Goal: Task Accomplishment & Management: Manage account settings

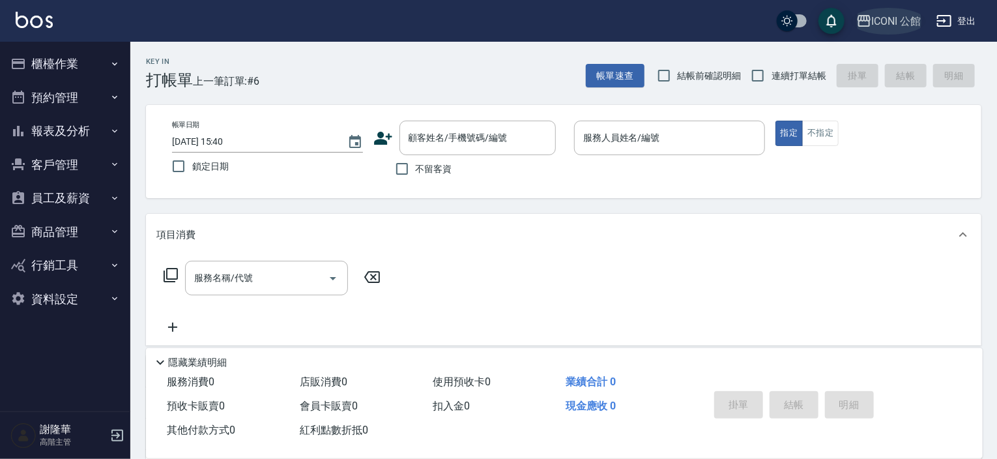
click at [888, 20] on div "ICONI 公館" at bounding box center [897, 21] width 50 height 16
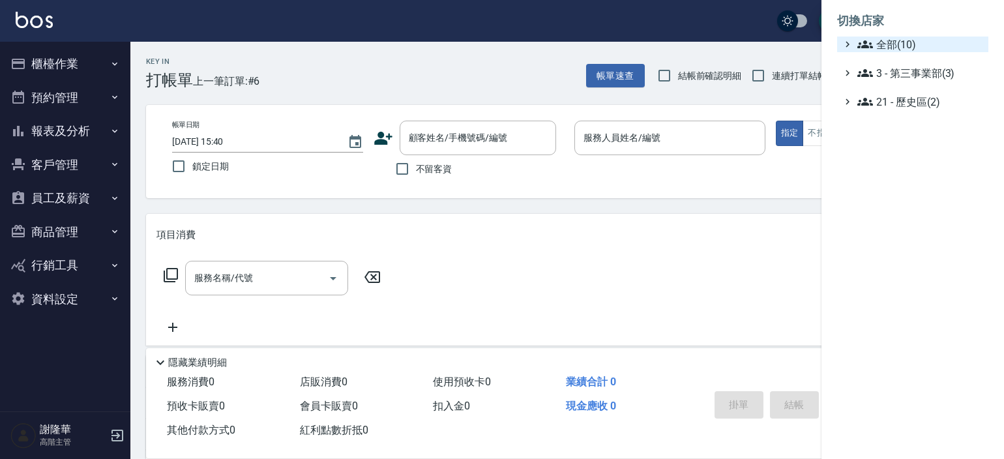
click at [881, 43] on span "全部(10)" at bounding box center [920, 45] width 126 height 16
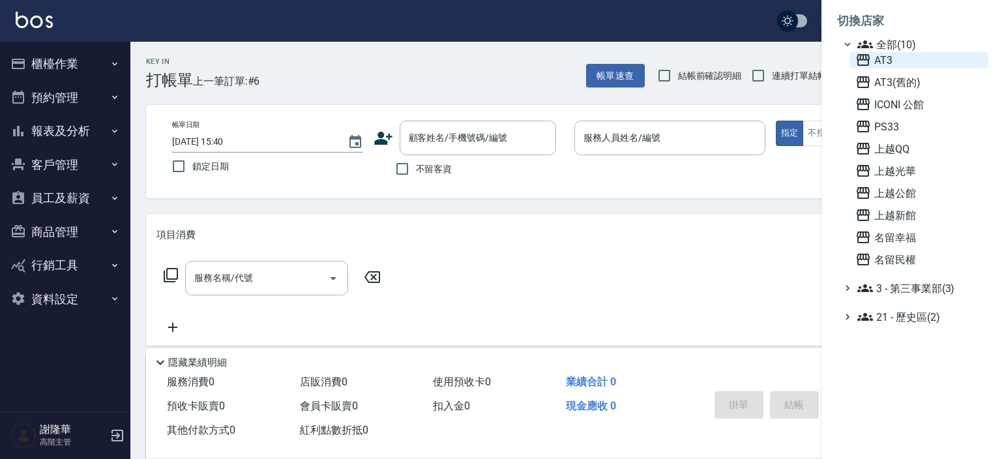
click at [879, 57] on span "AT3" at bounding box center [919, 60] width 128 height 16
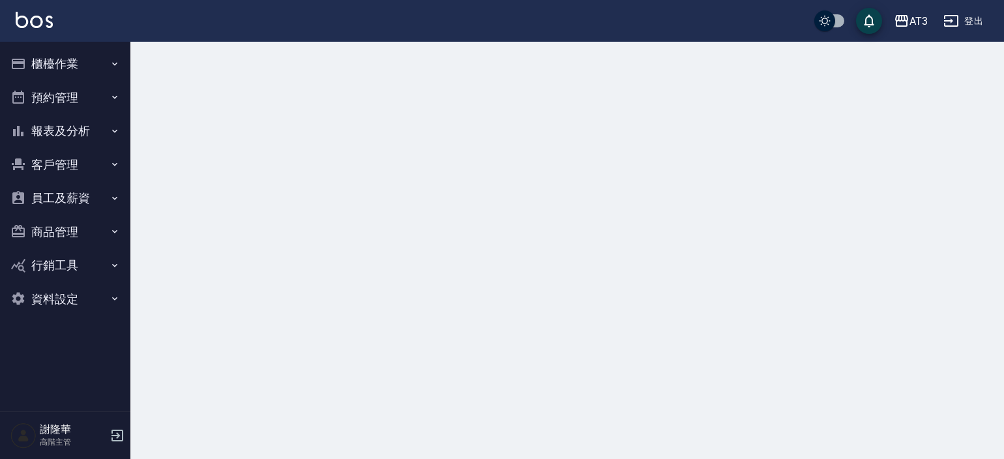
click at [53, 232] on button "商品管理" at bounding box center [65, 232] width 120 height 34
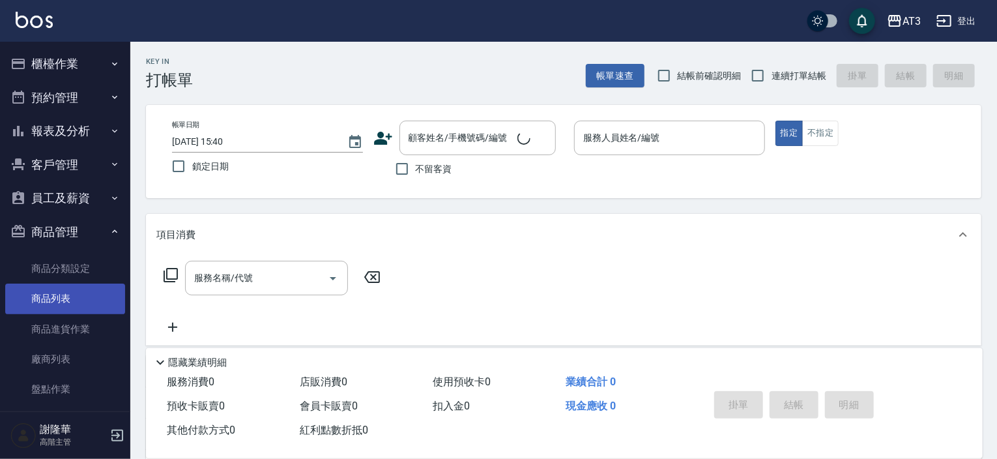
click at [54, 303] on link "商品列表" at bounding box center [65, 299] width 120 height 30
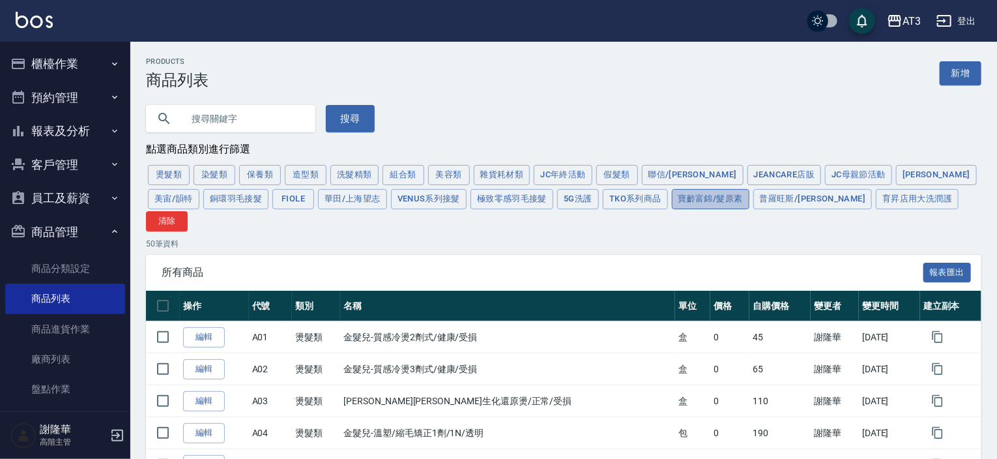
click at [672, 206] on button "寶齡富錦/髮原素" at bounding box center [711, 199] width 78 height 20
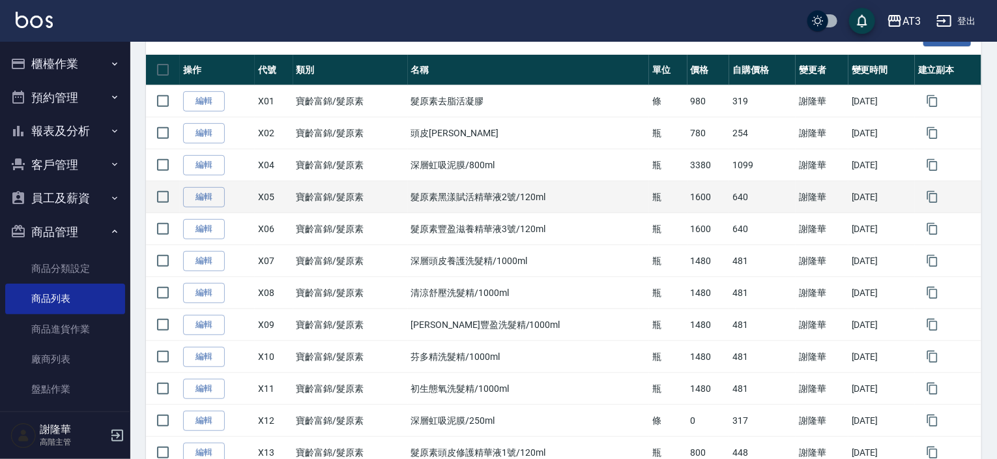
scroll to position [287, 0]
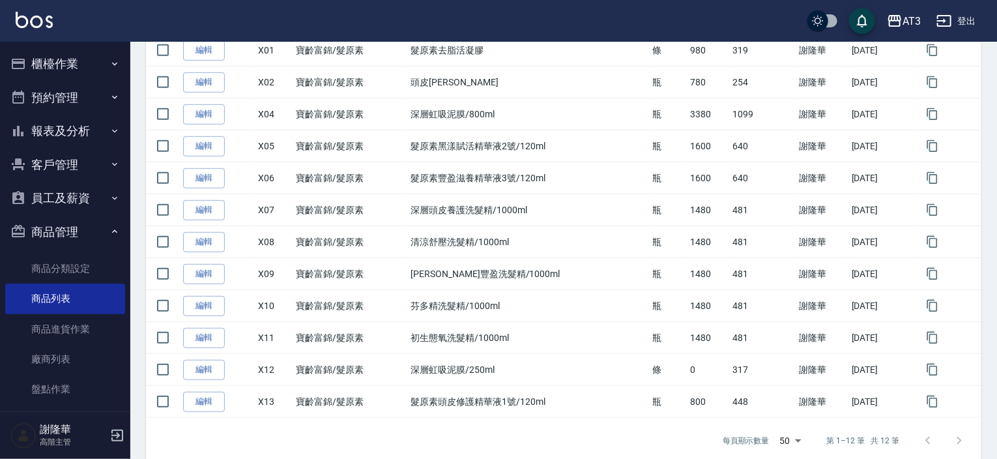
click at [203, 392] on link "編輯" at bounding box center [204, 402] width 42 height 20
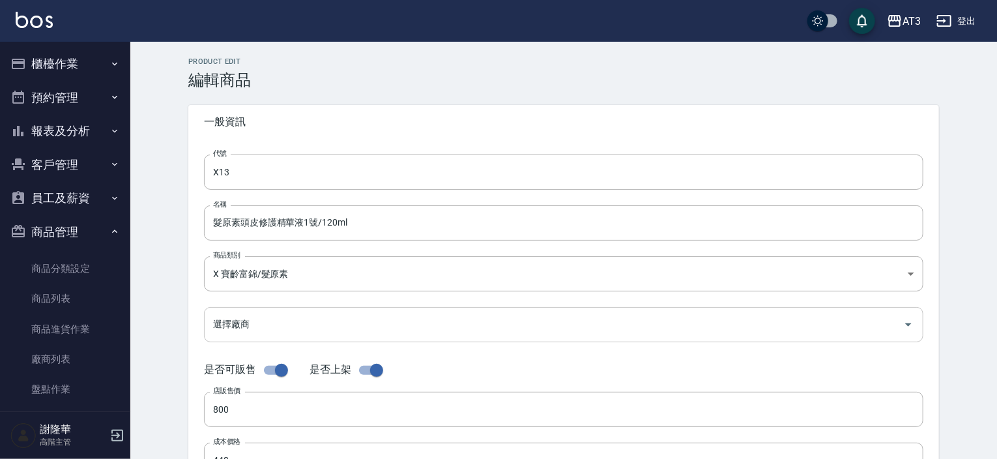
type input "X13"
type input "髮原素頭皮修護精華液1號/120ml"
type input "9d58fbd4-dd68-4f14-bcc2-8242c79a8689"
type input "800"
type input "448"
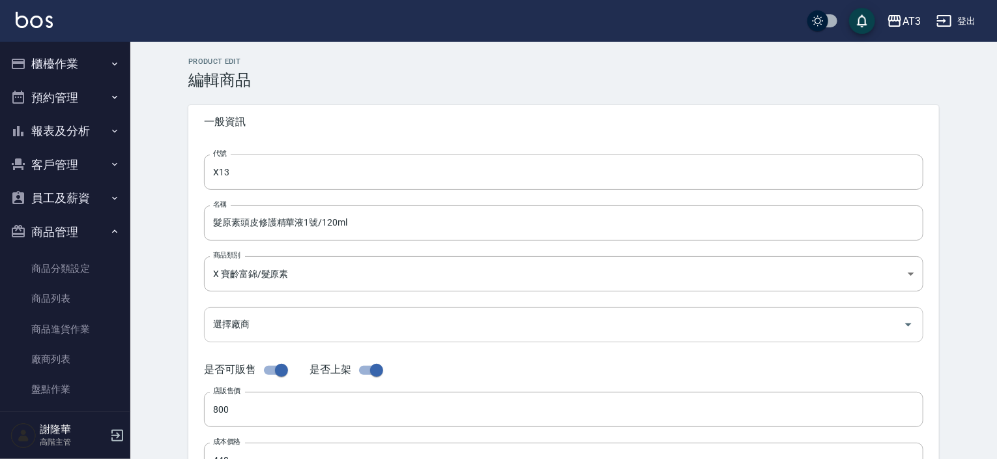
type input "448"
type input "瓶"
type input "UNSET"
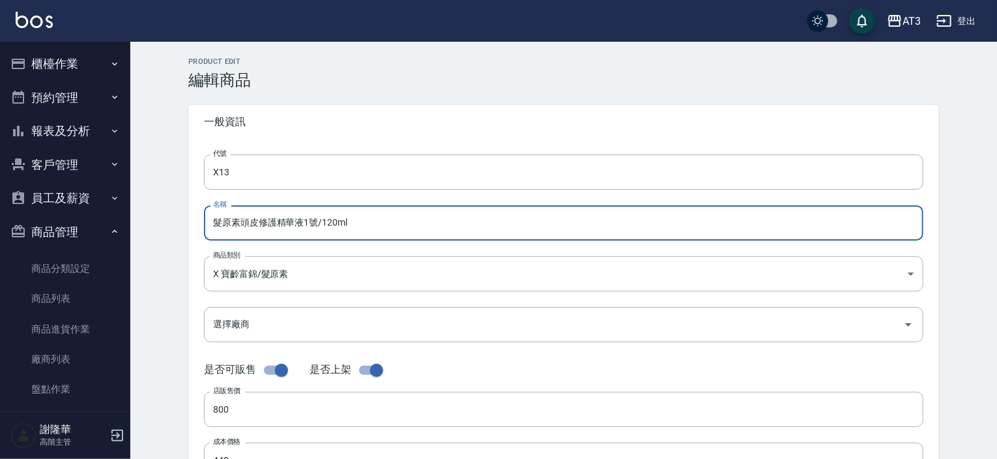
drag, startPoint x: 357, startPoint y: 220, endPoint x: 216, endPoint y: 226, distance: 140.9
click at [218, 226] on input "髮原素頭皮修護精華液1號/120ml" at bounding box center [564, 222] width 720 height 35
drag, startPoint x: 216, startPoint y: 226, endPoint x: 196, endPoint y: 225, distance: 20.9
click at [196, 225] on div "代號 X13 代號 名稱 髮原素頭皮修護精華液1號/120ml 名稱 商品類別 X 寶齡富錦/髮原素 9d58fbd4-dd68-4f14-bcc2-82…" at bounding box center [563, 400] width 751 height 523
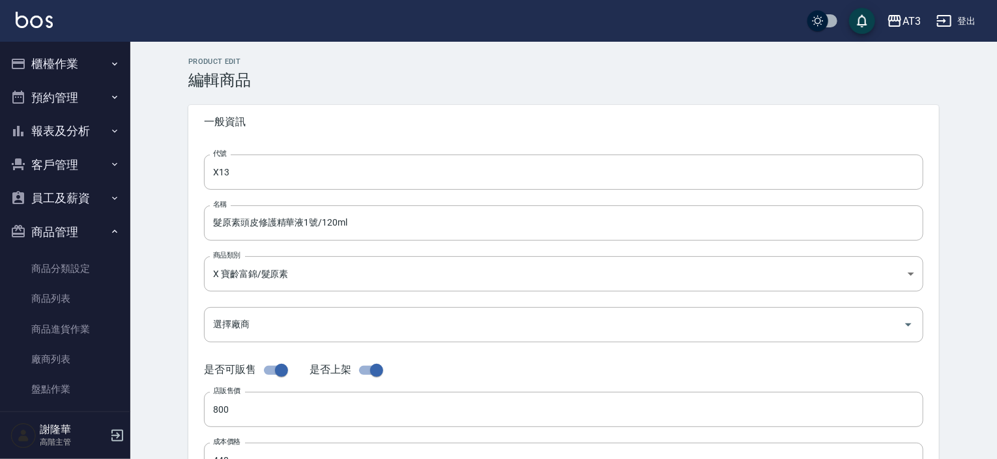
click at [194, 226] on div "代號 X13 代號 名稱 髮原素頭皮修護精華液1號/120ml 名稱 商品類別 X 寶齡富錦/髮原素 9d58fbd4-dd68-4f14-bcc2-82…" at bounding box center [563, 400] width 751 height 523
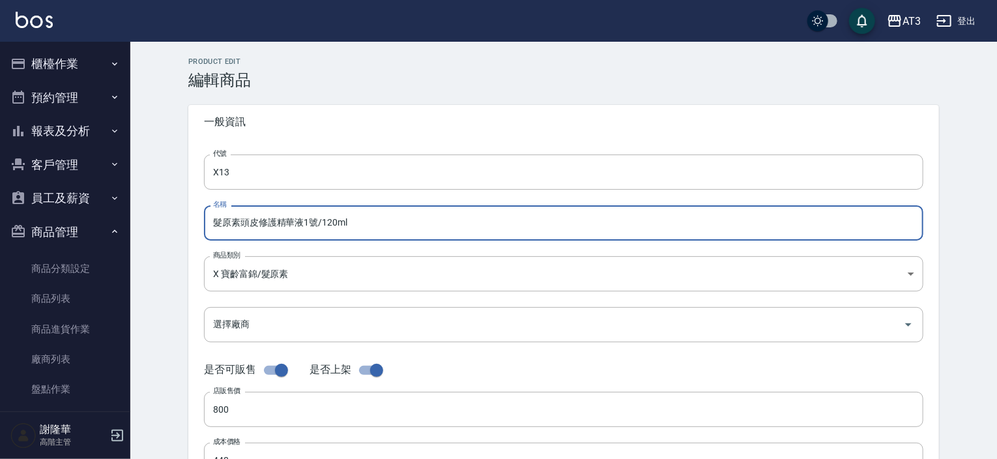
drag, startPoint x: 349, startPoint y: 218, endPoint x: 203, endPoint y: 227, distance: 145.6
click at [204, 227] on input "髮原素頭皮修護精華液1號/120ml" at bounding box center [564, 222] width 720 height 35
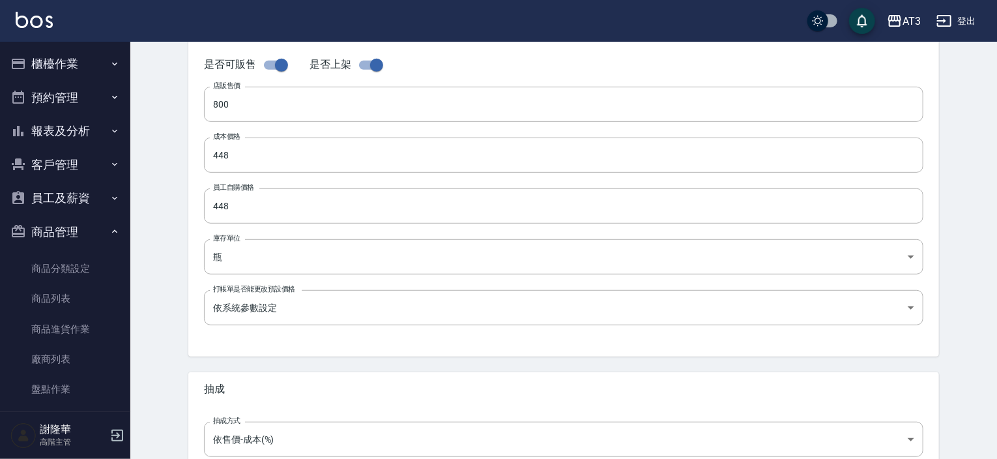
scroll to position [245, 0]
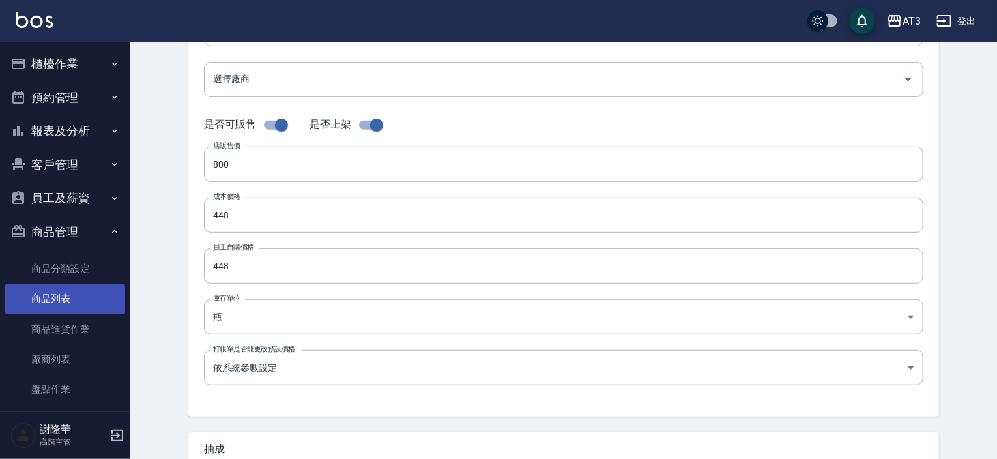
click at [60, 306] on link "商品列表" at bounding box center [65, 299] width 120 height 30
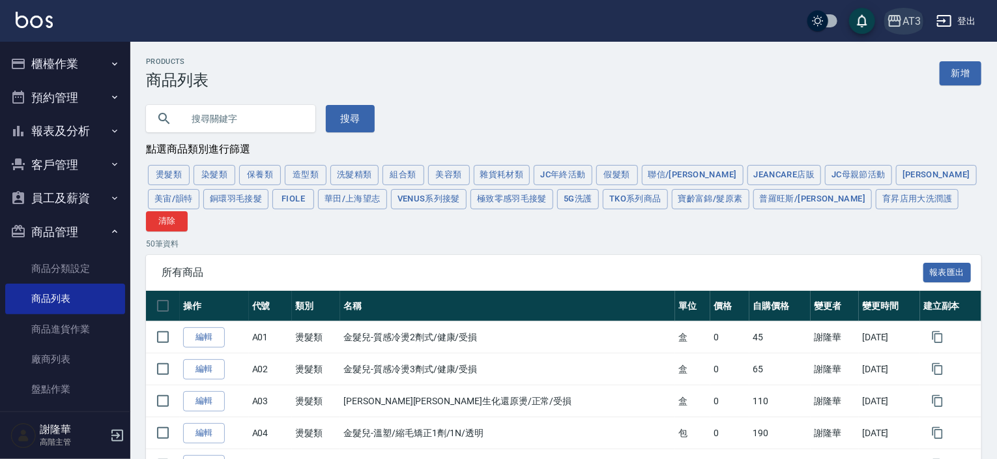
click at [902, 21] on icon "button" at bounding box center [895, 21] width 16 height 16
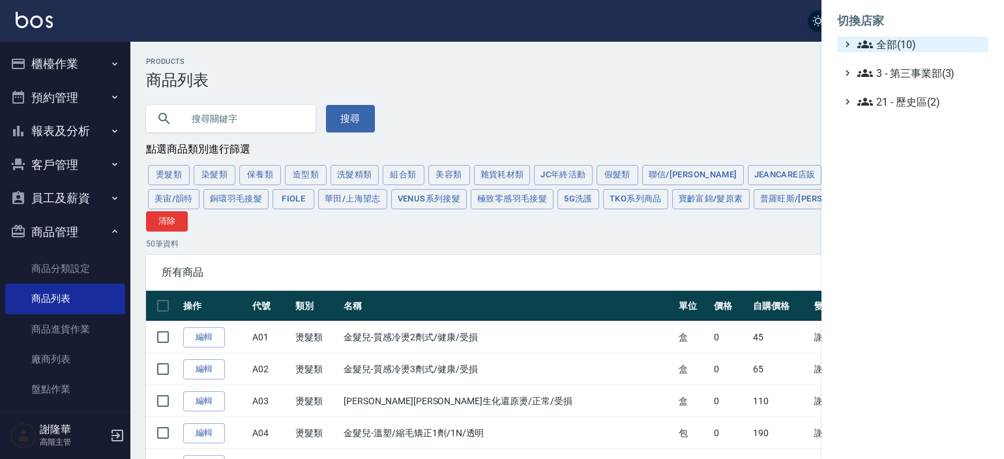
click at [892, 38] on span "全部(10)" at bounding box center [920, 45] width 126 height 16
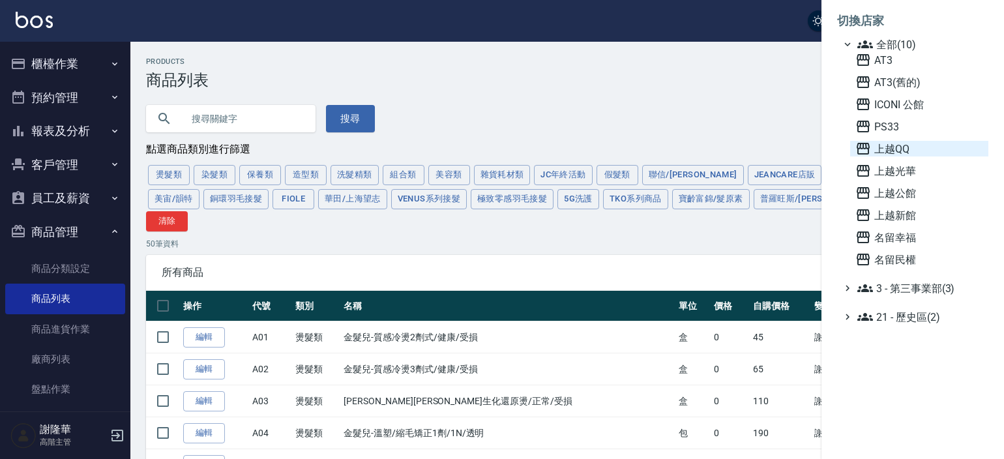
click at [884, 154] on span "上越QQ" at bounding box center [919, 149] width 128 height 16
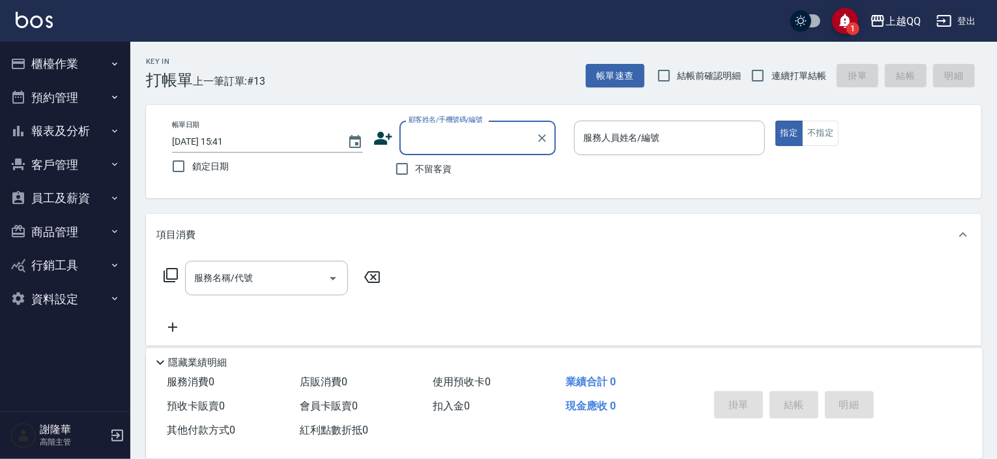
click at [60, 231] on button "商品管理" at bounding box center [65, 232] width 120 height 34
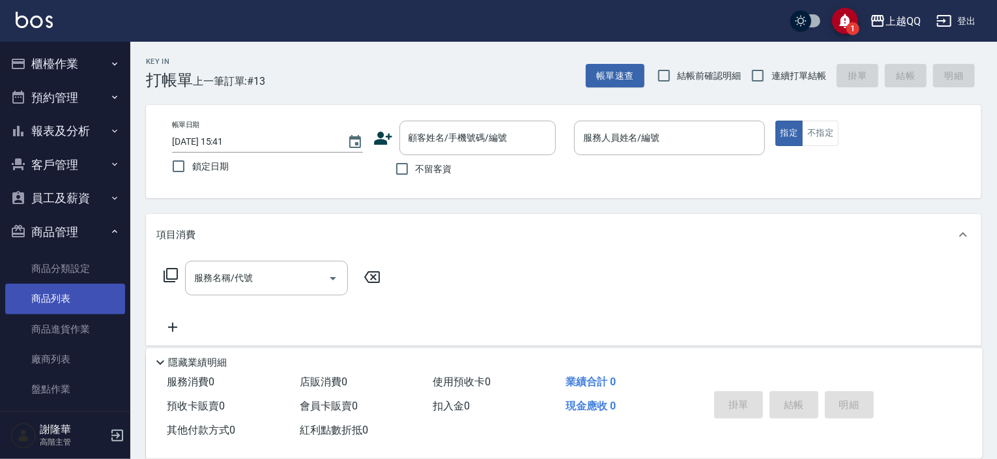
click at [50, 299] on link "商品列表" at bounding box center [65, 299] width 120 height 30
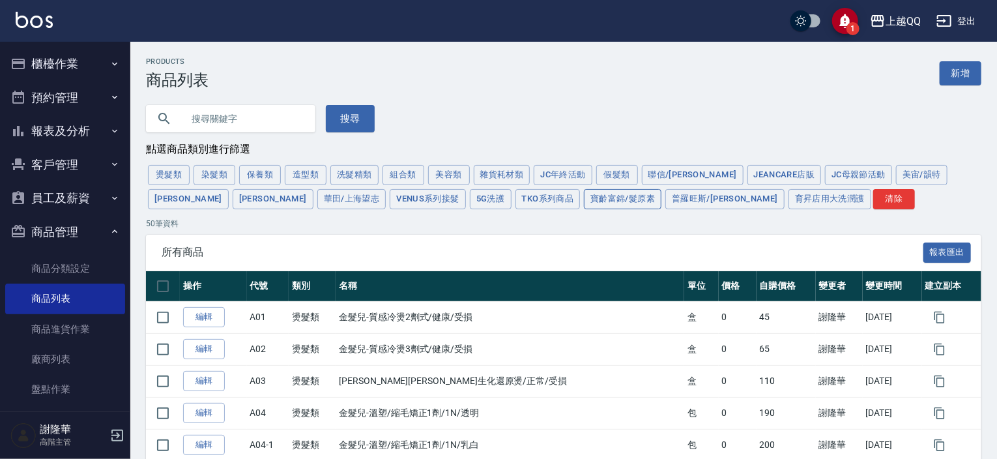
click at [584, 203] on button "寶齡富錦/髮原素" at bounding box center [623, 199] width 78 height 20
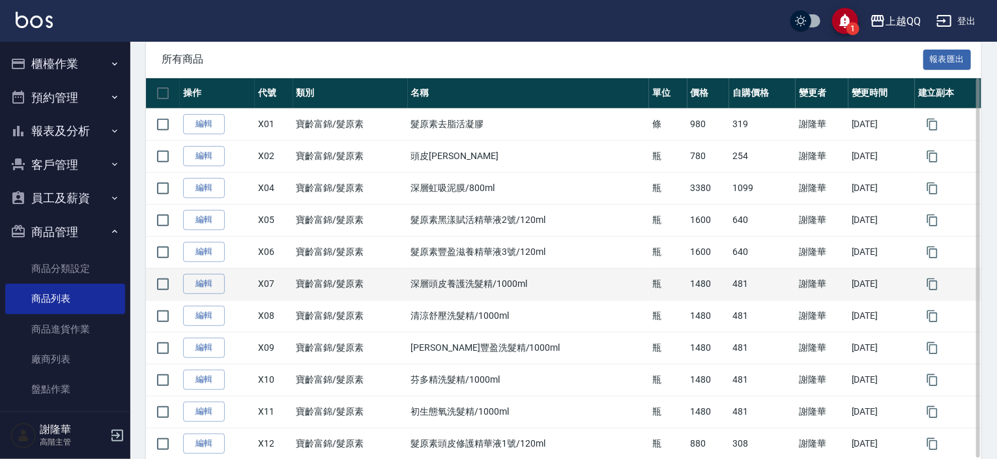
scroll to position [255, 0]
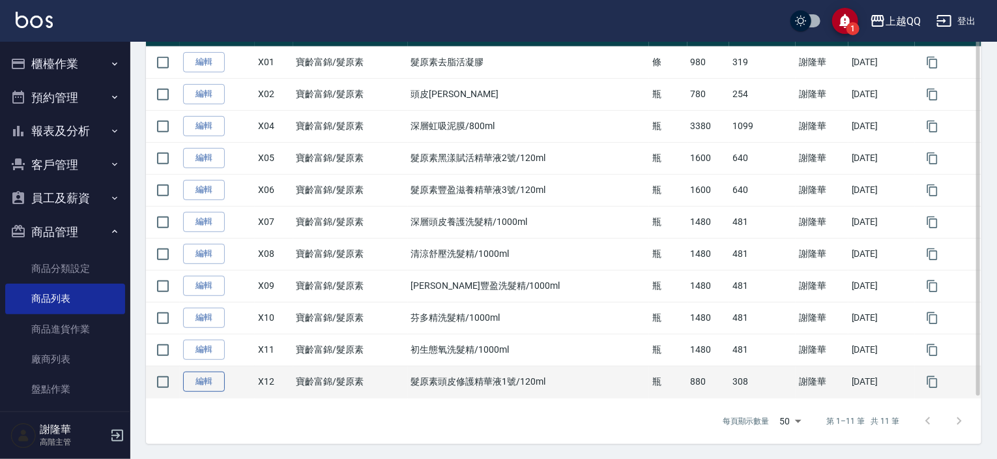
click at [203, 386] on link "編輯" at bounding box center [204, 382] width 42 height 20
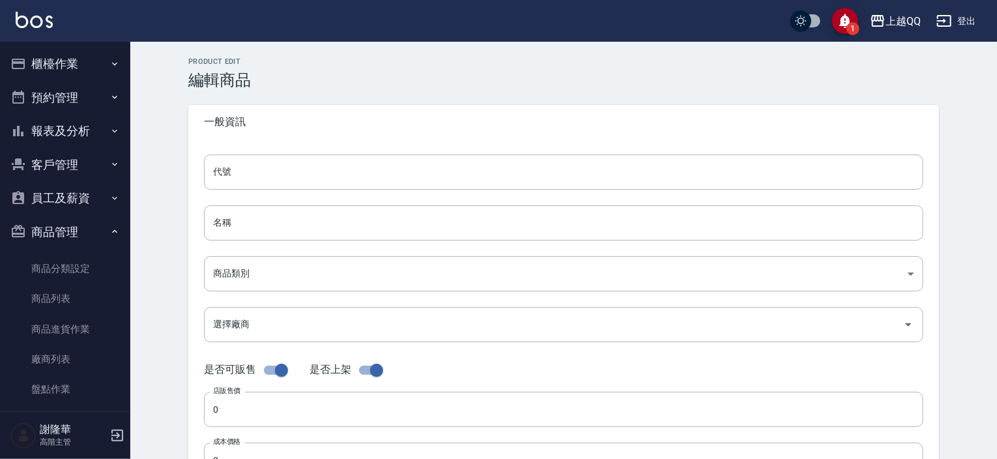
type input "X12"
type input "髮原素頭皮修護精華液1號/120ml"
type input "71012874-0034-4dfb-a6a5-d981487b6350"
type input "880"
type input "308"
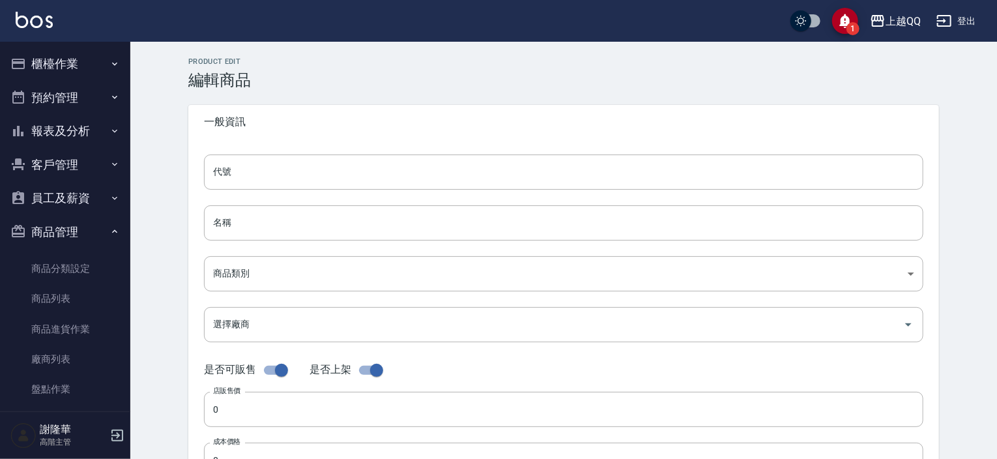
type input "308"
type input "瓶"
type input "UNSET"
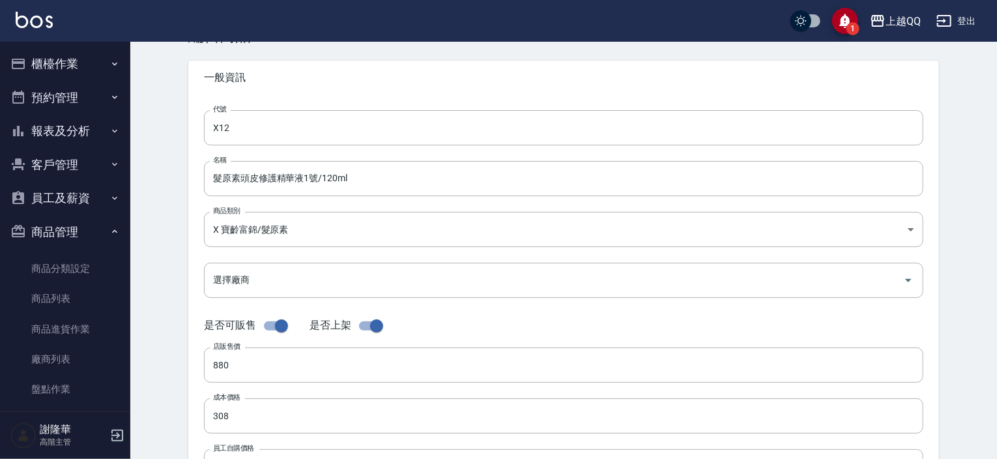
scroll to position [130, 0]
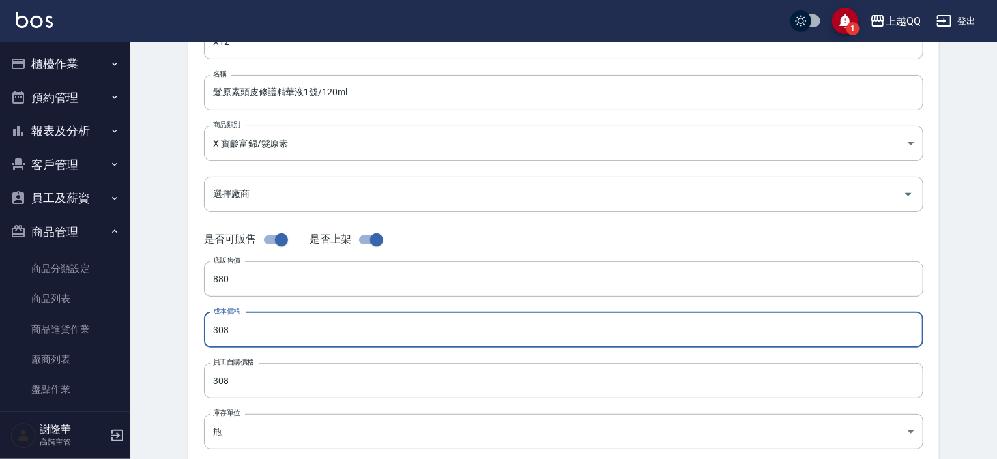
drag, startPoint x: 237, startPoint y: 331, endPoint x: 190, endPoint y: 334, distance: 47.0
click at [191, 334] on div "代號 X12 代號 名稱 髮原素頭皮修護精華液1號/120ml 名稱 商品類別 X 寶齡富錦/髮原素 71012874-0034-4dfb-a6a5-d9…" at bounding box center [563, 269] width 751 height 523
type input "416"
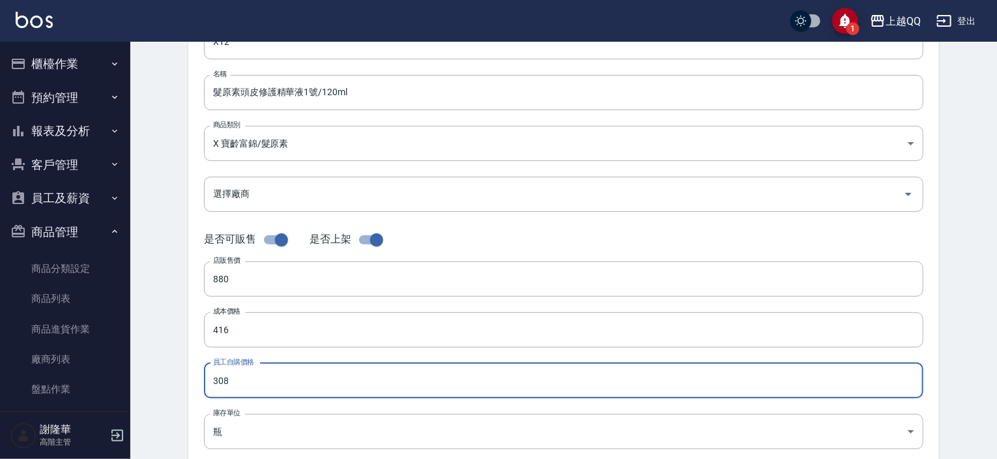
drag, startPoint x: 217, startPoint y: 382, endPoint x: 185, endPoint y: 381, distance: 31.9
click at [185, 381] on div "Product Edit 編輯商品 一般資訊 代號 X12 代號 名稱 髮原素頭皮修護精華液1號/120ml 名稱 商品類別 X 寶齡富錦/髮原素 710…" at bounding box center [564, 340] width 782 height 827
type input "416"
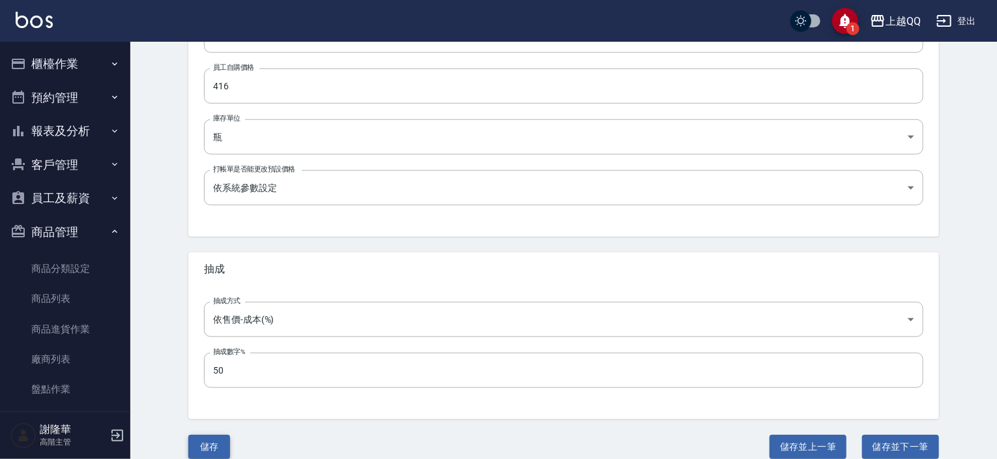
scroll to position [441, 0]
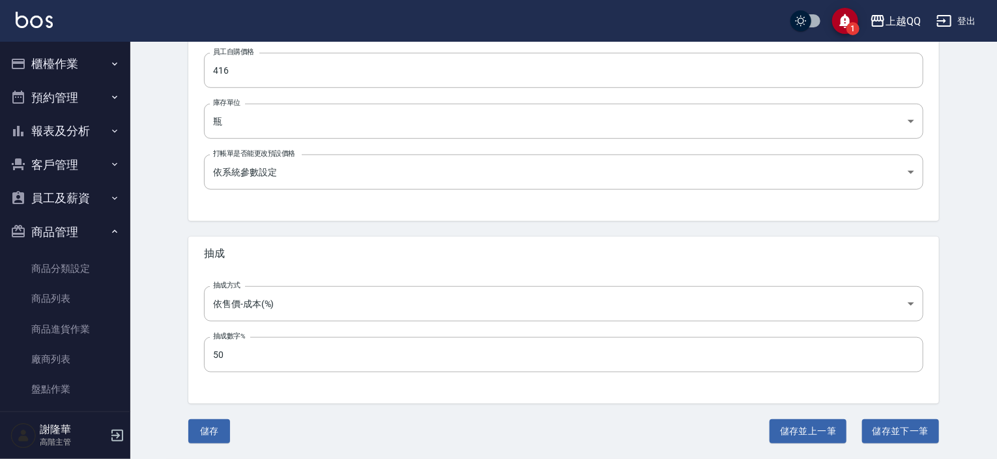
click at [214, 428] on button "儲存" at bounding box center [209, 431] width 42 height 24
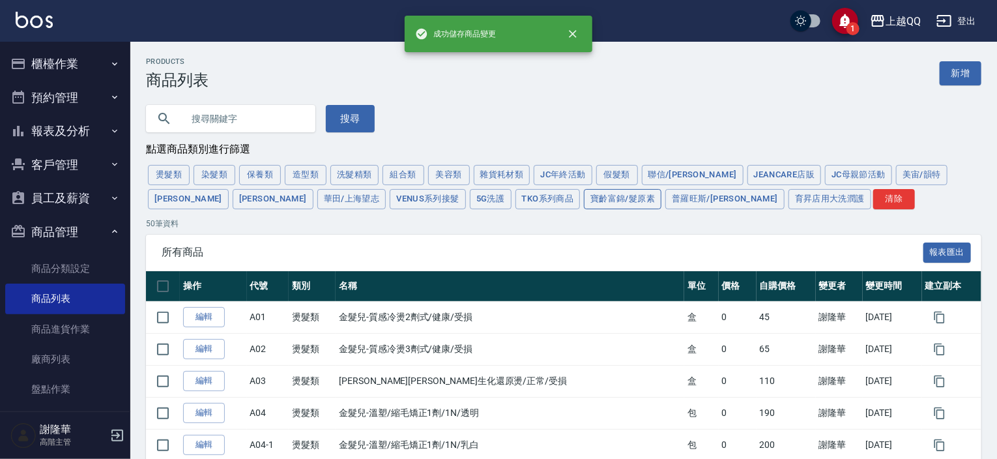
click at [584, 203] on button "寶齡富錦/髮原素" at bounding box center [623, 199] width 78 height 20
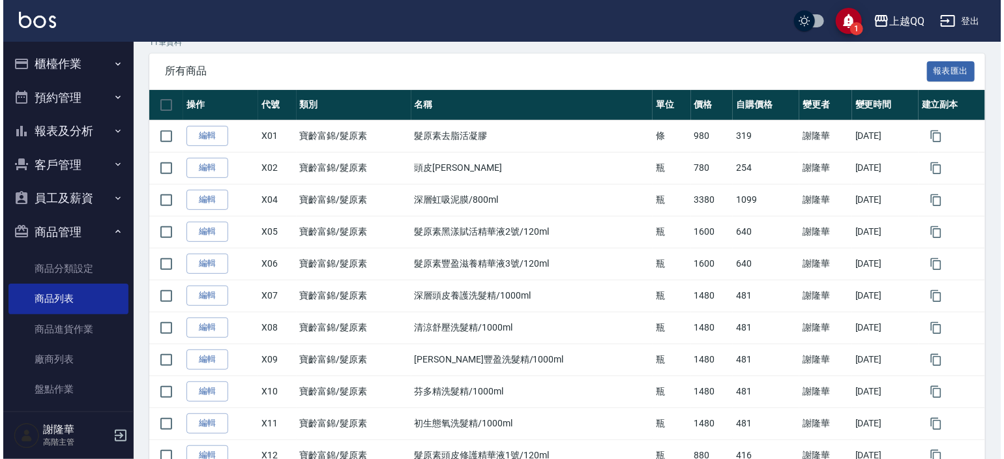
scroll to position [255, 0]
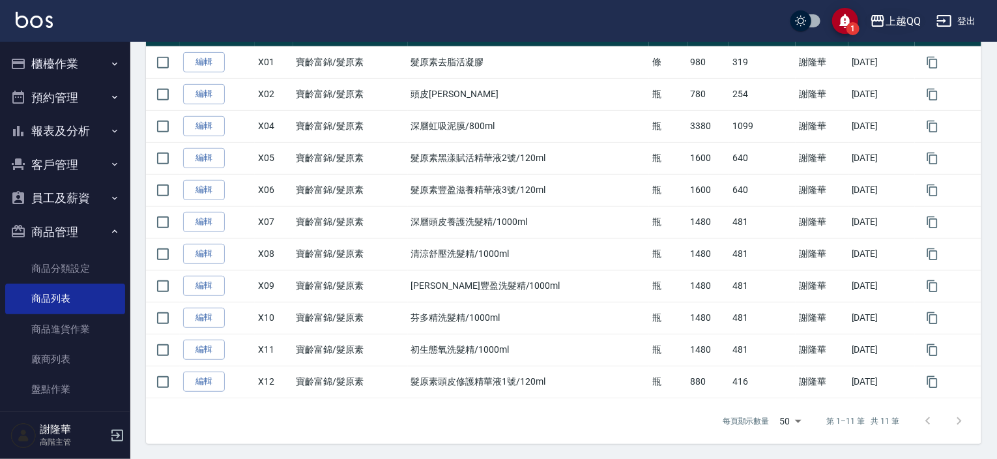
click at [905, 20] on div "上越QQ" at bounding box center [903, 21] width 35 height 16
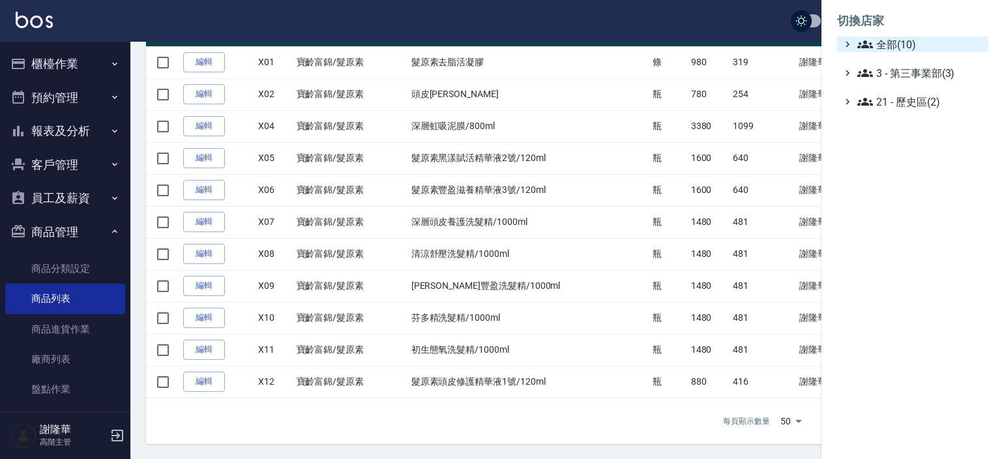
click at [892, 44] on span "全部(10)" at bounding box center [920, 45] width 126 height 16
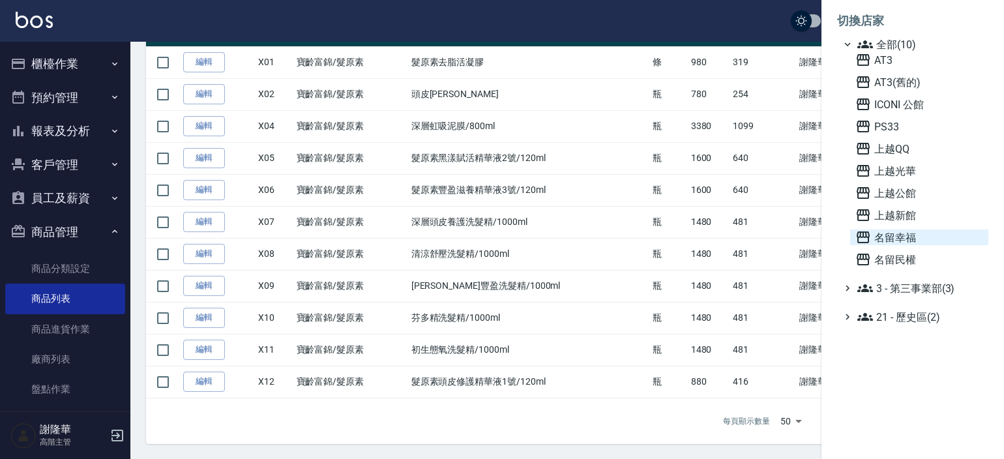
click at [900, 233] on span "名留幸福" at bounding box center [919, 237] width 128 height 16
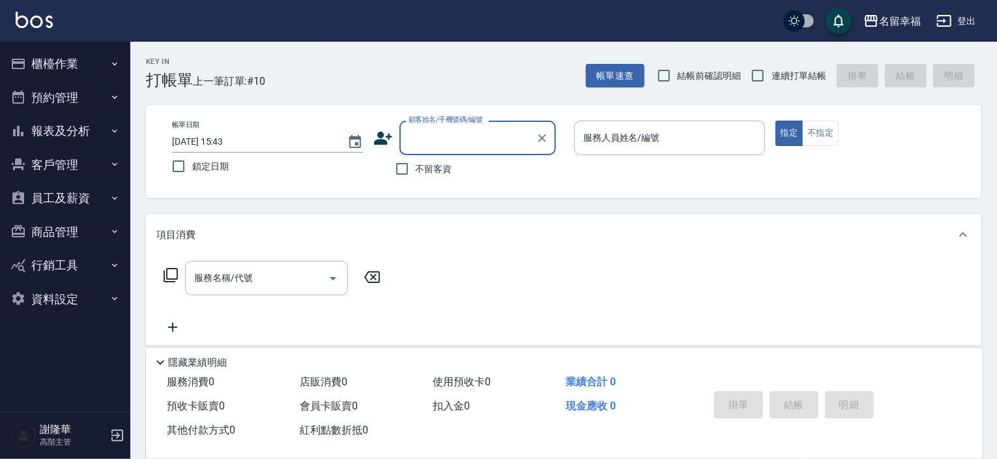
click at [52, 229] on button "商品管理" at bounding box center [65, 232] width 120 height 34
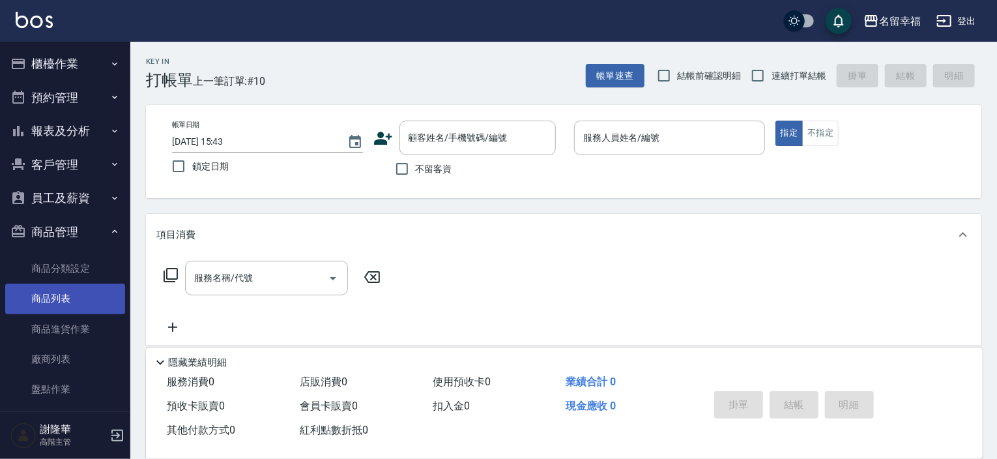
click at [46, 289] on link "商品列表" at bounding box center [65, 299] width 120 height 30
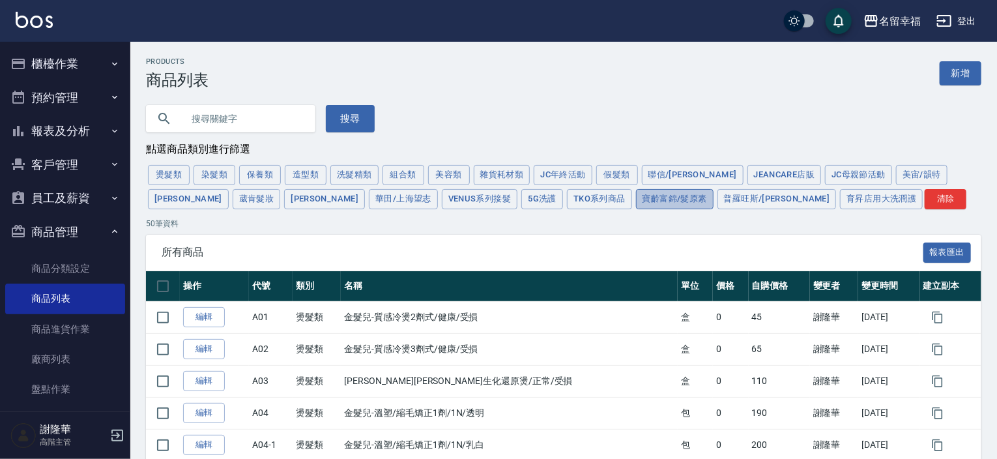
click at [636, 201] on button "寶齡富錦/髮原素" at bounding box center [675, 199] width 78 height 20
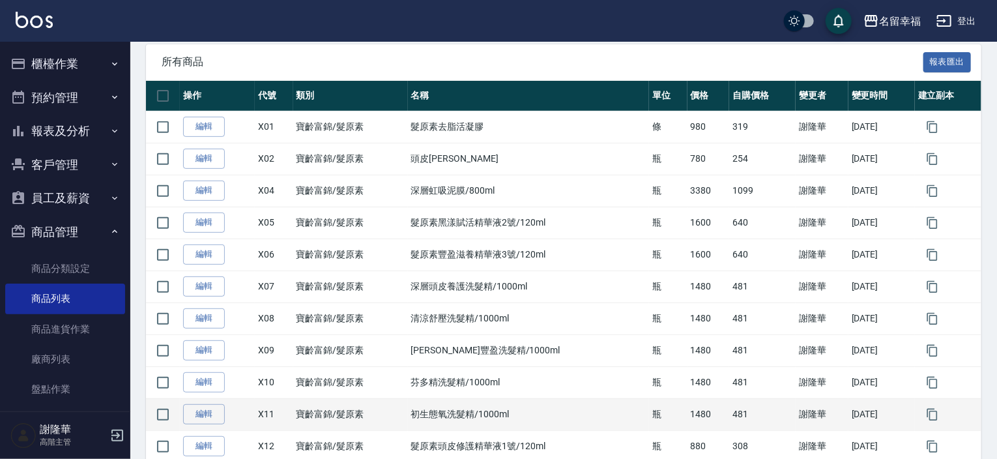
scroll to position [350, 0]
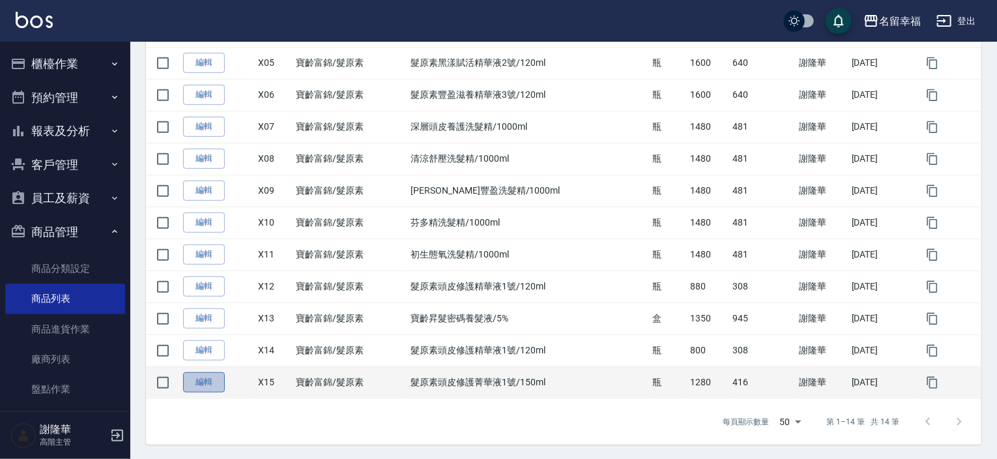
click at [193, 385] on link "編輯" at bounding box center [204, 382] width 42 height 20
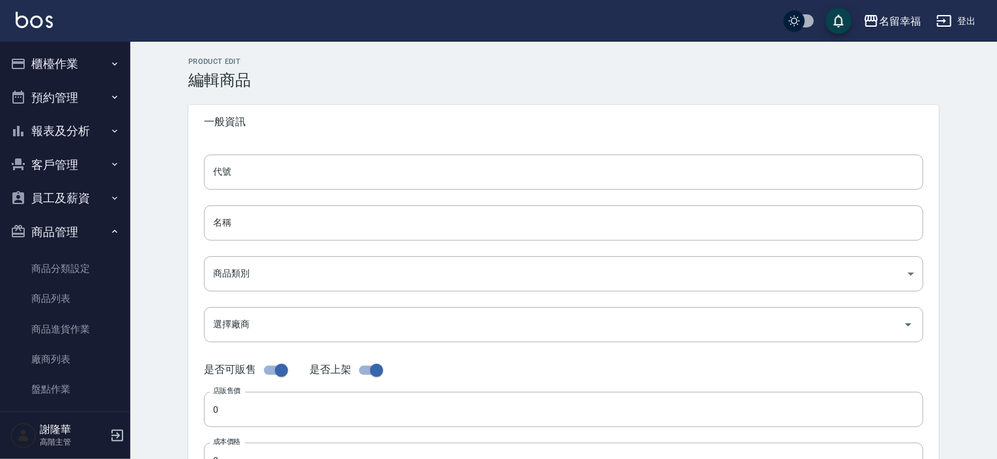
type input "X15"
type input "髮原素頭皮修護菁華液1號/150ml"
type input "90b20b1e-46df-453f-838a-2eefca29aff9"
type input "1280"
type input "416"
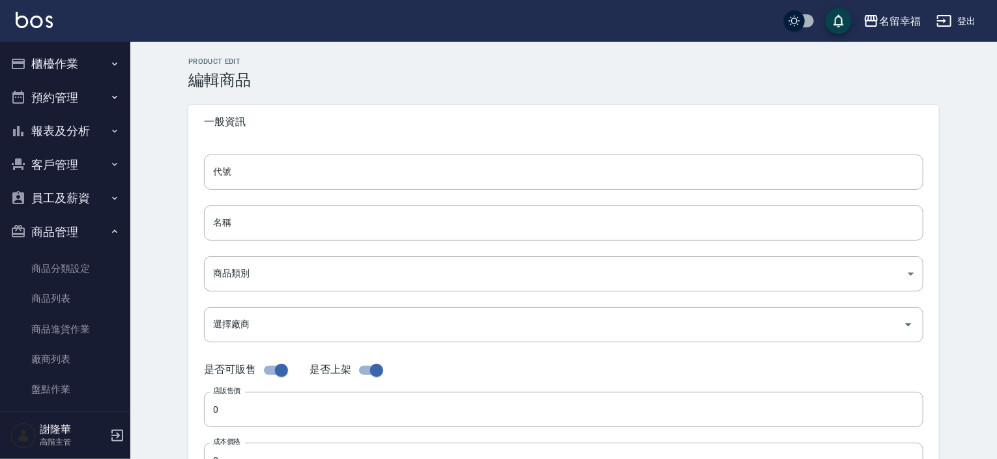
type input "416"
type input "瓶"
type input "UNSET"
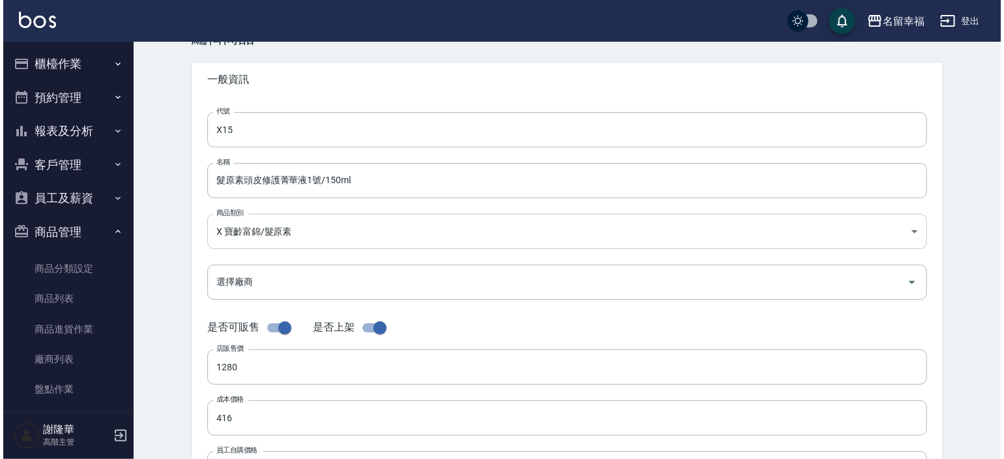
scroll to position [65, 0]
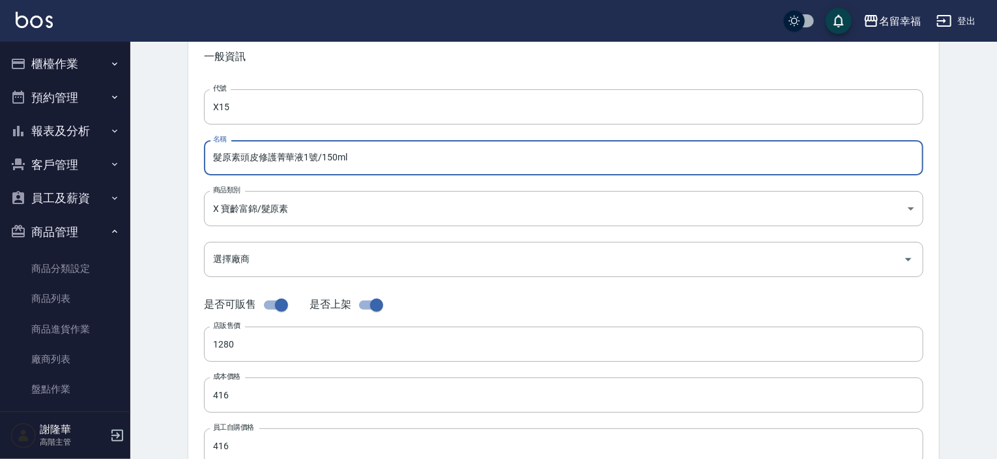
drag, startPoint x: 360, startPoint y: 158, endPoint x: 173, endPoint y: 153, distance: 187.8
click at [173, 153] on div "Product Edit 編輯商品 一般資訊 代號 X15 代號 名稱 髮原素頭皮修護菁華液1號/150ml 名稱 商品類別 X 寶齡富錦/髮原素 90b…" at bounding box center [564, 405] width 782 height 827
click at [913, 20] on div "名留幸福" at bounding box center [900, 21] width 42 height 16
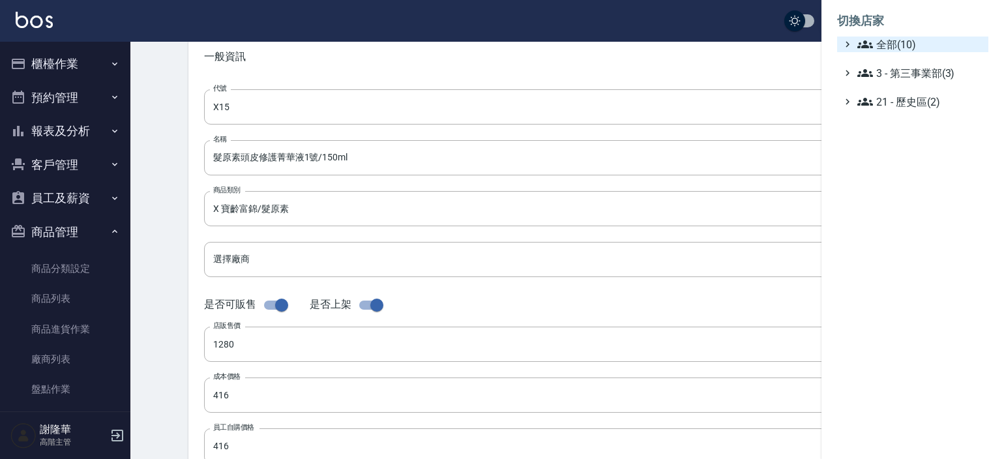
click at [896, 44] on span "全部(10)" at bounding box center [920, 45] width 126 height 16
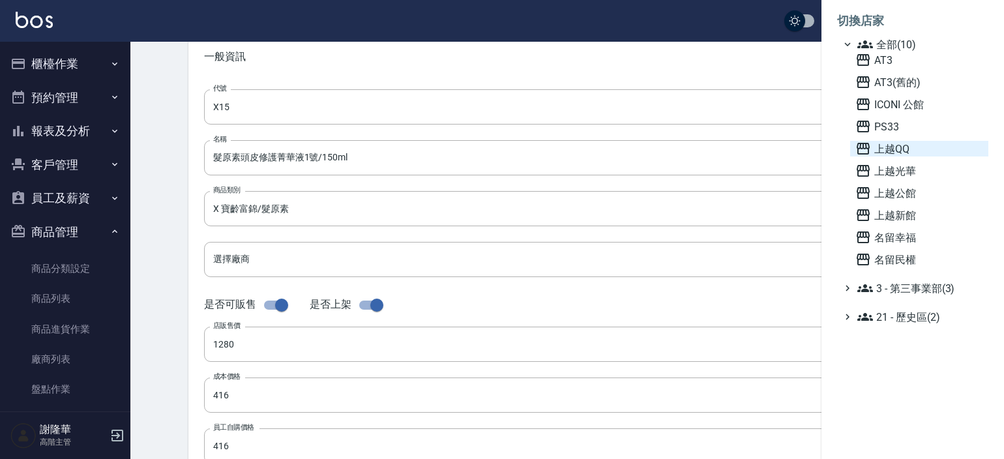
click at [889, 148] on span "上越QQ" at bounding box center [919, 149] width 128 height 16
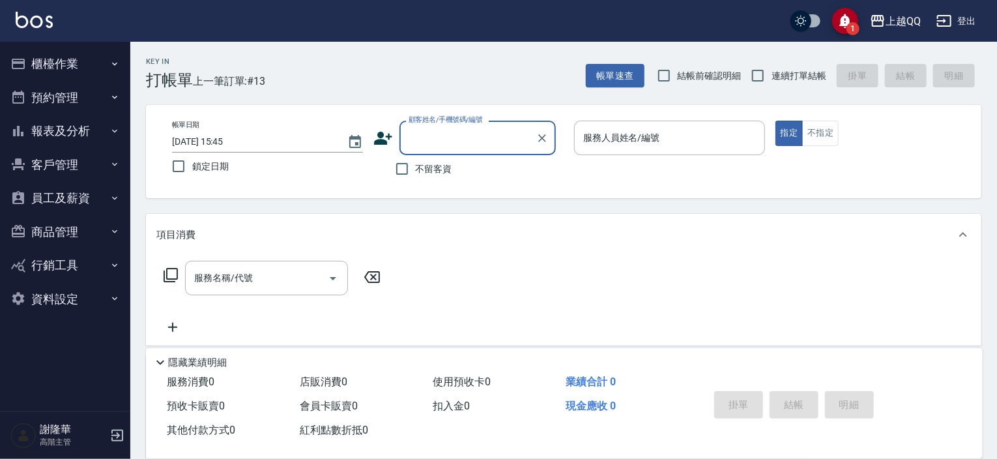
click at [51, 231] on button "商品管理" at bounding box center [65, 232] width 120 height 34
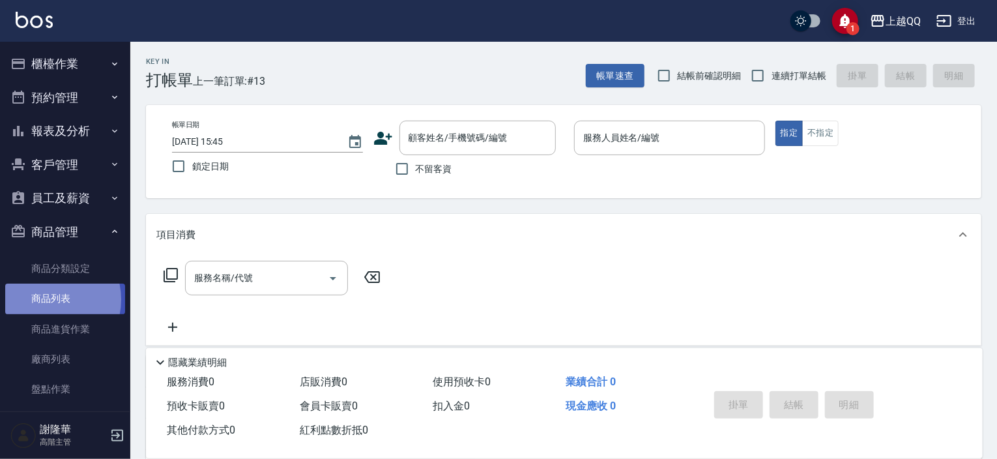
click at [46, 299] on link "商品列表" at bounding box center [65, 299] width 120 height 30
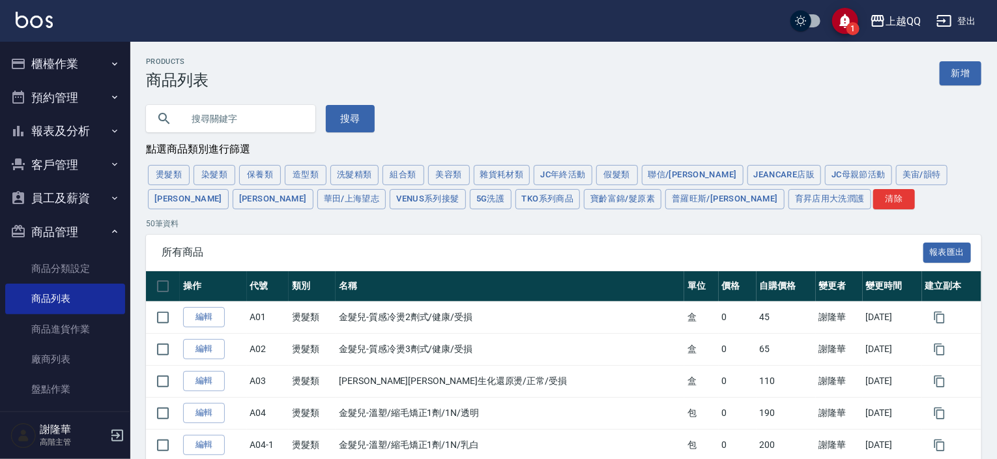
drag, startPoint x: 521, startPoint y: 198, endPoint x: 525, endPoint y: 238, distance: 40.0
click at [584, 199] on button "寶齡富錦/髮原素" at bounding box center [623, 199] width 78 height 20
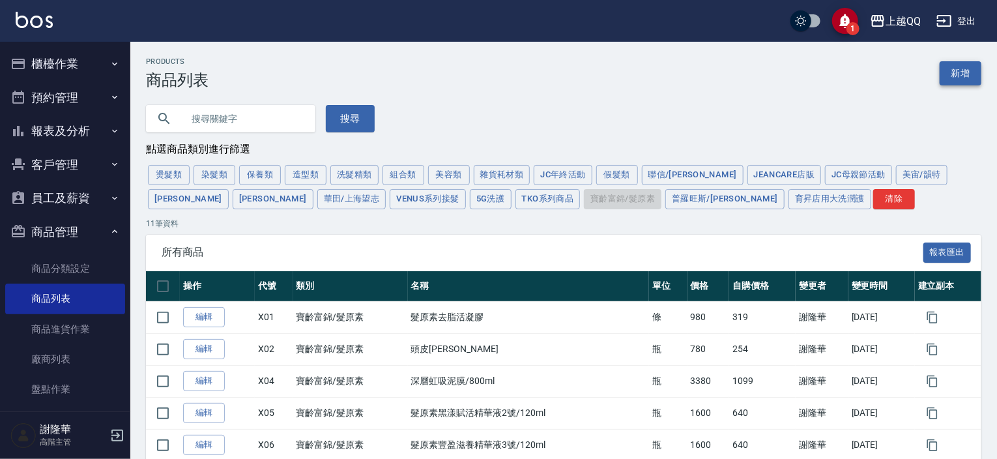
click at [960, 73] on link "新增" at bounding box center [961, 73] width 42 height 24
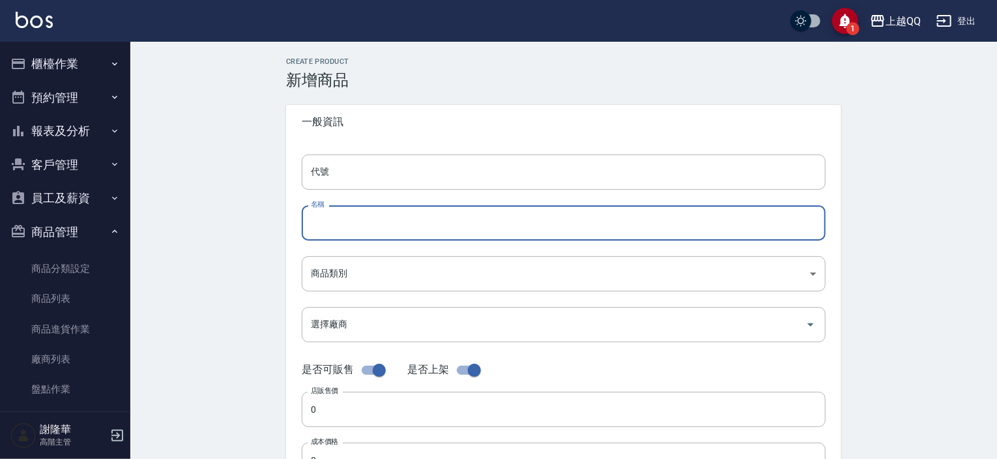
paste input "髮原素頭皮修護菁華液1號/150ml"
type input "髮原素頭皮修護菁華液1號/150ml"
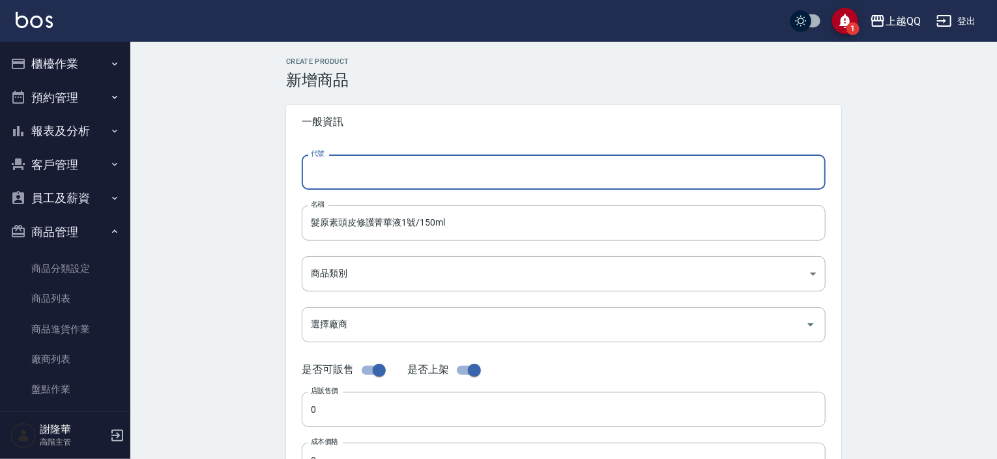
click at [351, 172] on input "代號" at bounding box center [564, 171] width 524 height 35
type input "X13"
click at [357, 263] on body "1 上越QQ 登出 櫃檯作業 打帳單 帳單列表 掛單列表 座位開單 營業儀表板 現金收支登錄 高階收支登錄 材料自購登錄 每日結帳 排班表 現場電腦打卡 掃碼…" at bounding box center [498, 450] width 997 height 900
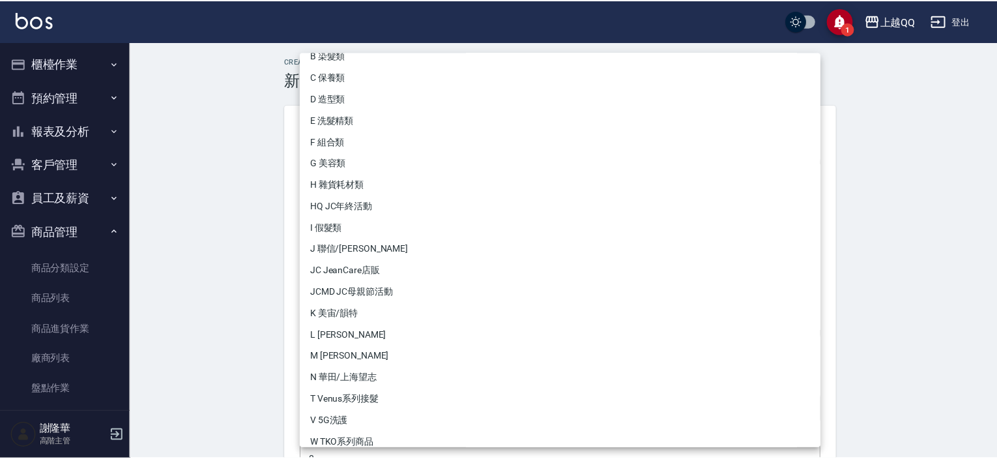
scroll to position [130, 0]
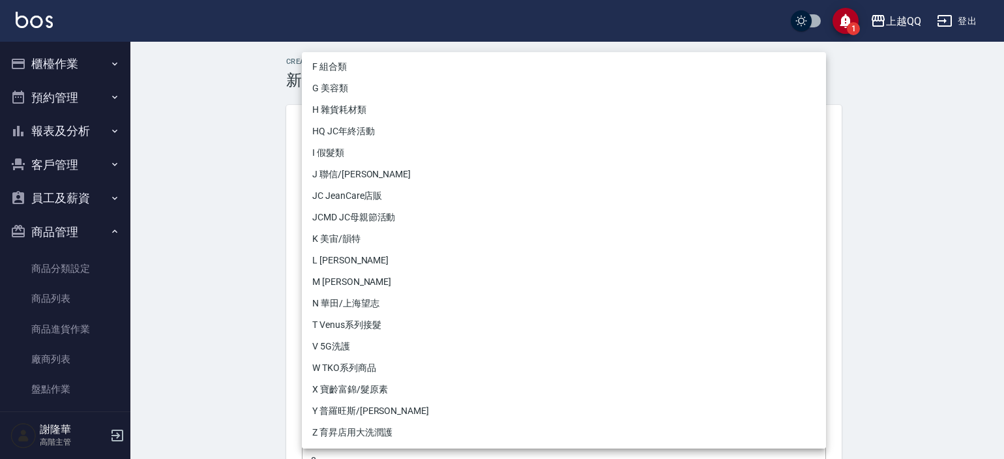
click at [370, 386] on li "X 寶齡富錦/髮原素" at bounding box center [564, 390] width 524 height 22
type input "71012874-0034-4dfb-a6a5-d981487b6350"
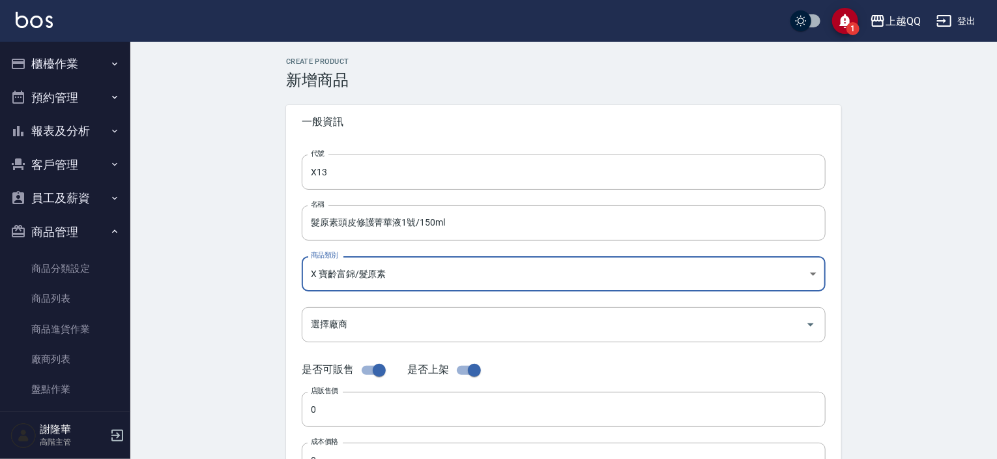
scroll to position [196, 0]
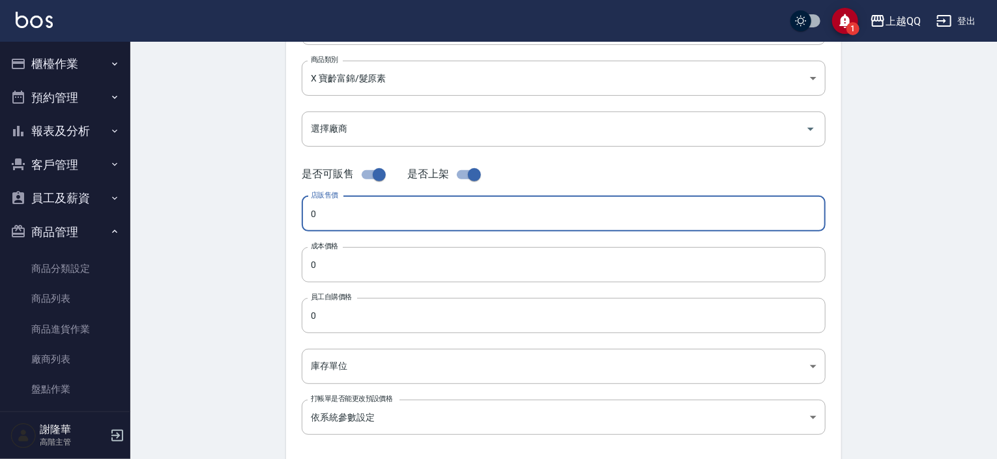
click at [331, 221] on input "0" at bounding box center [564, 213] width 524 height 35
type input "1280"
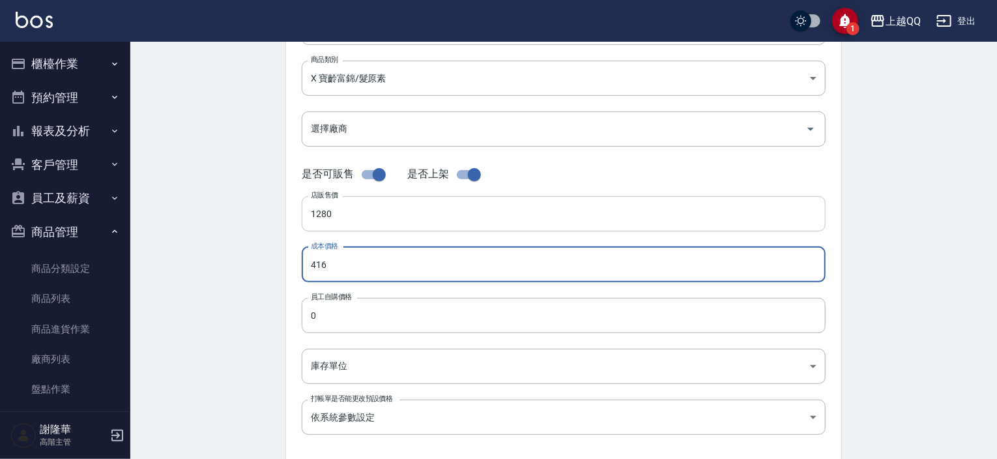
type input "416"
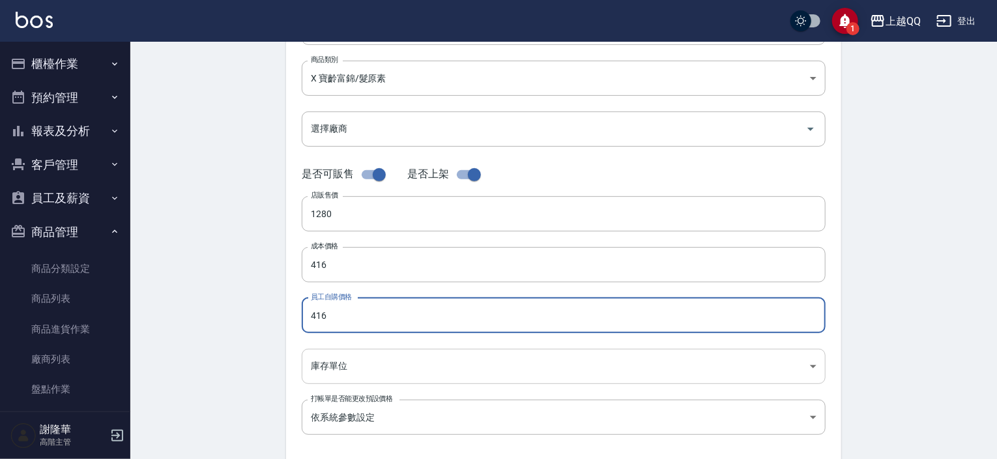
type input "416"
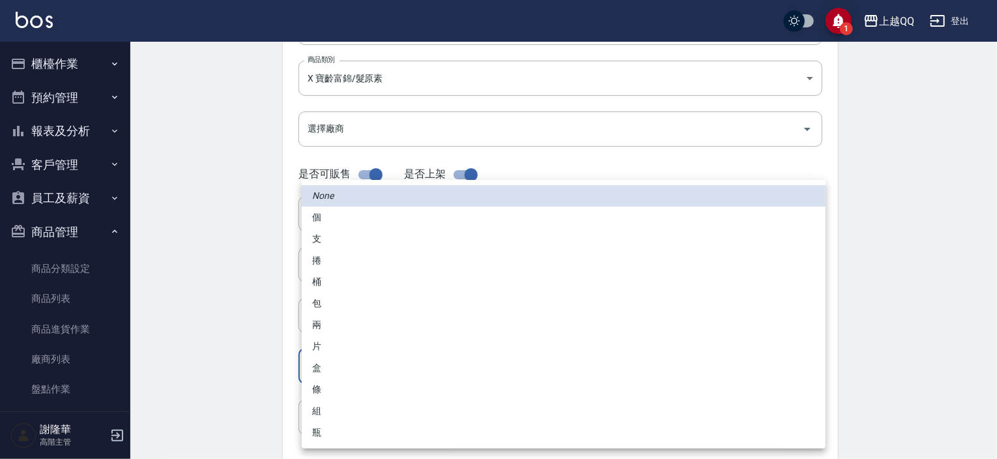
click at [340, 362] on body "1 上越QQ 登出 櫃檯作業 打帳單 帳單列表 掛單列表 座位開單 營業儀表板 現金收支登錄 高階收支登錄 材料自購登錄 每日結帳 排班表 現場電腦打卡 掃碼…" at bounding box center [498, 254] width 997 height 900
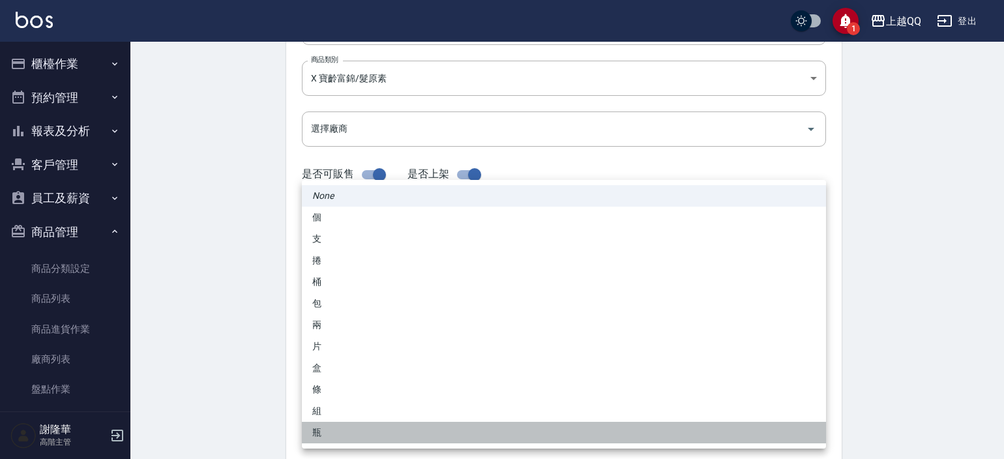
click at [329, 430] on li "瓶" at bounding box center [564, 433] width 524 height 22
type input "瓶"
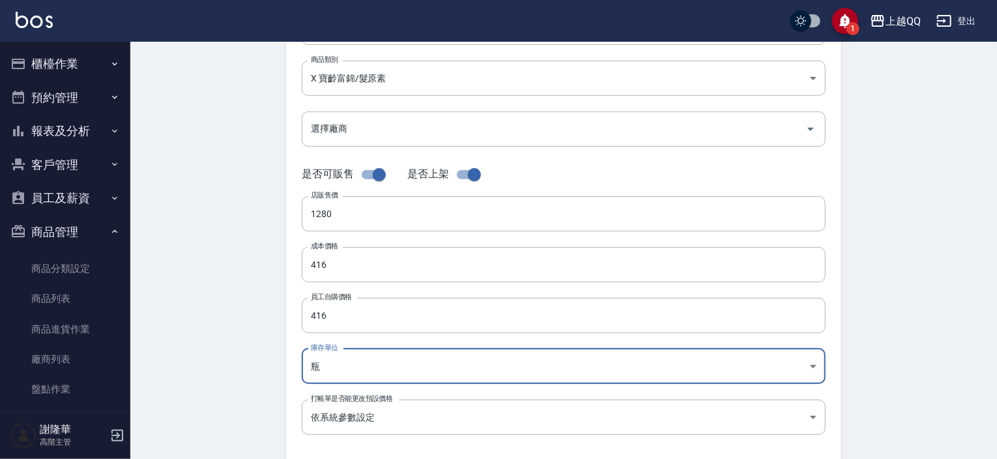
scroll to position [391, 0]
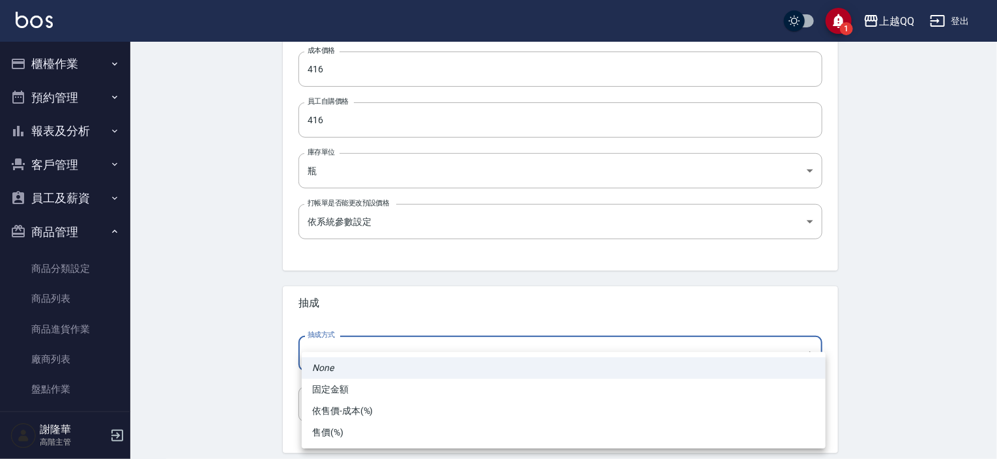
click at [356, 359] on body "1 上越QQ 登出 櫃檯作業 打帳單 帳單列表 掛單列表 座位開單 營業儀表板 現金收支登錄 高階收支登錄 材料自購登錄 每日結帳 排班表 現場電腦打卡 掃碼…" at bounding box center [498, 59] width 997 height 900
click at [352, 413] on li "依售價-成本(%)" at bounding box center [564, 411] width 524 height 22
type input "byCost"
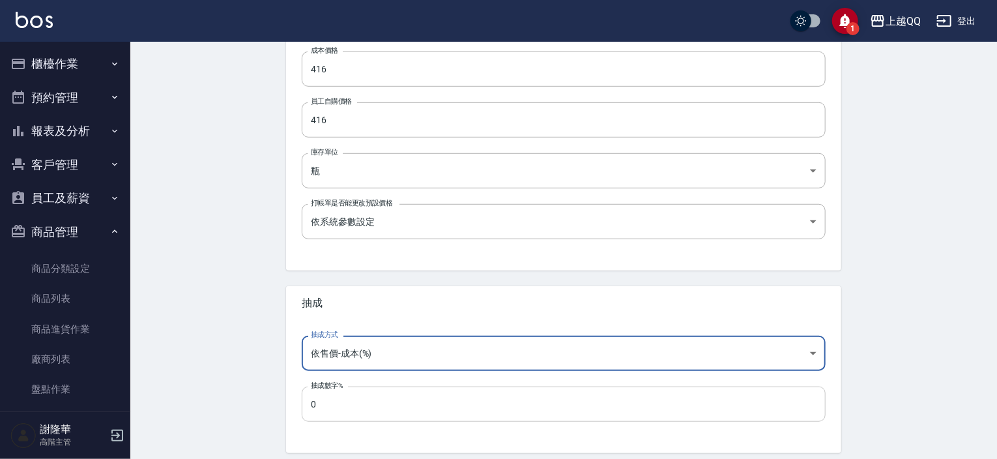
click at [342, 415] on input "0" at bounding box center [564, 404] width 524 height 35
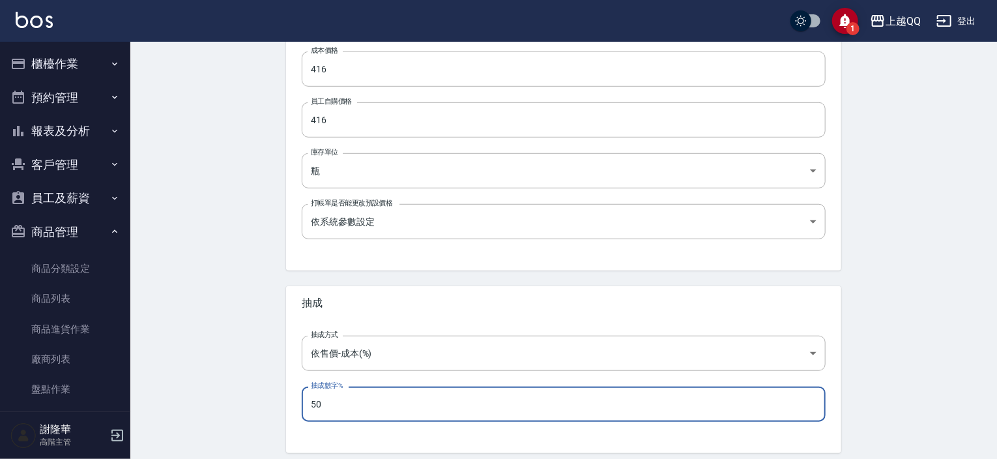
type input "50"
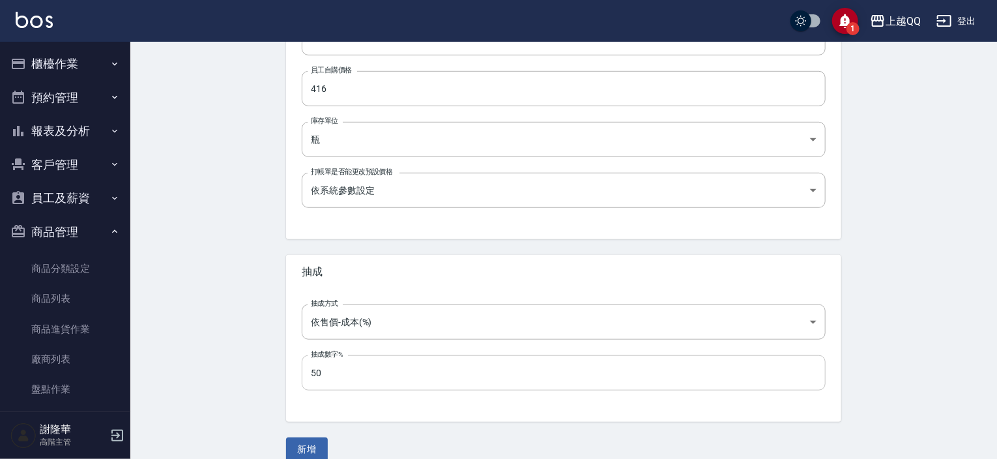
scroll to position [441, 0]
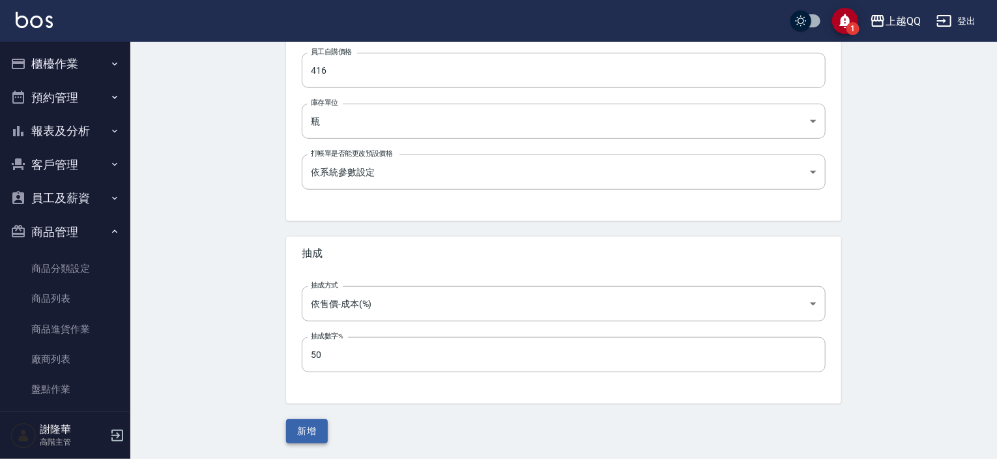
click at [306, 434] on button "新增" at bounding box center [307, 431] width 42 height 24
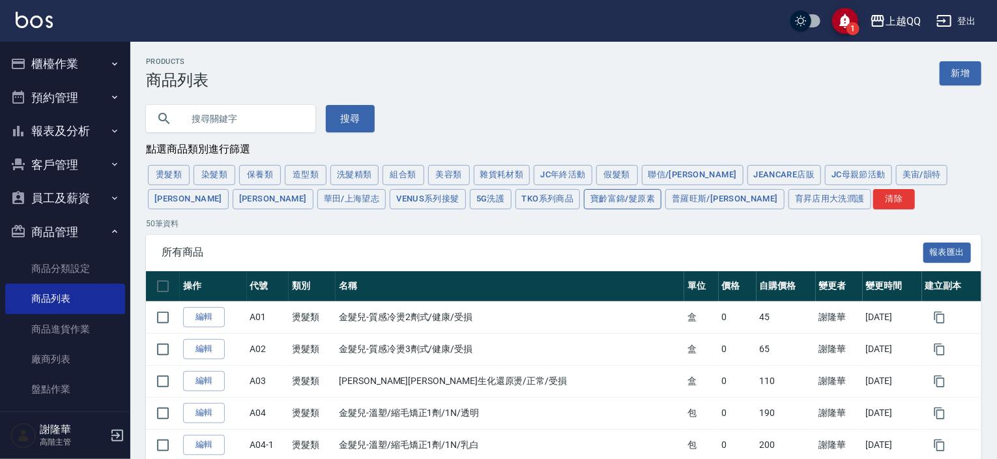
click at [584, 199] on button "寶齡富錦/髮原素" at bounding box center [623, 199] width 78 height 20
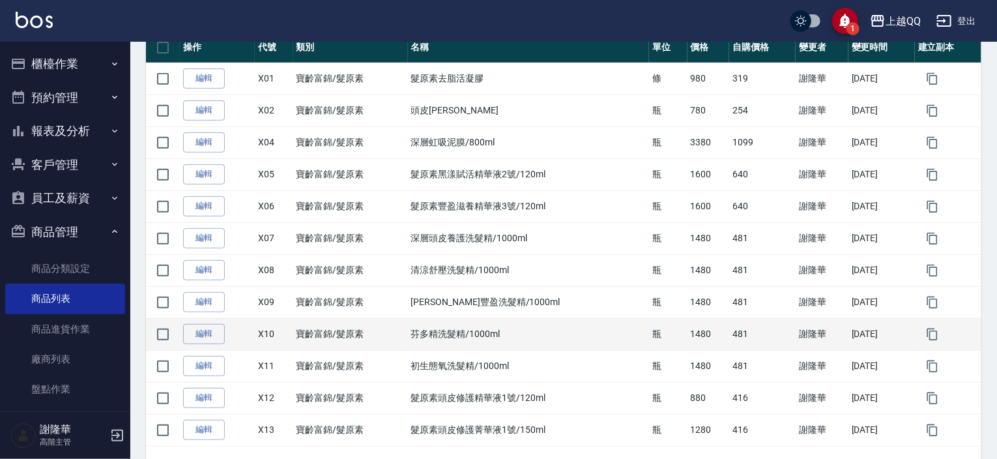
scroll to position [287, 0]
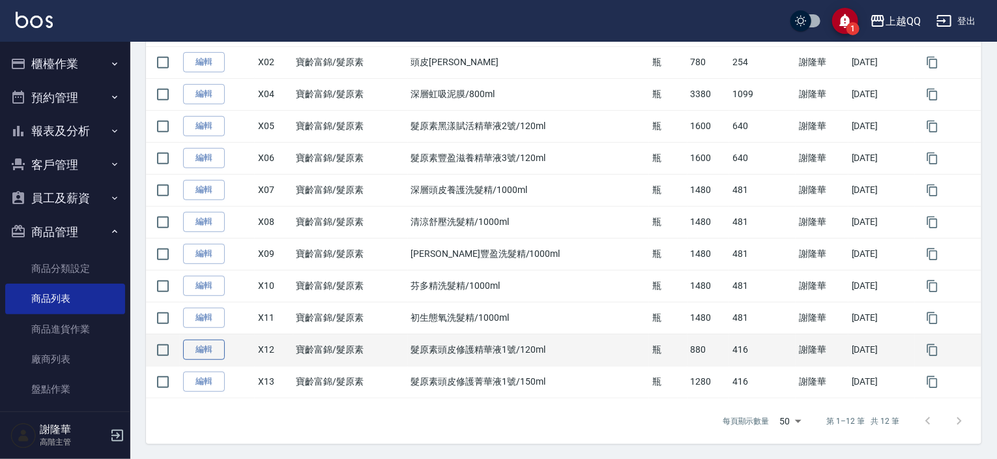
click at [198, 349] on link "編輯" at bounding box center [204, 350] width 42 height 20
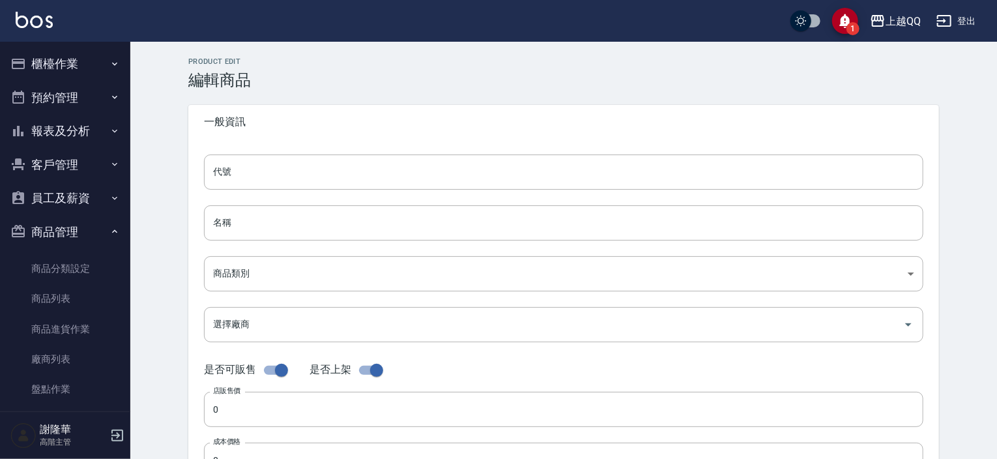
type input "X12"
type input "髮原素頭皮修護精華液1號/120ml"
type input "71012874-0034-4dfb-a6a5-d981487b6350"
type input "880"
type input "416"
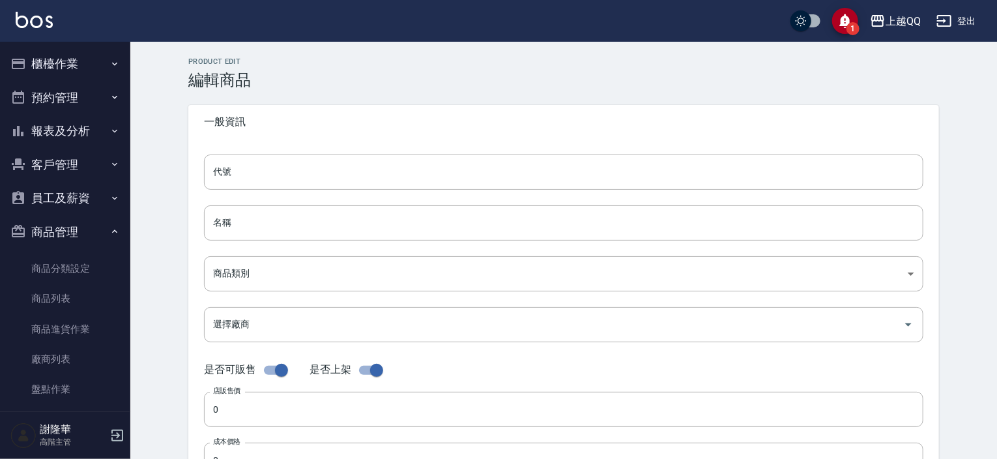
type input "416"
type input "瓶"
type input "UNSET"
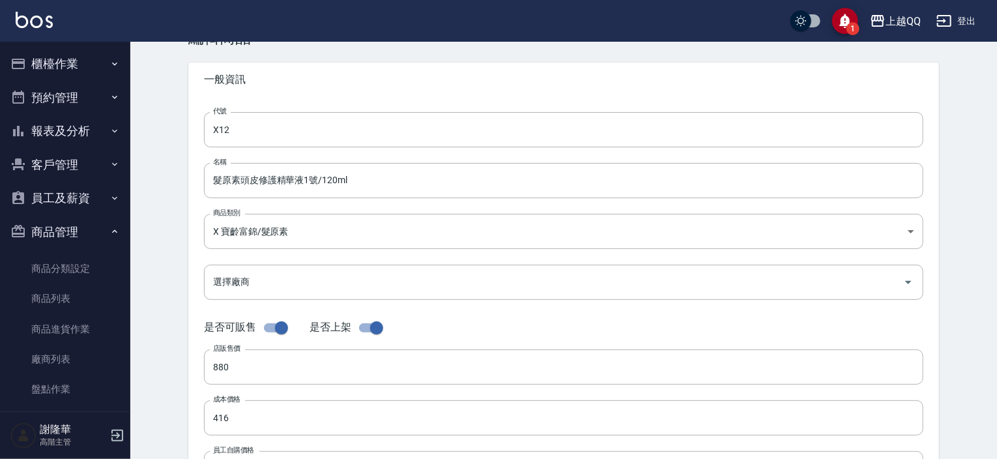
scroll to position [65, 0]
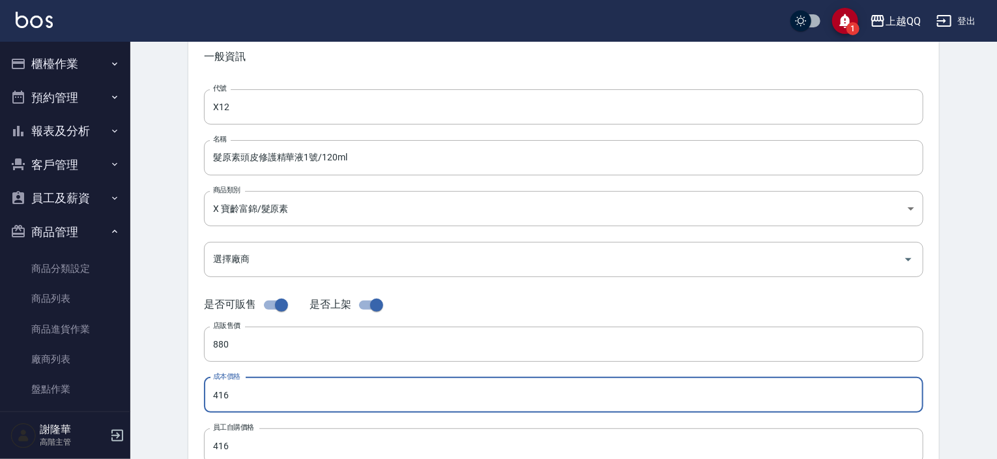
drag, startPoint x: 239, startPoint y: 390, endPoint x: 211, endPoint y: 396, distance: 29.2
click at [211, 396] on input "416" at bounding box center [564, 394] width 720 height 35
type input "308"
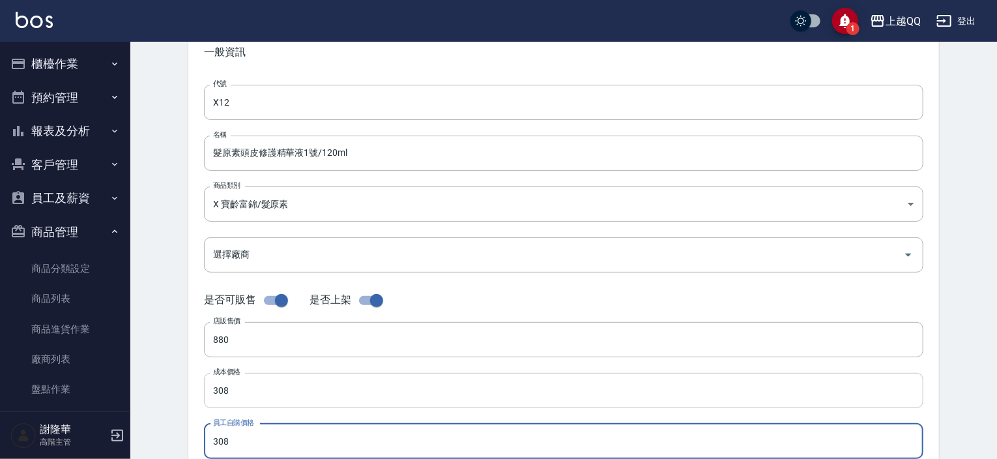
type input "308"
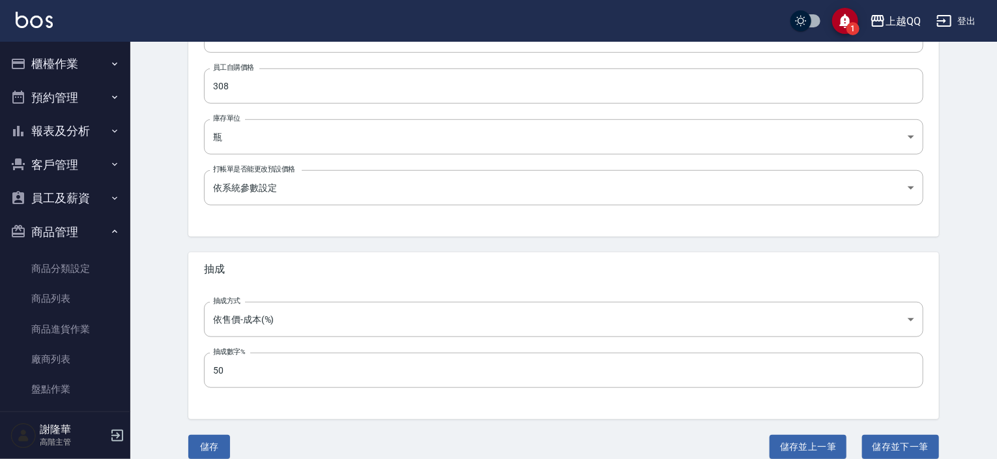
scroll to position [441, 0]
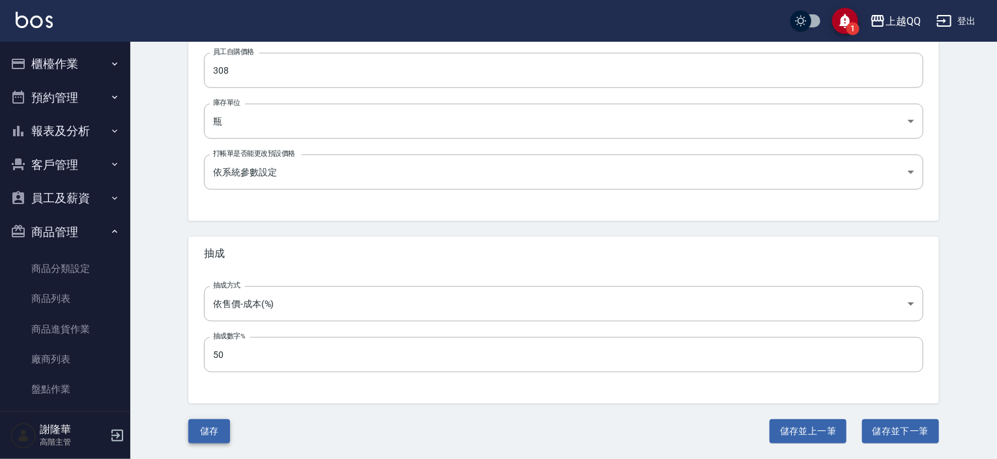
click at [211, 432] on button "儲存" at bounding box center [209, 431] width 42 height 24
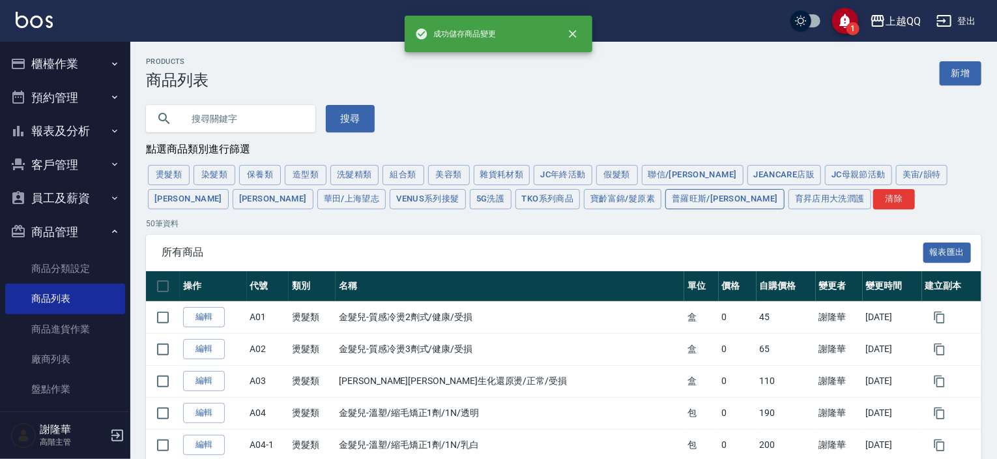
click at [666, 196] on button "普羅旺斯/[PERSON_NAME]" at bounding box center [725, 199] width 119 height 20
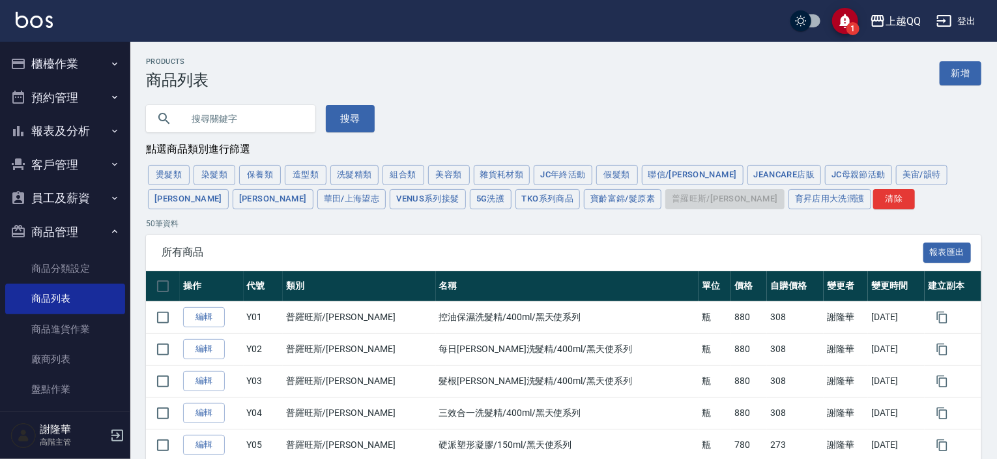
drag, startPoint x: 484, startPoint y: 203, endPoint x: 475, endPoint y: 227, distance: 25.6
click at [584, 203] on button "寶齡富錦/髮原素" at bounding box center [623, 199] width 78 height 20
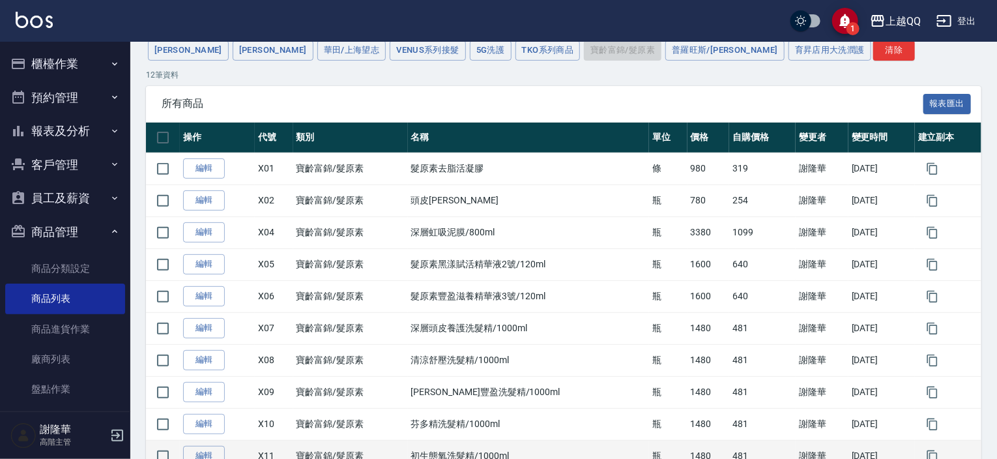
scroll to position [287, 0]
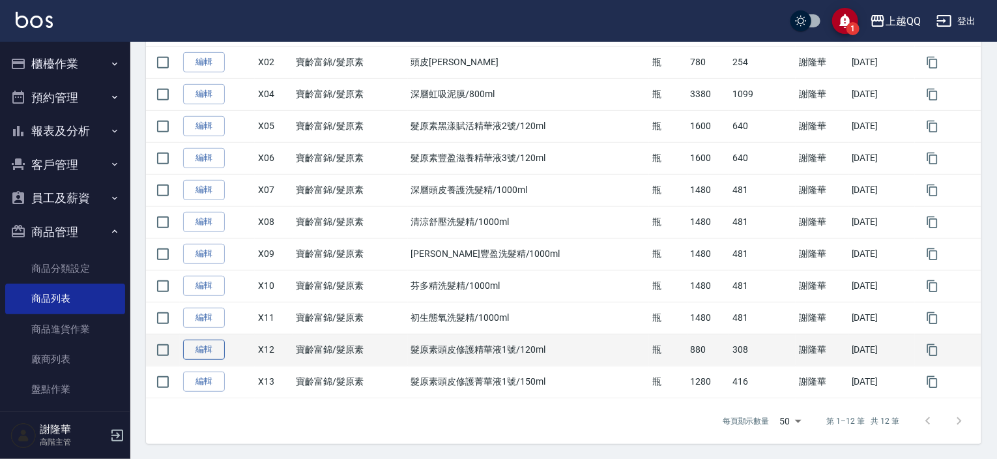
click at [196, 347] on link "編輯" at bounding box center [204, 350] width 42 height 20
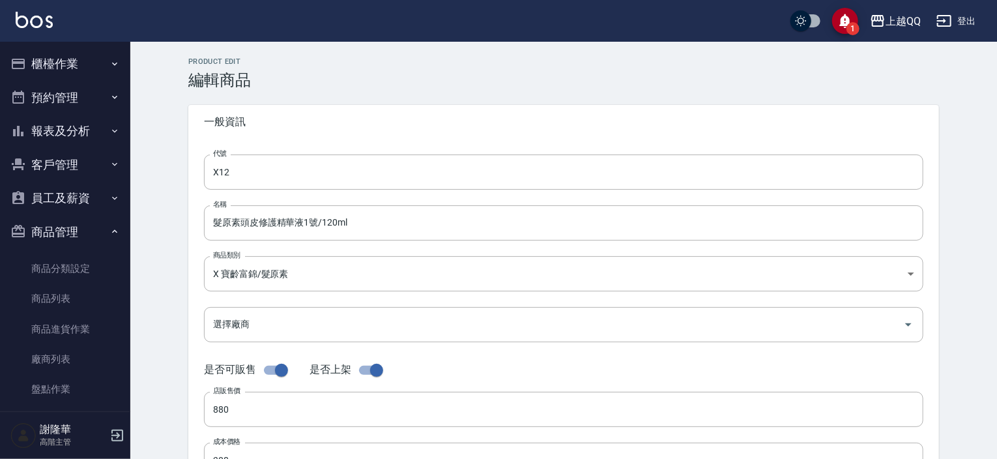
type input "308"
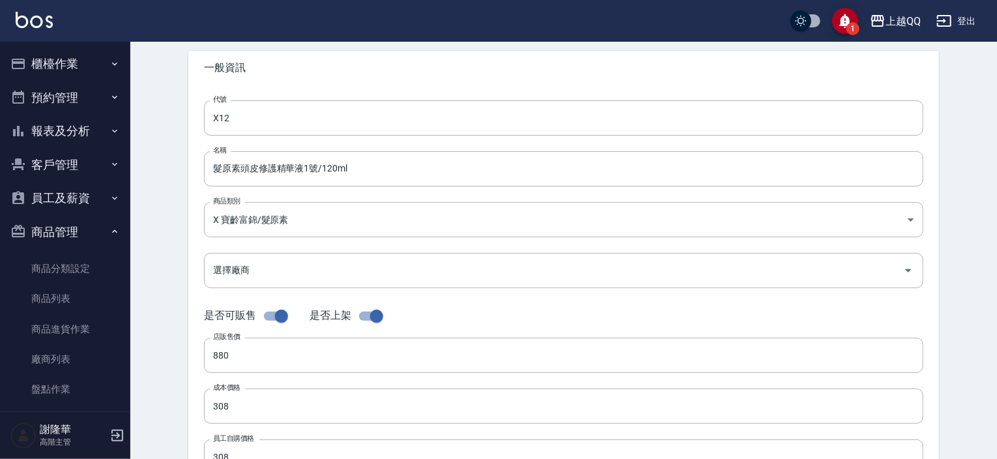
scroll to position [130, 0]
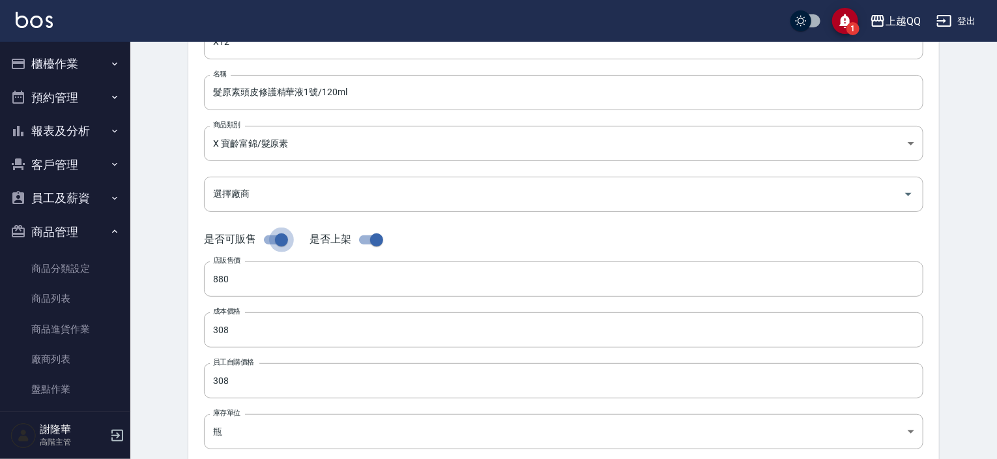
click at [272, 241] on input "checkbox" at bounding box center [281, 239] width 74 height 25
checkbox input "false"
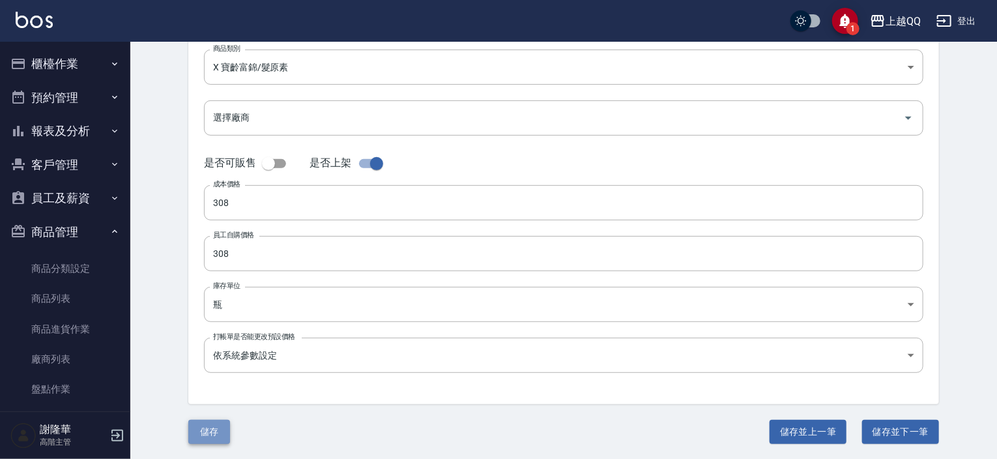
click at [211, 430] on button "儲存" at bounding box center [209, 432] width 42 height 24
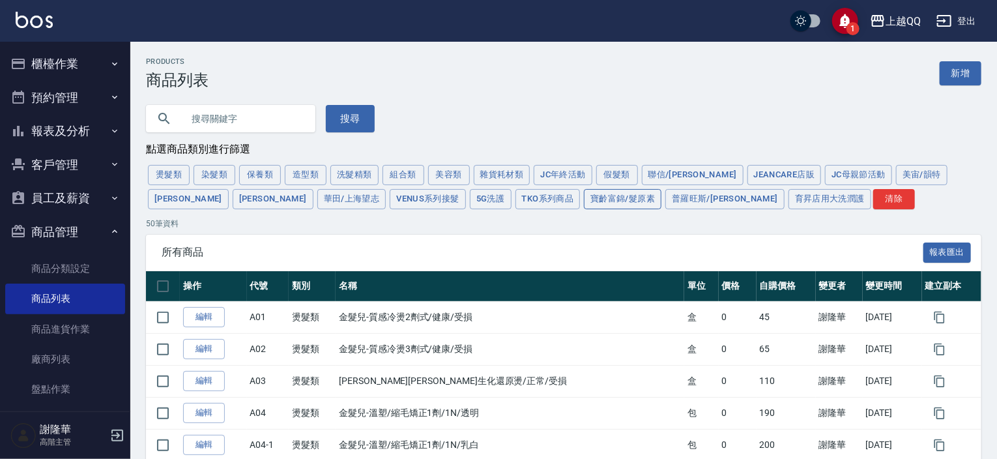
click at [584, 200] on button "寶齡富錦/髮原素" at bounding box center [623, 199] width 78 height 20
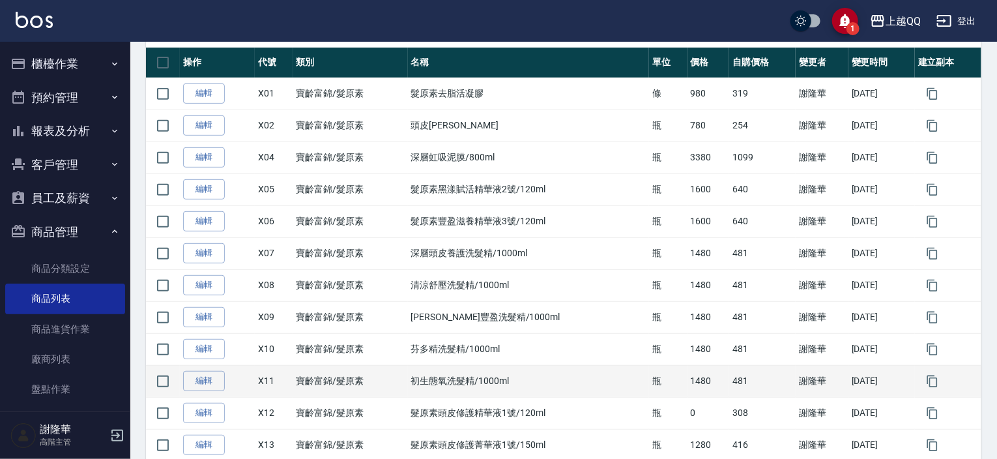
scroll to position [287, 0]
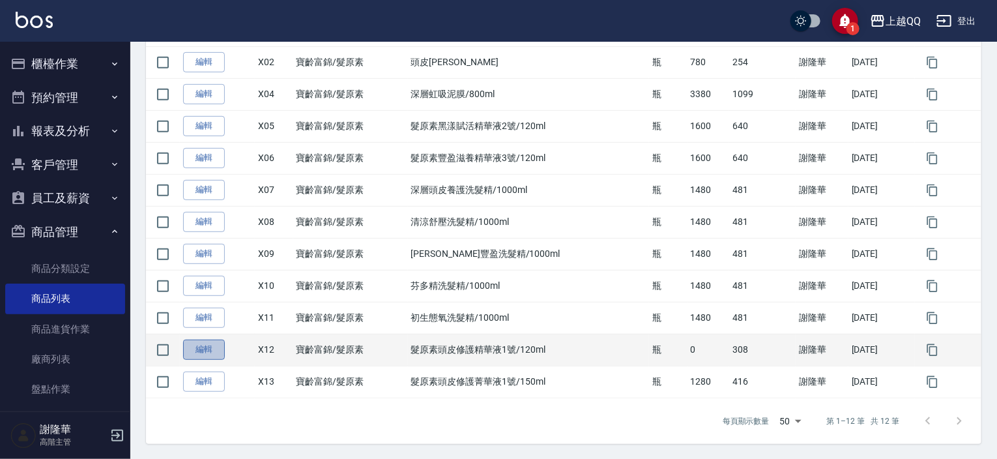
click at [198, 347] on link "編輯" at bounding box center [204, 350] width 42 height 20
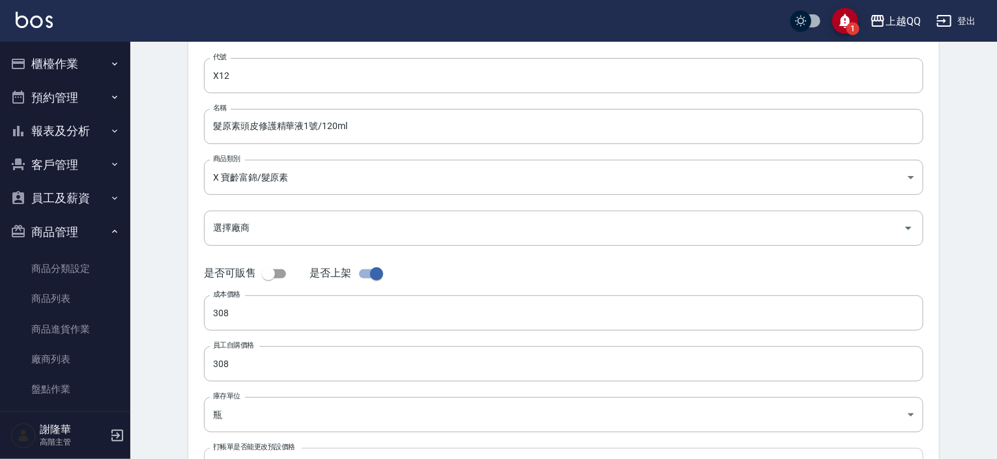
scroll to position [196, 0]
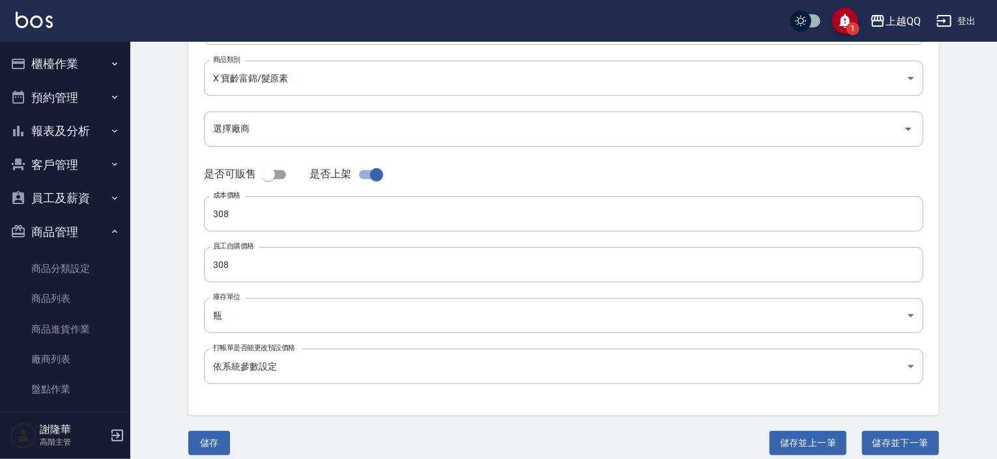
click at [282, 171] on input "checkbox" at bounding box center [268, 174] width 74 height 25
checkbox input "true"
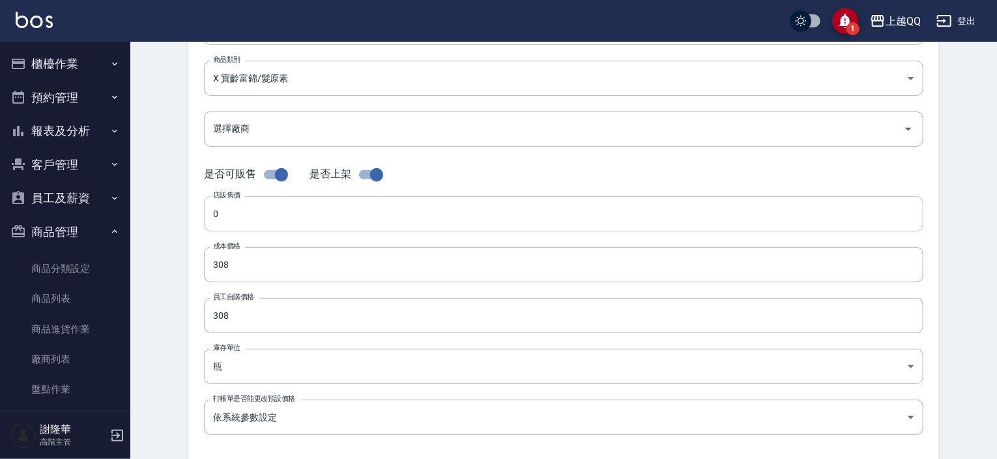
click at [244, 214] on input "0" at bounding box center [564, 213] width 720 height 35
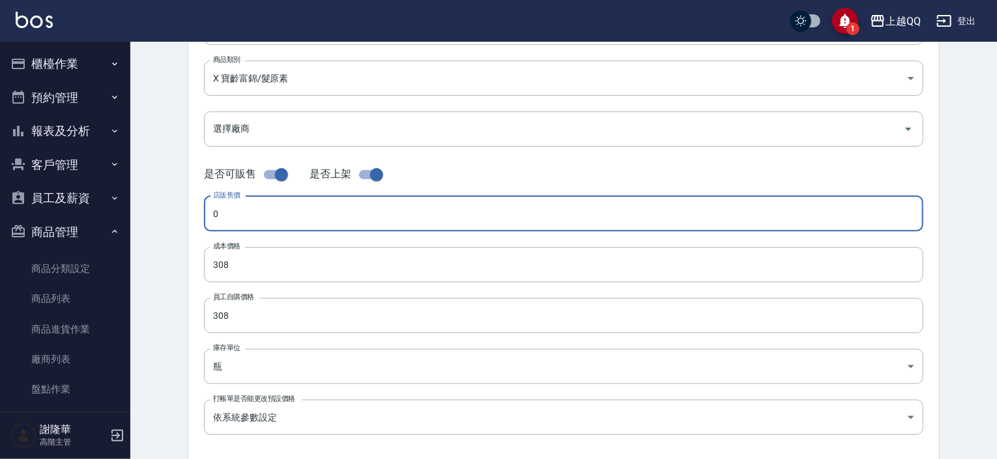
drag, startPoint x: 244, startPoint y: 214, endPoint x: 190, endPoint y: 219, distance: 54.3
click at [190, 219] on div "代號 X12 代號 名稱 髮原素頭皮修護精華液1號/120ml 名稱 商品類別 X 寶齡富錦/髮原素 71012874-0034-4dfb-a6a5-d9…" at bounding box center [563, 204] width 751 height 523
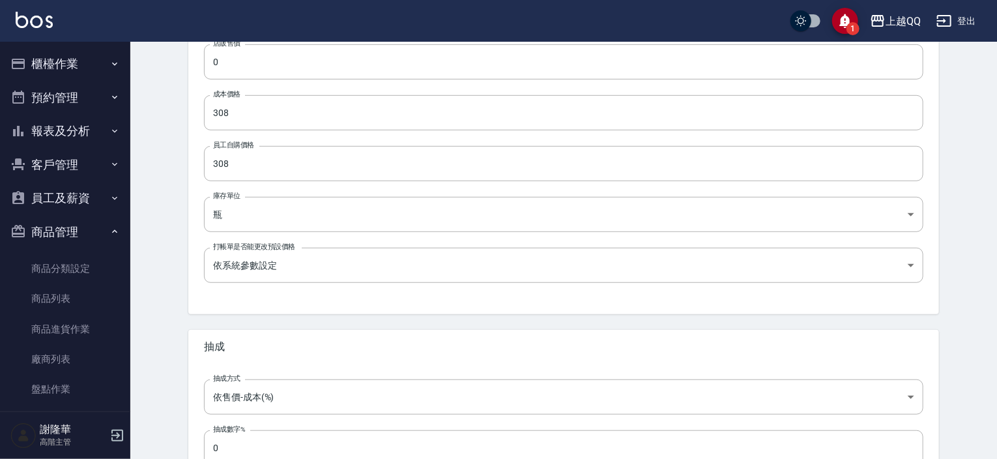
scroll to position [245, 0]
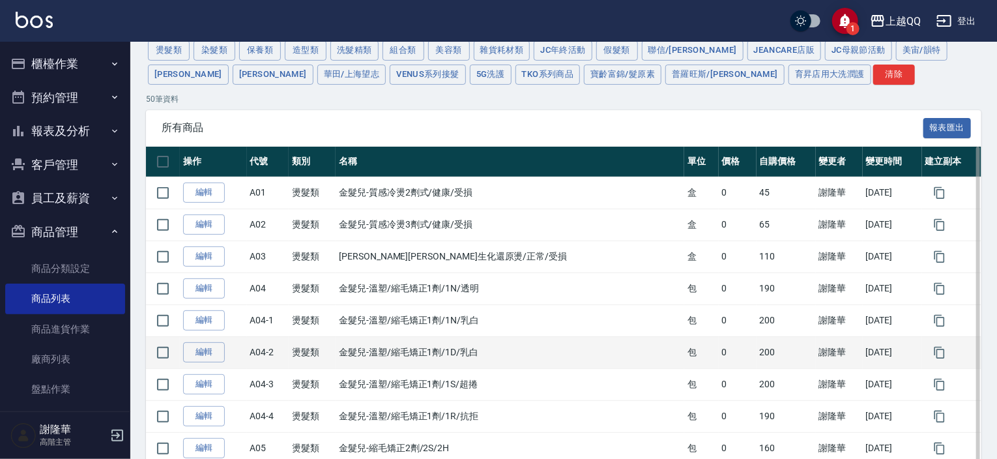
scroll to position [26, 0]
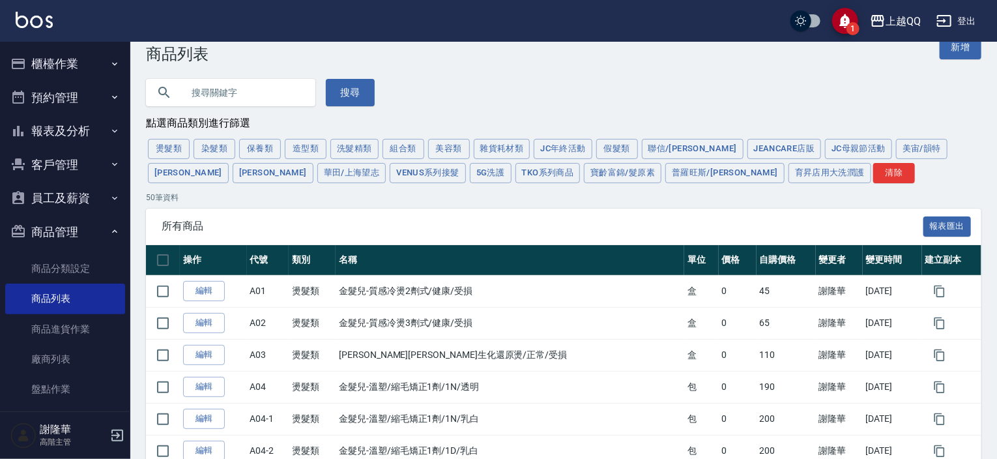
click at [584, 181] on button "寶齡富錦/髮原素" at bounding box center [623, 173] width 78 height 20
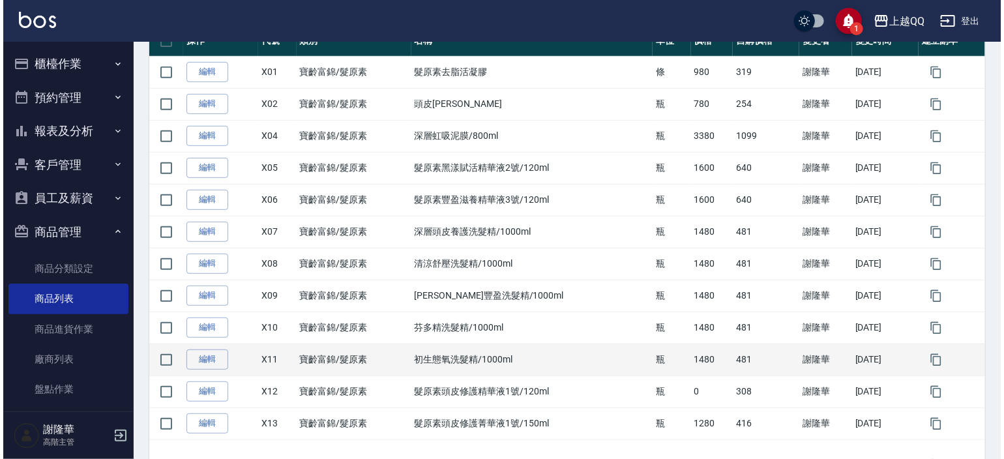
scroll to position [287, 0]
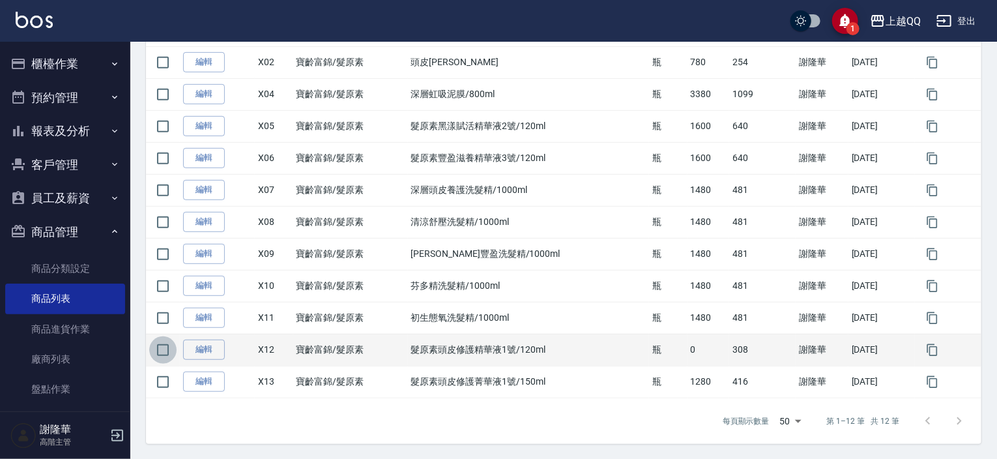
click at [162, 345] on input "checkbox" at bounding box center [162, 349] width 27 height 27
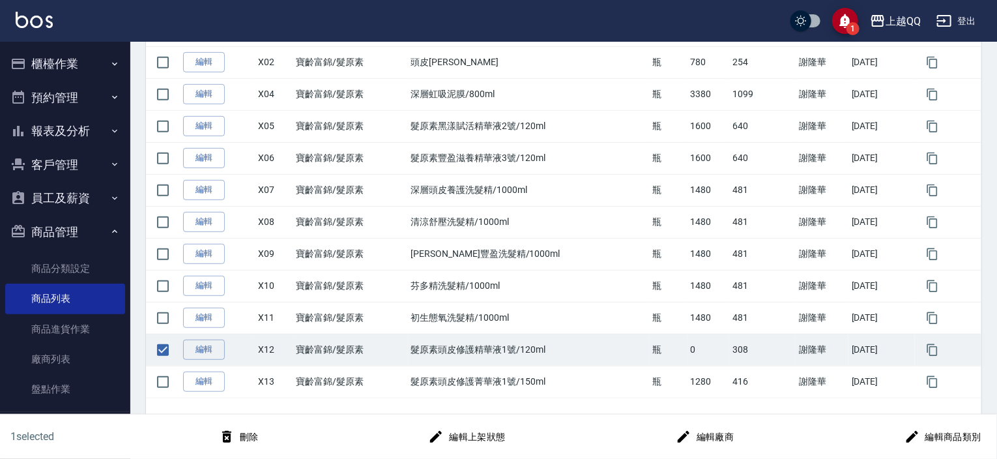
click at [250, 435] on button "刪除" at bounding box center [239, 437] width 50 height 24
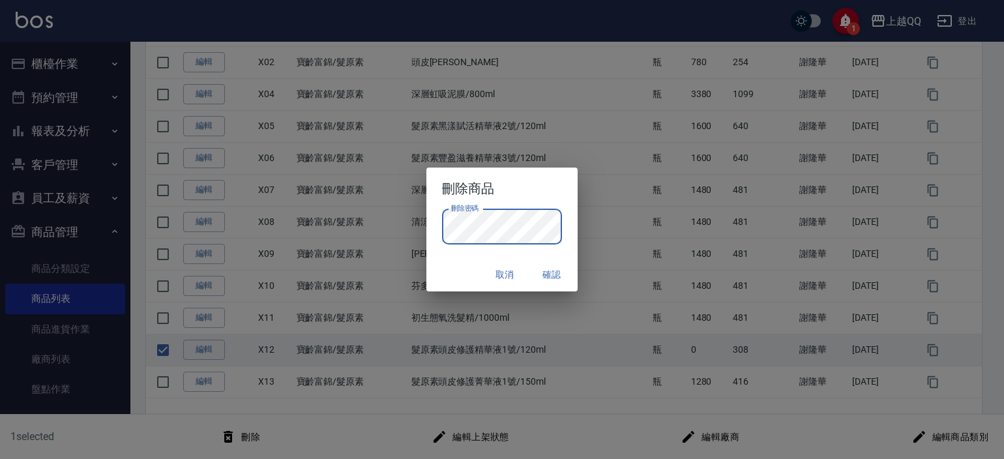
click at [626, 377] on div "刪除商品 刪除密碼 刪除密碼 取消 確認" at bounding box center [502, 229] width 1004 height 459
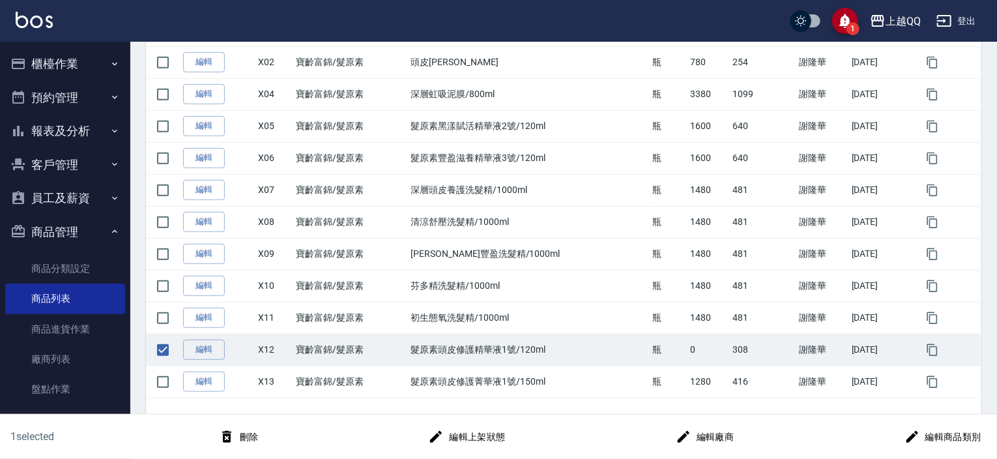
click at [231, 437] on icon "button" at bounding box center [226, 437] width 9 height 12
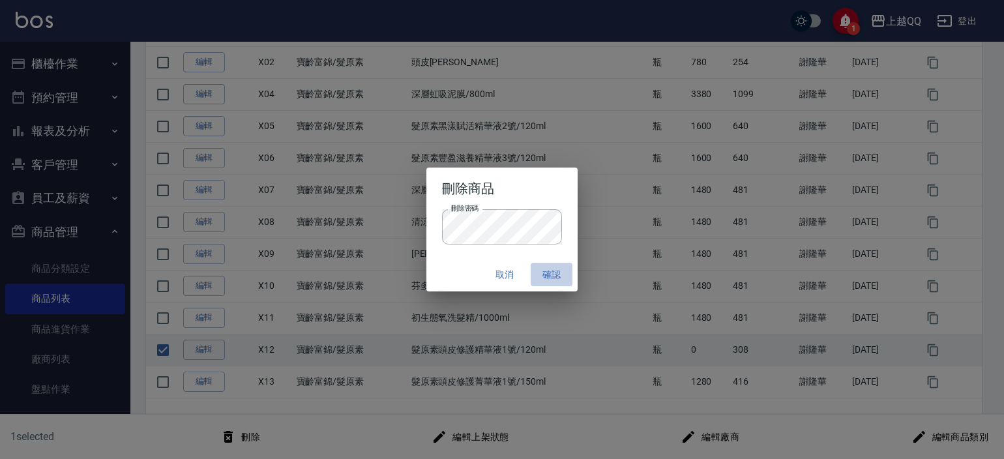
click at [553, 272] on button "確認" at bounding box center [552, 275] width 42 height 24
checkbox input "false"
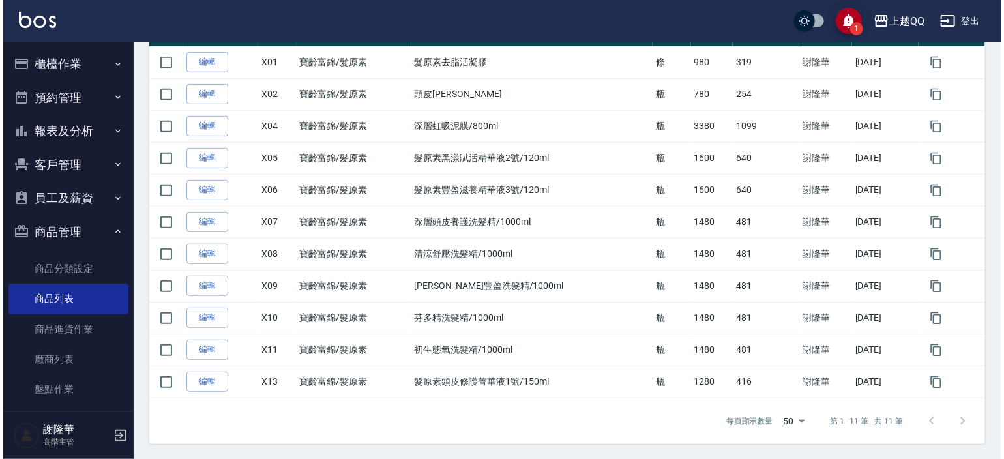
scroll to position [124, 0]
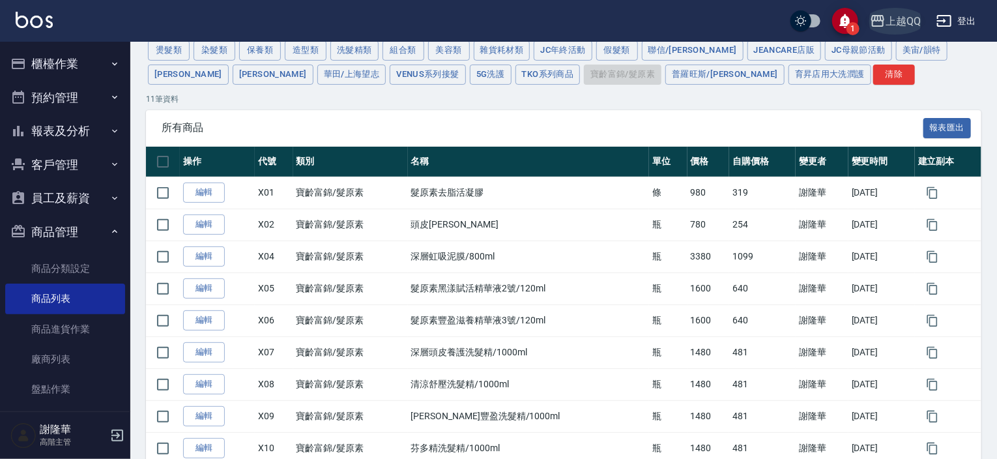
click at [898, 13] on div "上越QQ" at bounding box center [903, 21] width 35 height 16
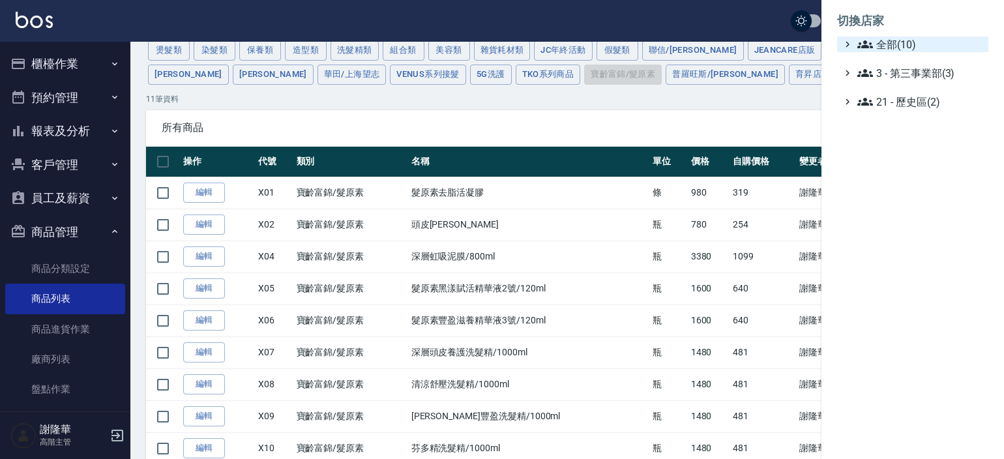
click at [894, 44] on span "全部(10)" at bounding box center [920, 45] width 126 height 16
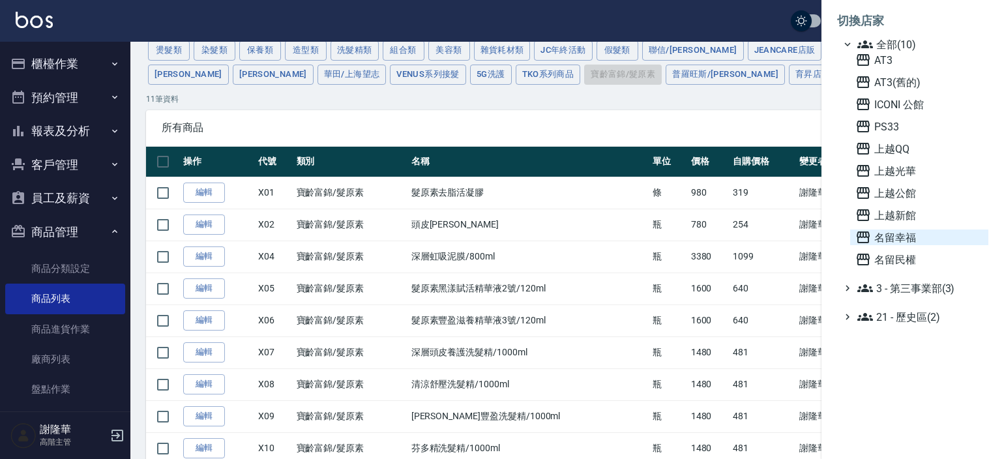
click at [898, 237] on span "名留幸福" at bounding box center [919, 237] width 128 height 16
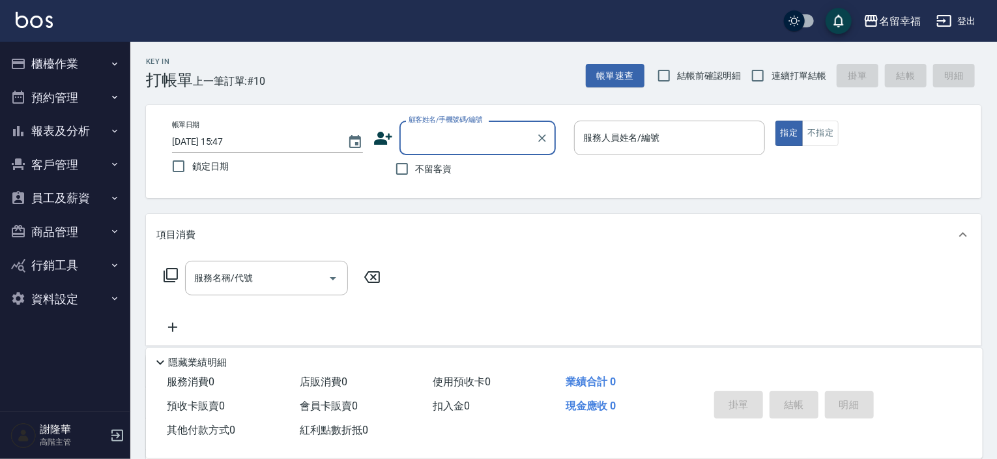
click at [50, 230] on button "商品管理" at bounding box center [65, 232] width 120 height 34
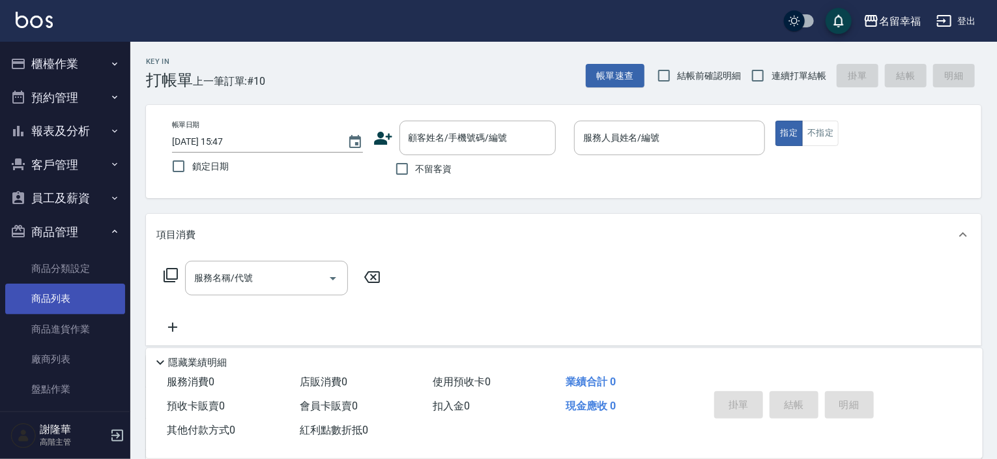
drag, startPoint x: 37, startPoint y: 302, endPoint x: 76, endPoint y: 297, distance: 39.5
click at [37, 302] on link "商品列表" at bounding box center [65, 299] width 120 height 30
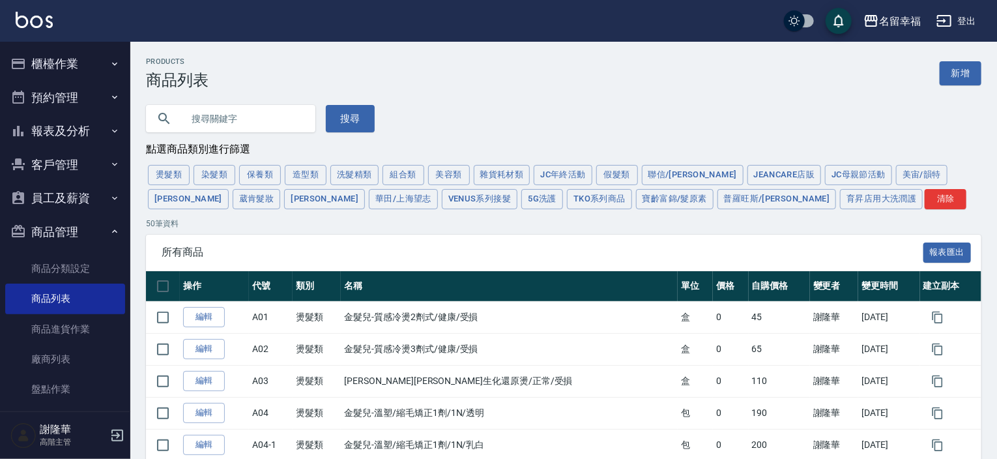
scroll to position [65, 0]
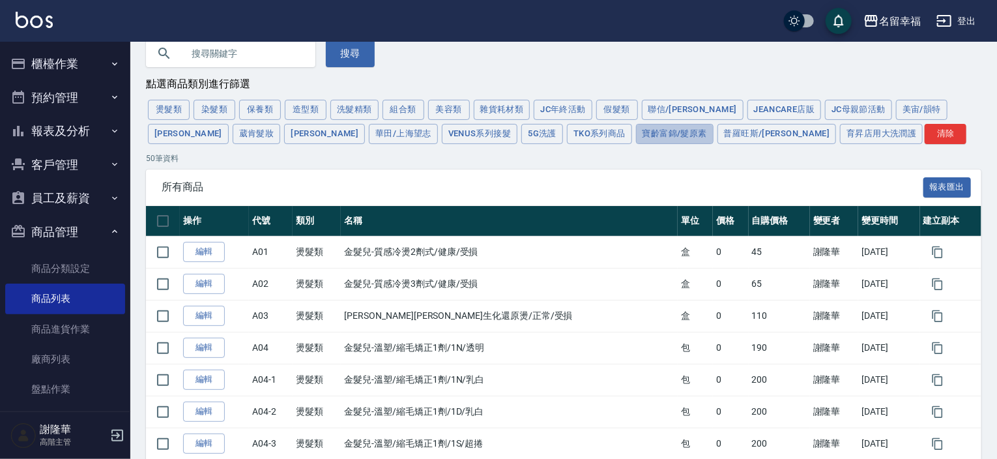
drag, startPoint x: 565, startPoint y: 134, endPoint x: 538, endPoint y: 187, distance: 59.2
click at [636, 134] on button "寶齡富錦/髮原素" at bounding box center [675, 134] width 78 height 20
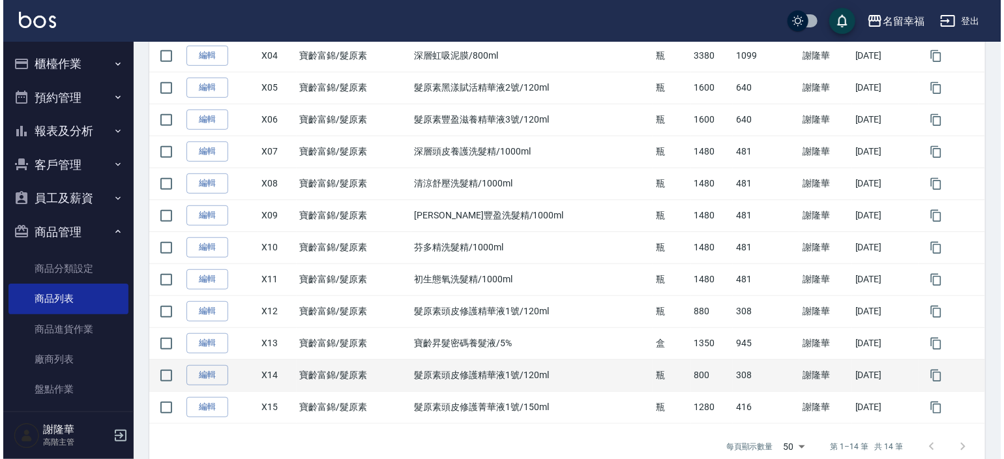
scroll to position [350, 0]
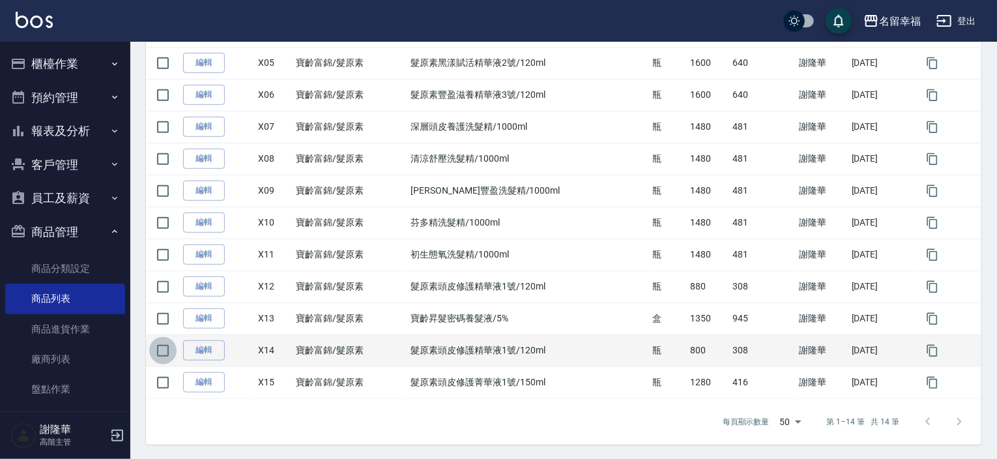
click at [163, 346] on input "checkbox" at bounding box center [162, 350] width 27 height 27
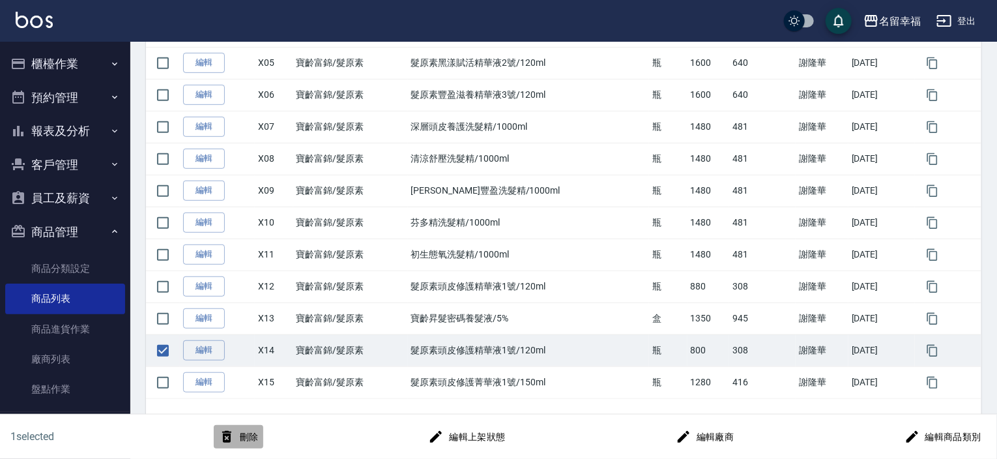
click at [245, 437] on button "刪除" at bounding box center [239, 437] width 50 height 24
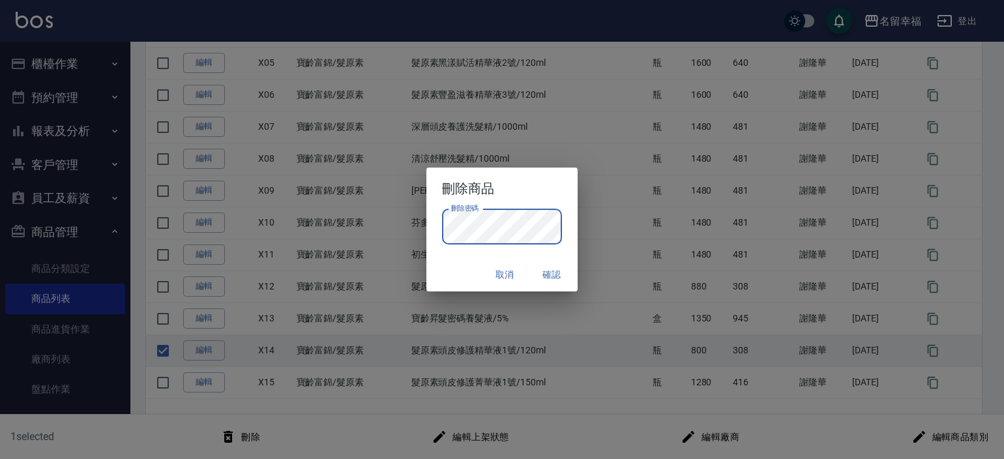
click at [455, 267] on div "取消 確認" at bounding box center [502, 274] width 152 height 35
click at [549, 274] on button "確認" at bounding box center [552, 275] width 42 height 24
checkbox input "false"
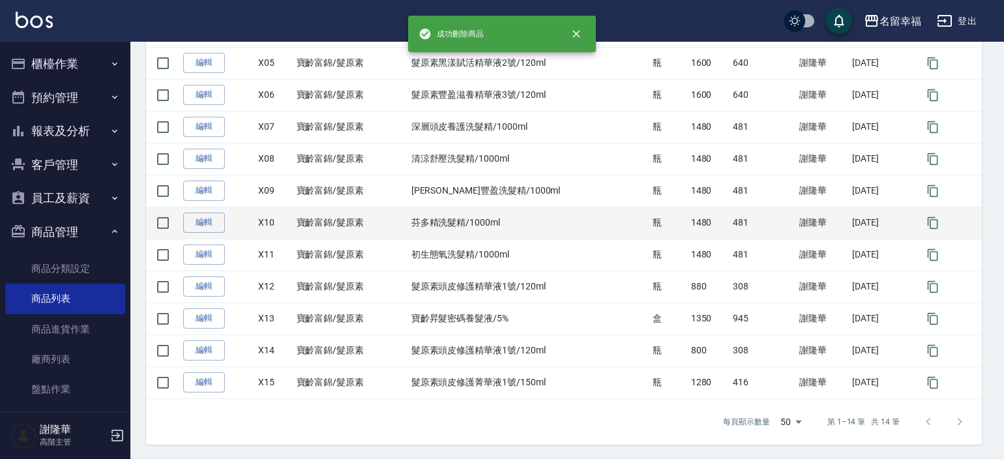
scroll to position [318, 0]
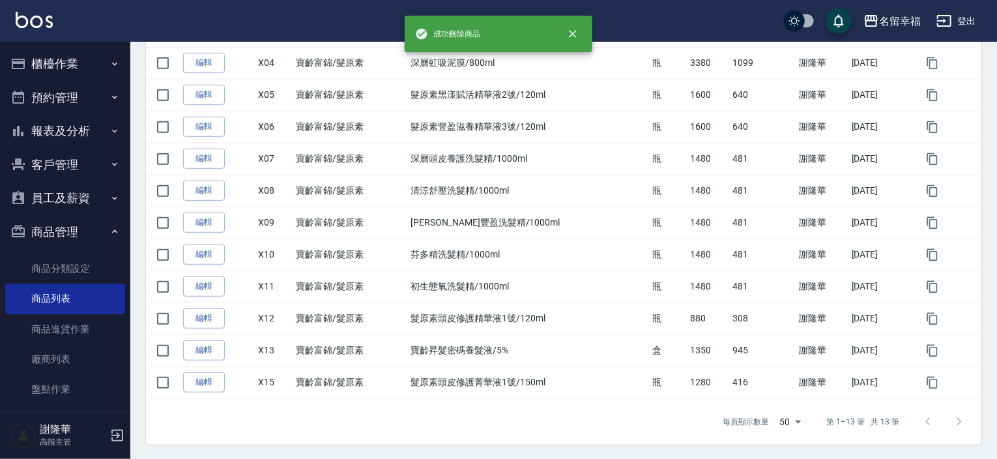
click at [896, 20] on div "名留幸福" at bounding box center [900, 21] width 42 height 16
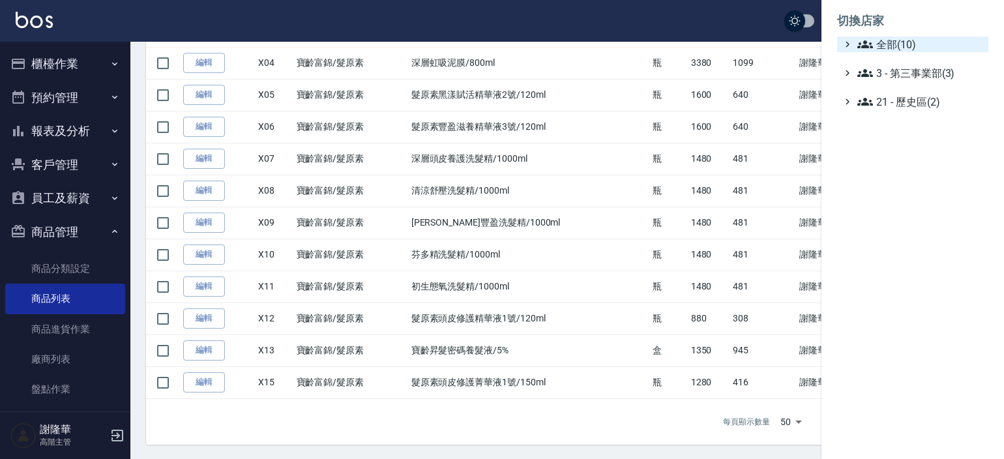
drag, startPoint x: 886, startPoint y: 41, endPoint x: 894, endPoint y: 51, distance: 12.5
click at [886, 41] on span "全部(10)" at bounding box center [920, 45] width 126 height 16
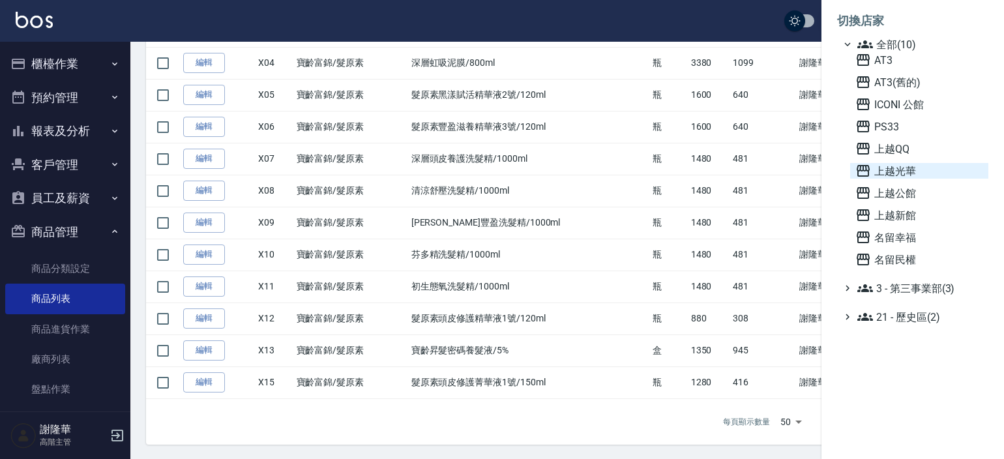
click at [888, 169] on span "上越光華" at bounding box center [919, 171] width 128 height 16
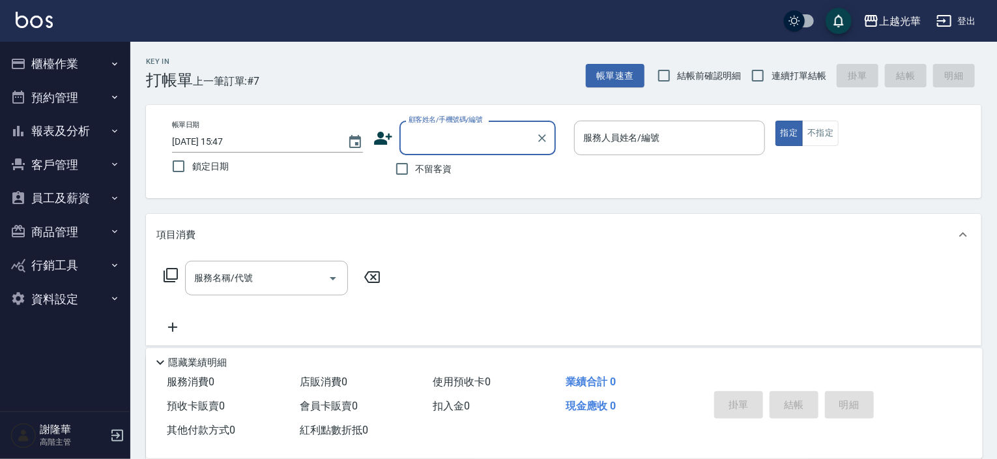
click at [49, 232] on button "商品管理" at bounding box center [65, 232] width 120 height 34
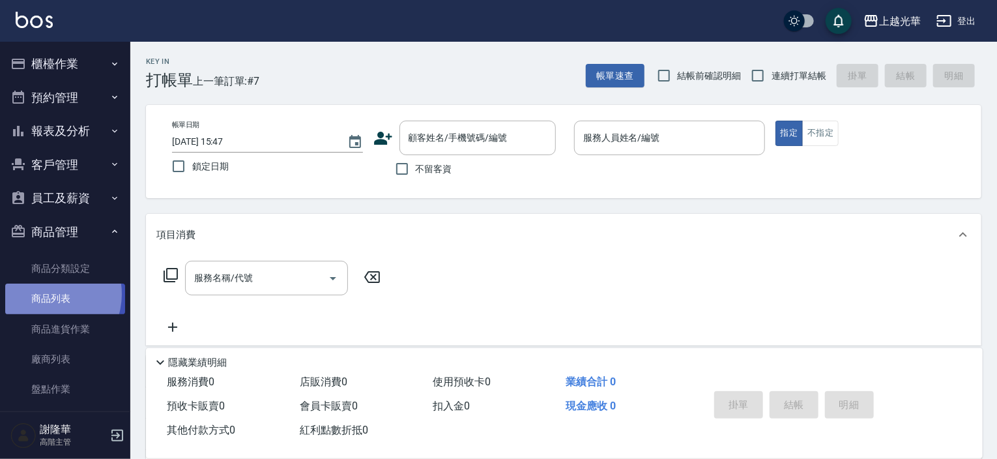
click at [46, 294] on link "商品列表" at bounding box center [65, 299] width 120 height 30
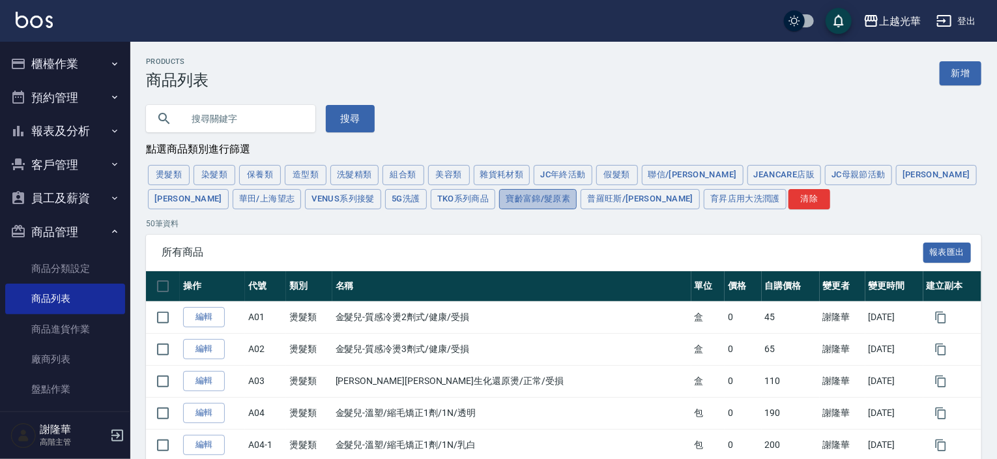
click at [499, 201] on button "寶齡富錦/髮原素" at bounding box center [538, 199] width 78 height 20
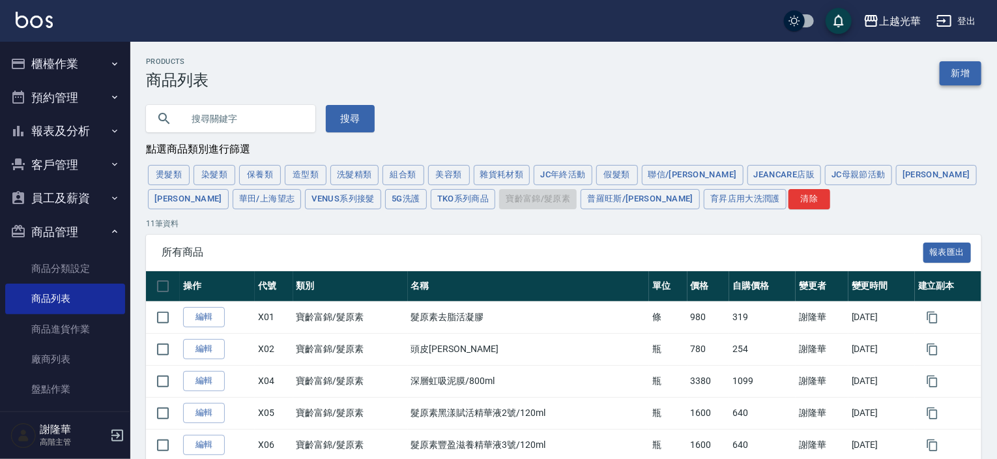
click at [959, 70] on link "新增" at bounding box center [961, 73] width 42 height 24
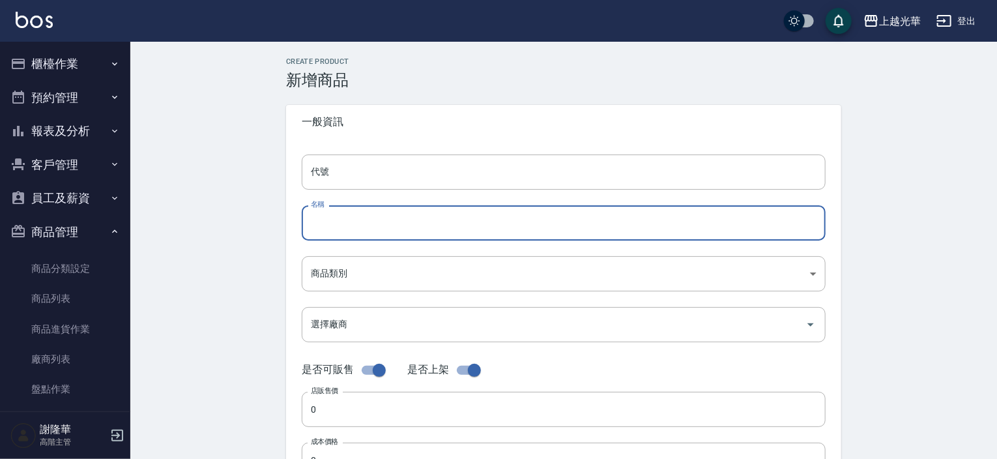
paste input "髮原素頭皮修護菁華液1號/150ml"
type input "髮原素頭皮修護菁華液1號/150ml"
click at [354, 176] on input "代號" at bounding box center [564, 171] width 524 height 35
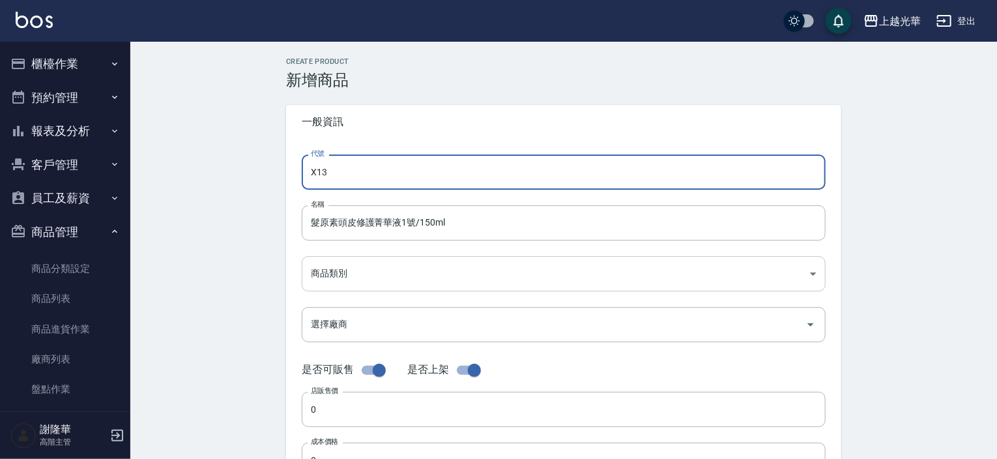
type input "X13"
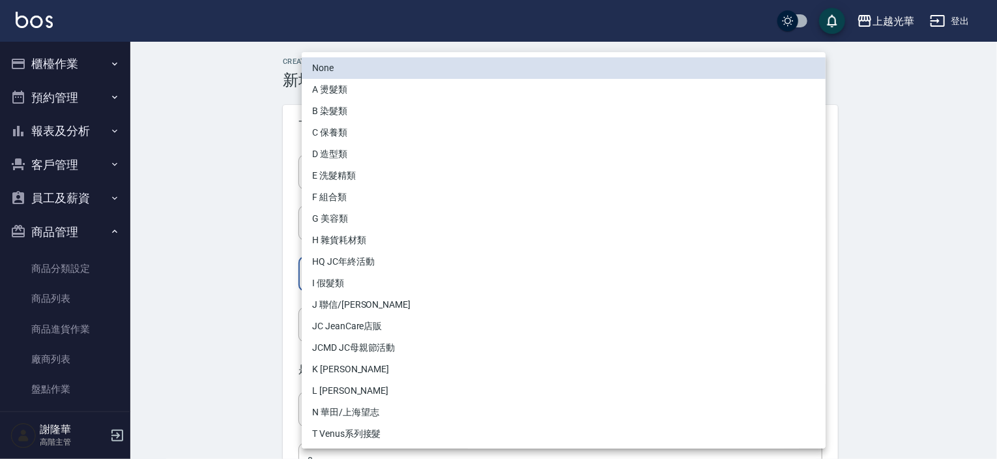
click at [356, 270] on body "上越光華 登出 櫃檯作業 打帳單 帳單列表 掛單列表 座位開單 營業儀表板 現金收支登錄 高階收支登錄 材料自購登錄 每日結帳 排班表 現場電腦打卡 掃碼打卡…" at bounding box center [498, 450] width 997 height 900
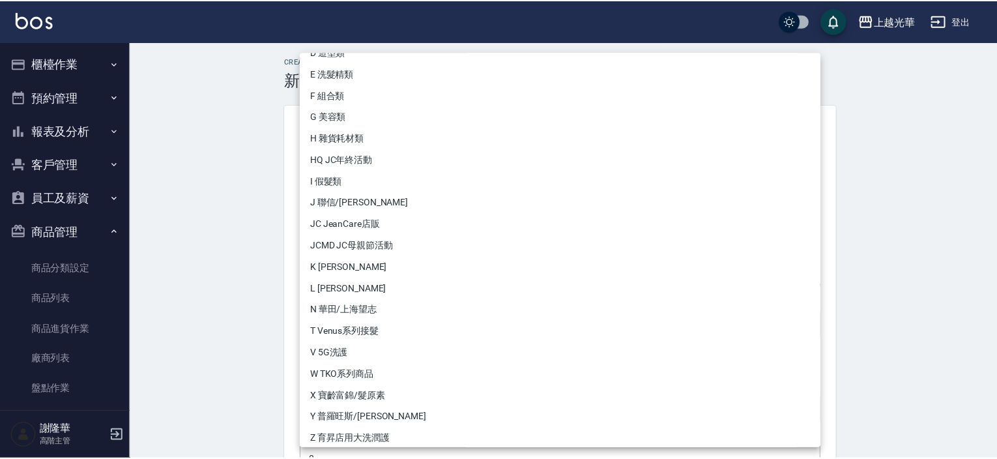
scroll to position [109, 0]
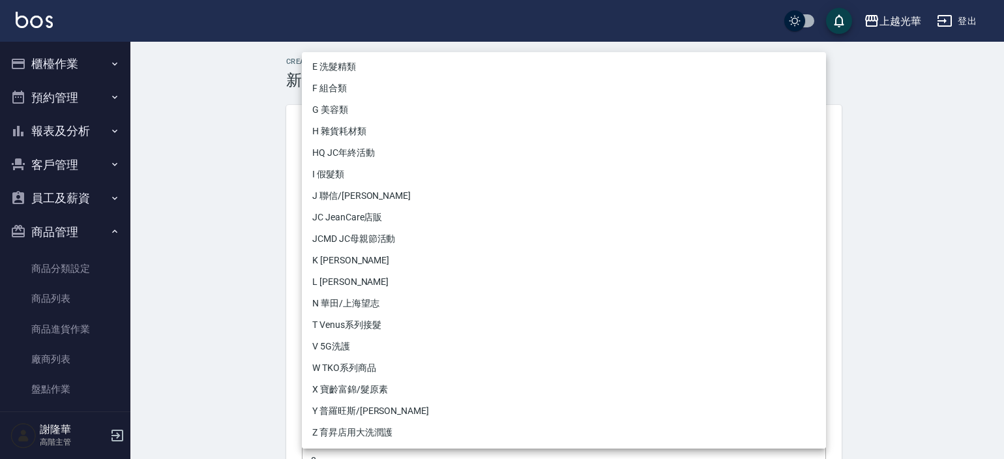
click at [344, 388] on li "X 寶齡富錦/髮原素" at bounding box center [564, 390] width 524 height 22
type input "69a0001c-c428-4de4-8794-e0b534913698"
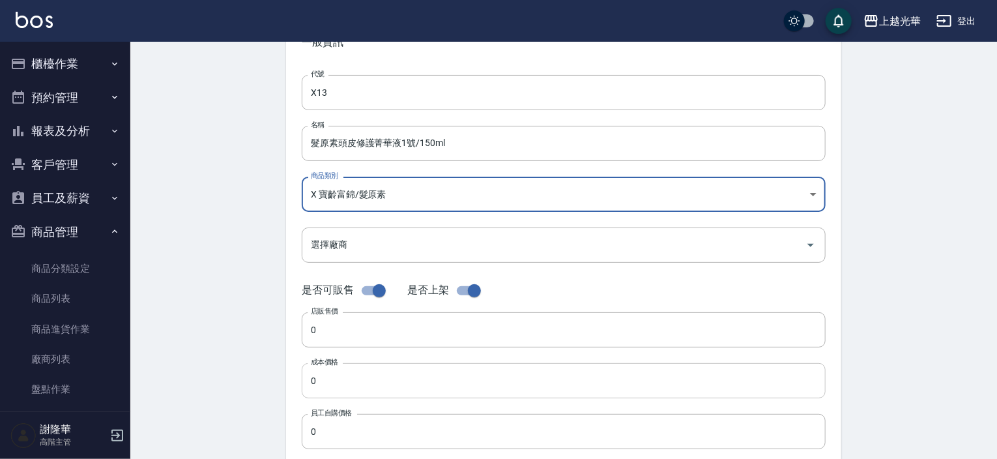
scroll to position [130, 0]
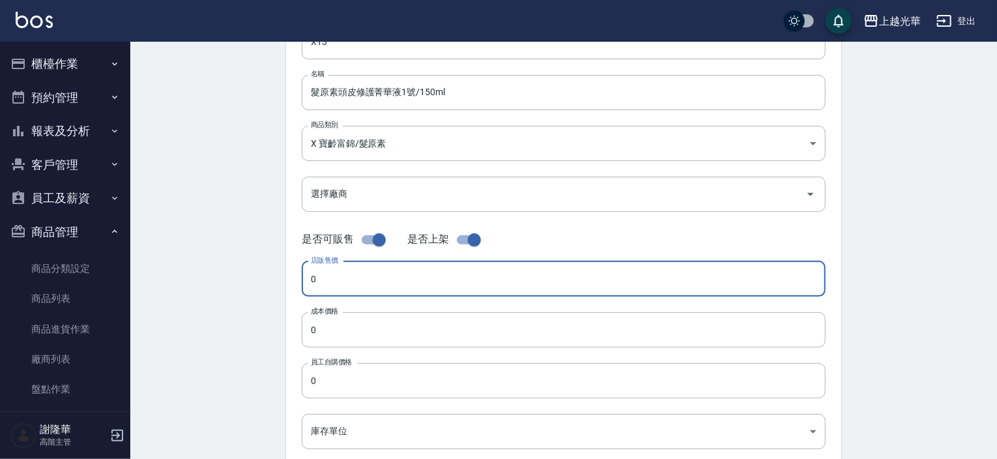
click at [325, 271] on input "0" at bounding box center [564, 278] width 524 height 35
type input "1280"
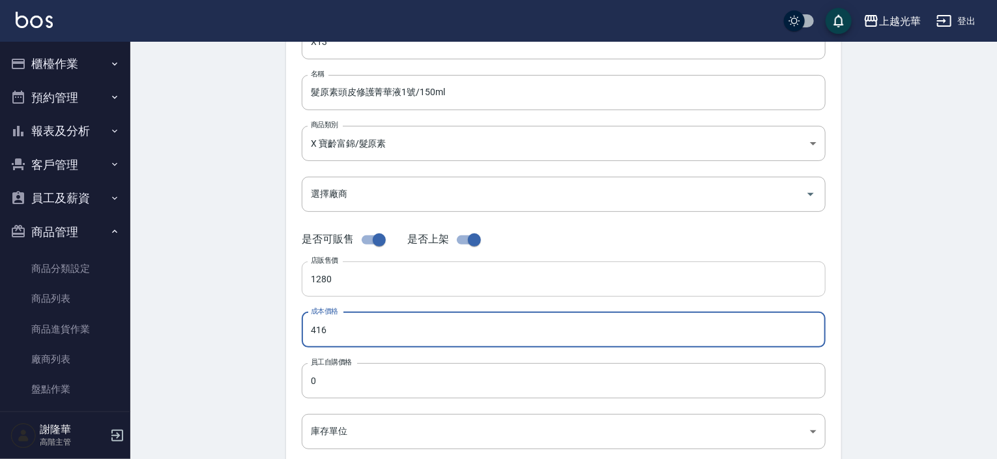
type input "416"
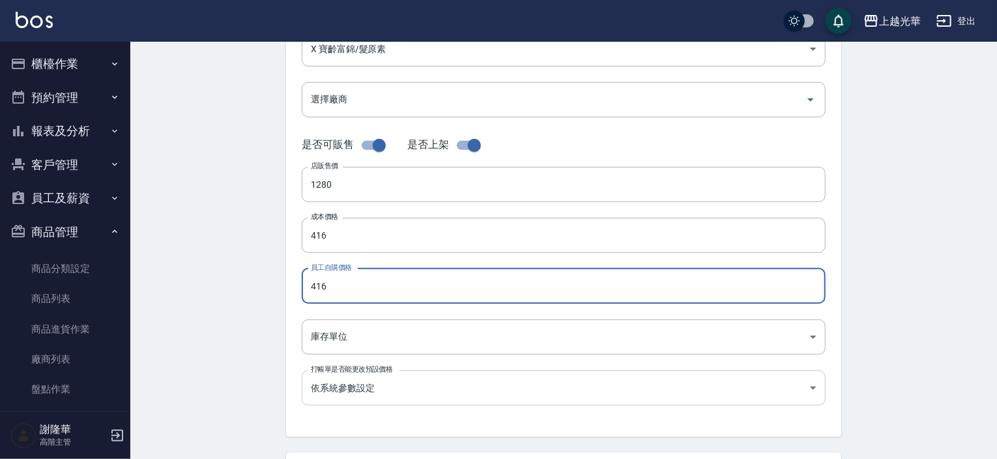
scroll to position [326, 0]
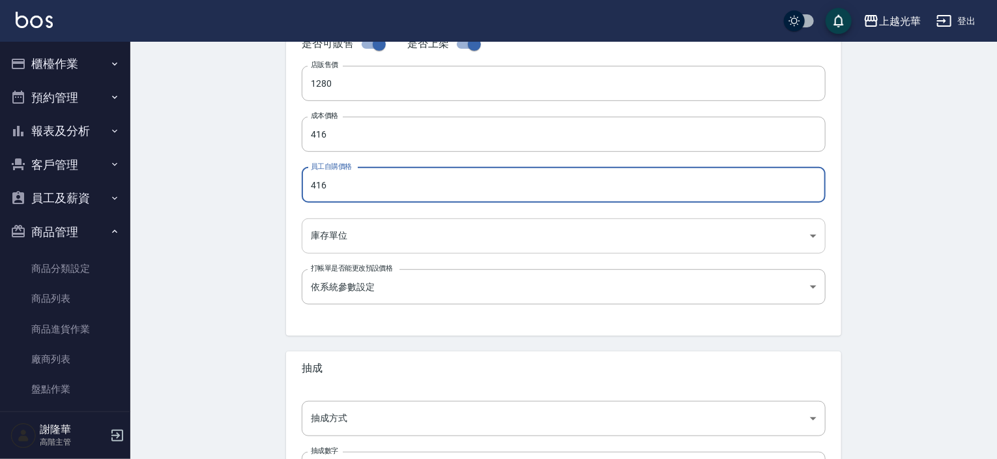
type input "416"
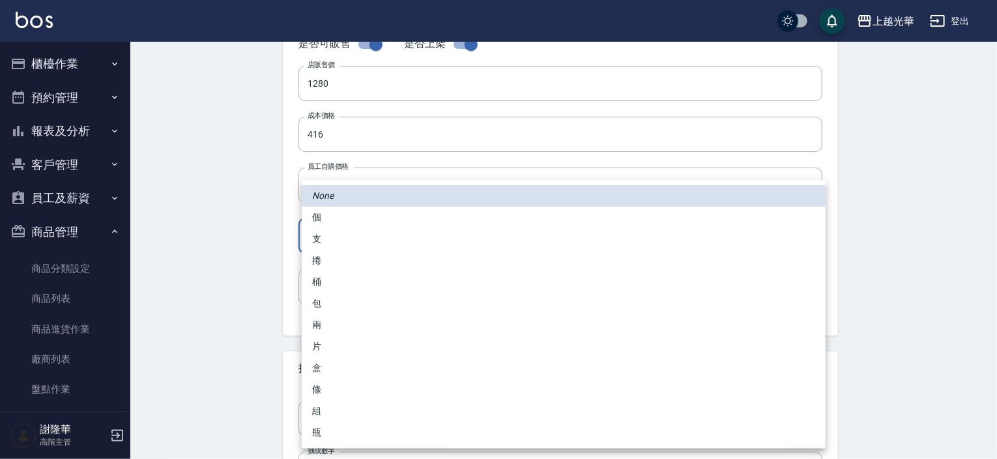
click at [353, 234] on body "上越光華 登出 櫃檯作業 打帳單 帳單列表 掛單列表 座位開單 營業儀表板 現金收支登錄 高階收支登錄 材料自購登錄 每日結帳 排班表 現場電腦打卡 掃碼打卡…" at bounding box center [498, 124] width 997 height 900
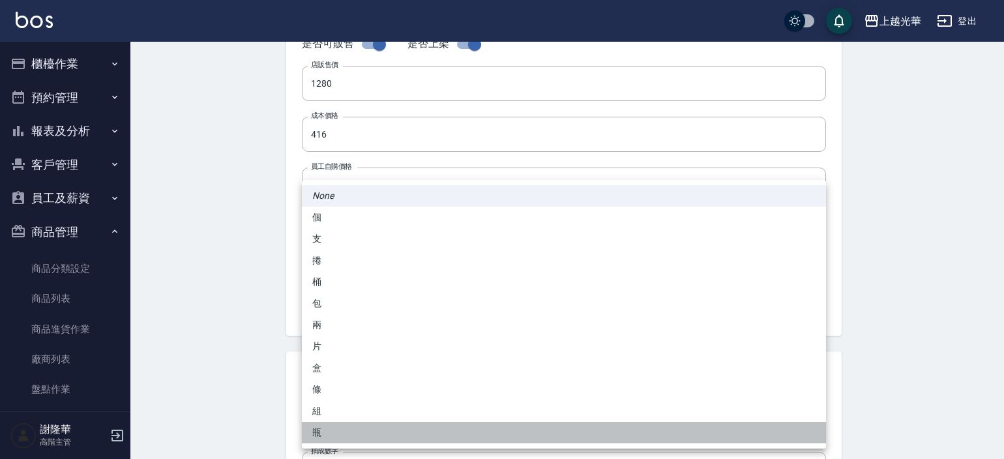
click at [323, 427] on li "瓶" at bounding box center [564, 433] width 524 height 22
type input "瓶"
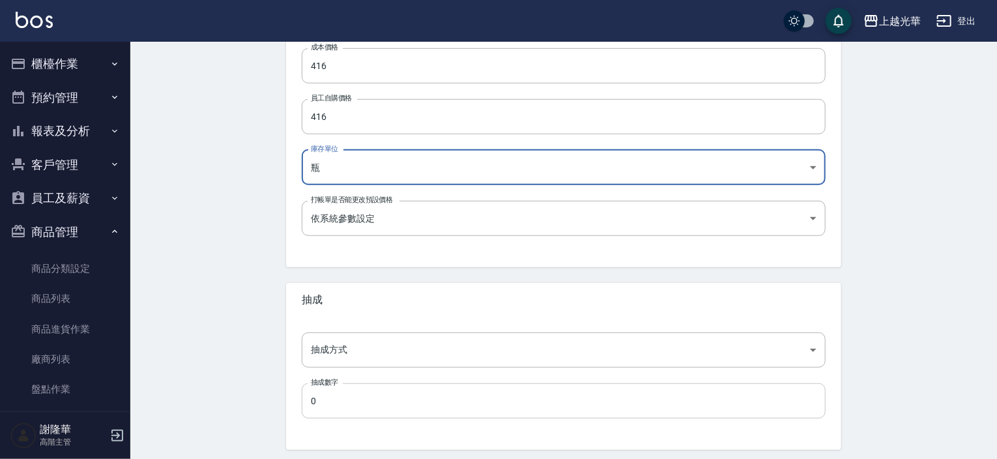
scroll to position [441, 0]
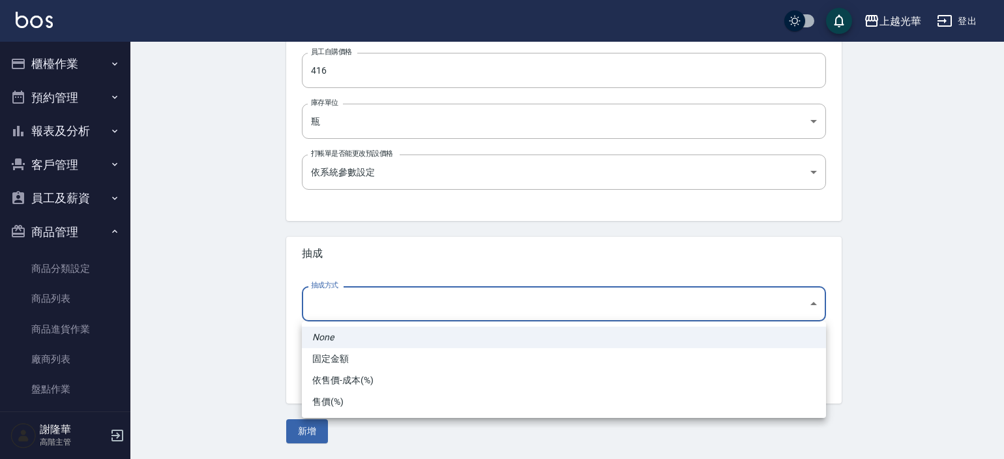
click at [347, 301] on body "上越光華 登出 櫃檯作業 打帳單 帳單列表 掛單列表 座位開單 營業儀表板 現金收支登錄 高階收支登錄 材料自購登錄 每日結帳 排班表 現場電腦打卡 掃碼打卡…" at bounding box center [502, 9] width 1004 height 900
click at [349, 381] on li "依售價-成本(%)" at bounding box center [564, 381] width 524 height 22
type input "byCost"
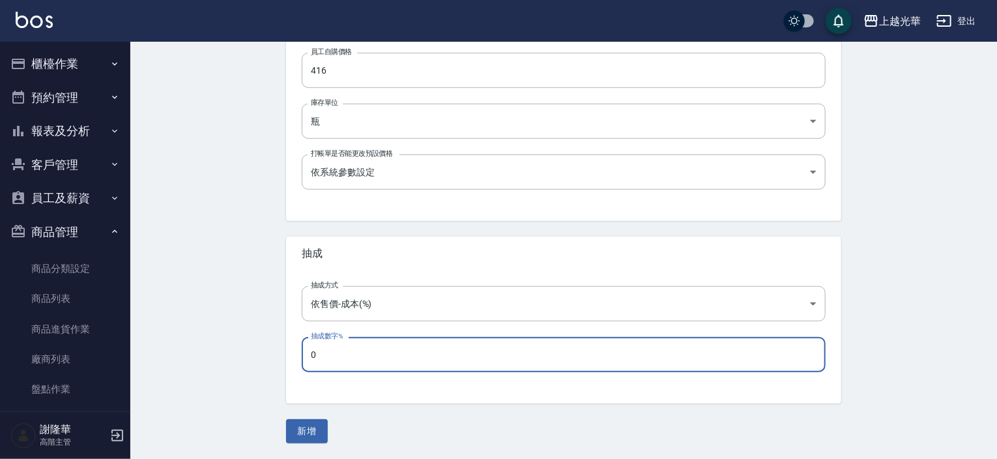
click at [327, 359] on input "0" at bounding box center [564, 354] width 524 height 35
type input "50"
drag, startPoint x: 304, startPoint y: 429, endPoint x: 313, endPoint y: 430, distance: 9.1
click at [305, 429] on button "新增" at bounding box center [307, 431] width 42 height 24
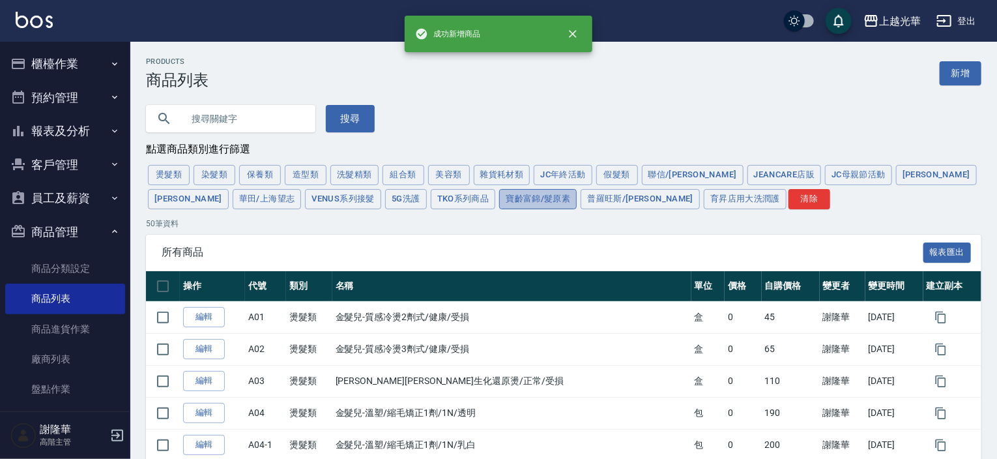
click at [499, 200] on button "寶齡富錦/髮原素" at bounding box center [538, 199] width 78 height 20
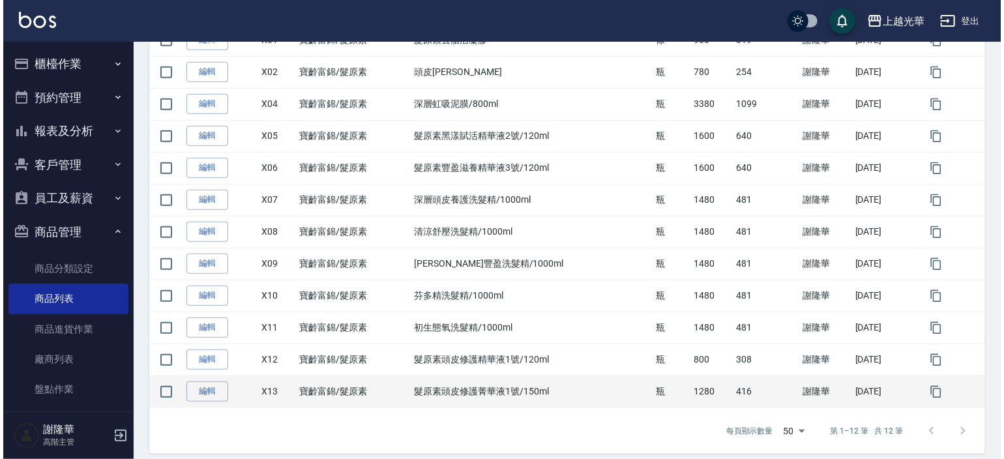
scroll to position [287, 0]
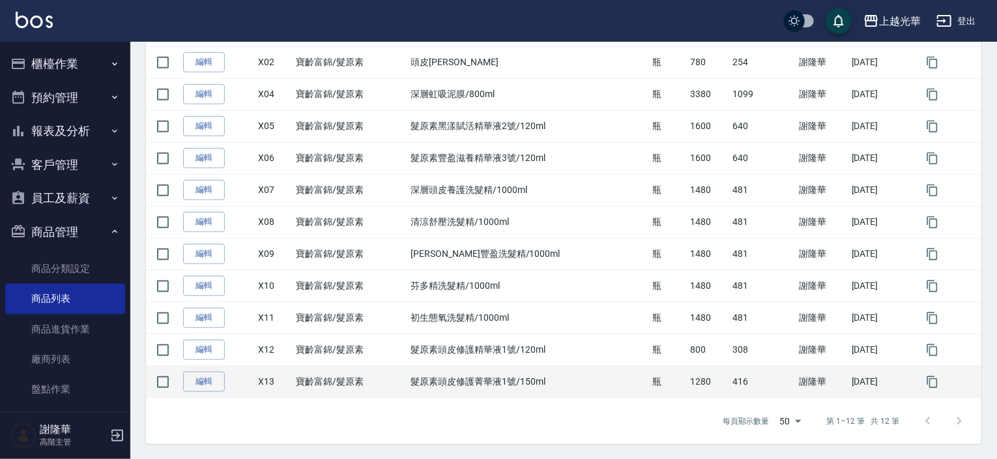
drag, startPoint x: 161, startPoint y: 348, endPoint x: 184, endPoint y: 366, distance: 29.2
click at [162, 349] on input "checkbox" at bounding box center [162, 349] width 27 height 27
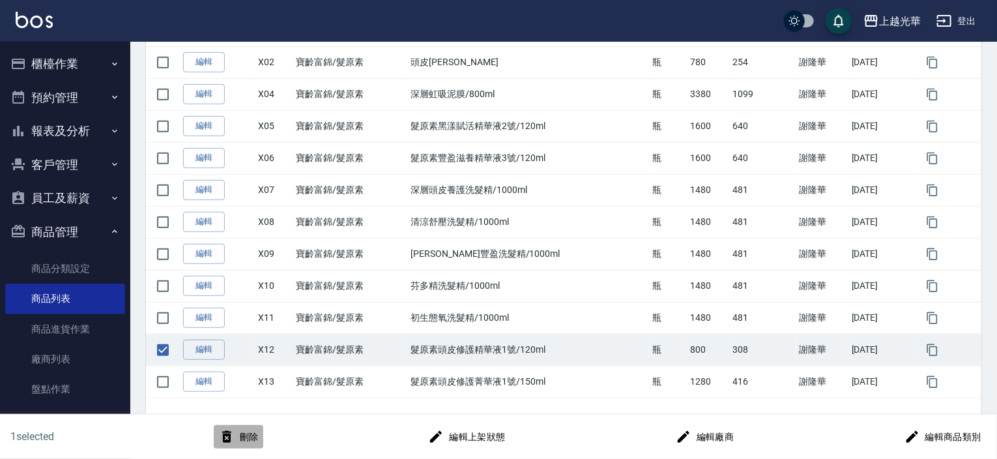
click at [242, 435] on button "刪除" at bounding box center [239, 437] width 50 height 24
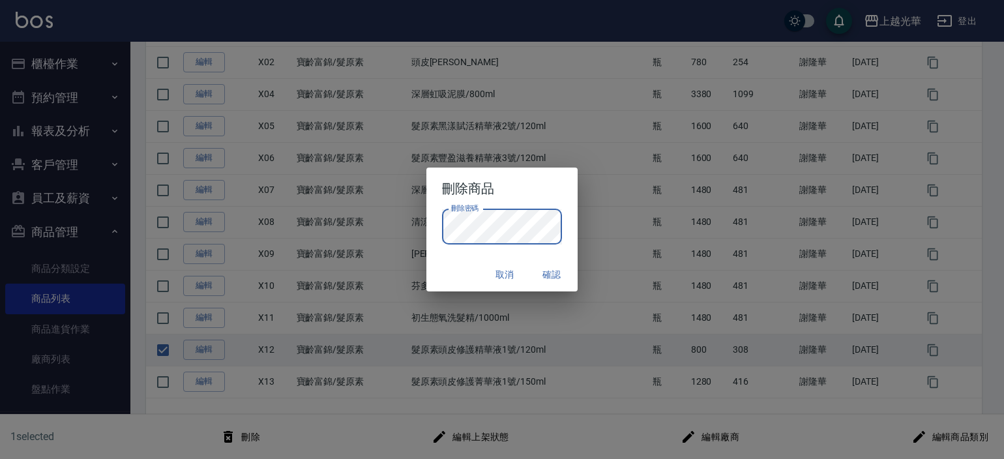
click at [445, 271] on div "取消 確認" at bounding box center [502, 274] width 152 height 35
click at [557, 278] on button "確認" at bounding box center [552, 275] width 42 height 24
checkbox input "false"
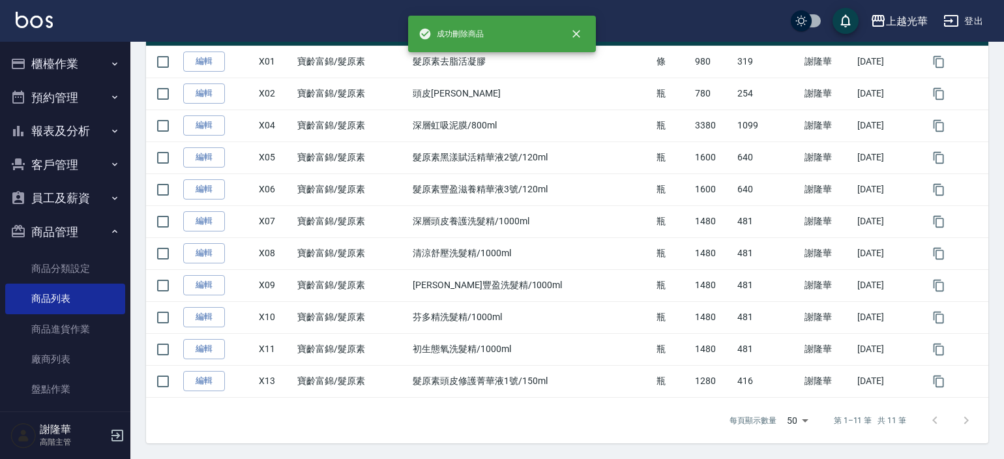
scroll to position [255, 0]
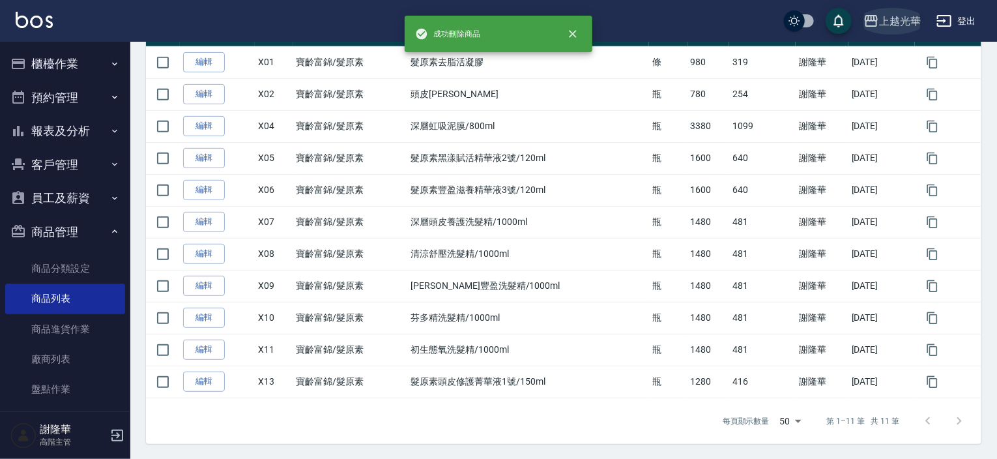
click at [901, 13] on div "上越光華" at bounding box center [900, 21] width 42 height 16
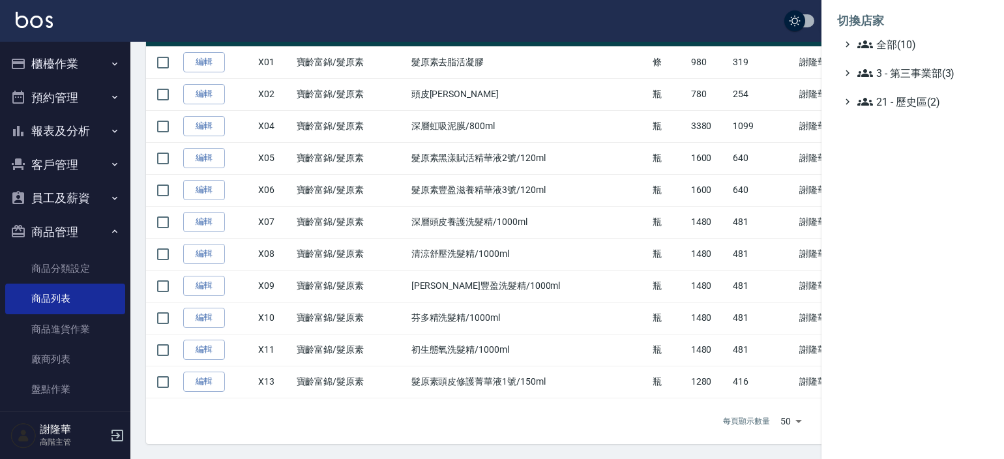
click at [886, 37] on span "全部(10)" at bounding box center [920, 45] width 126 height 16
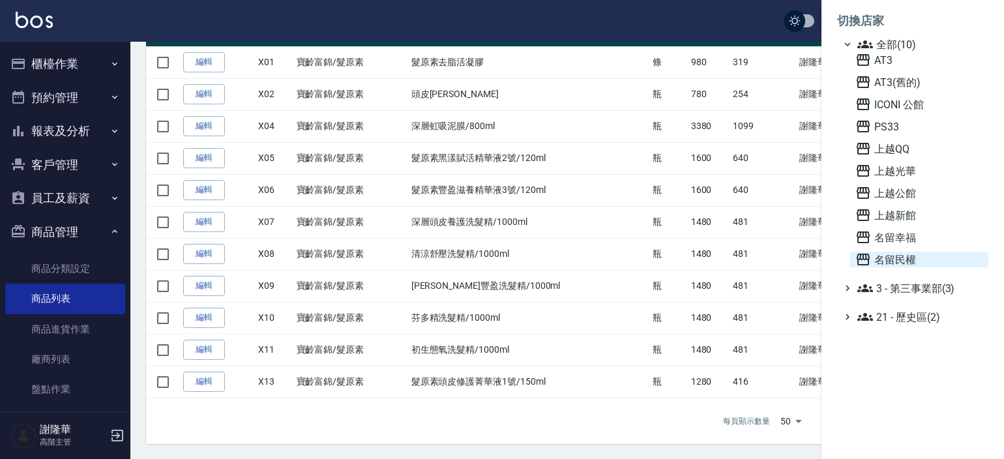
click at [887, 252] on span "名留民權" at bounding box center [919, 260] width 128 height 16
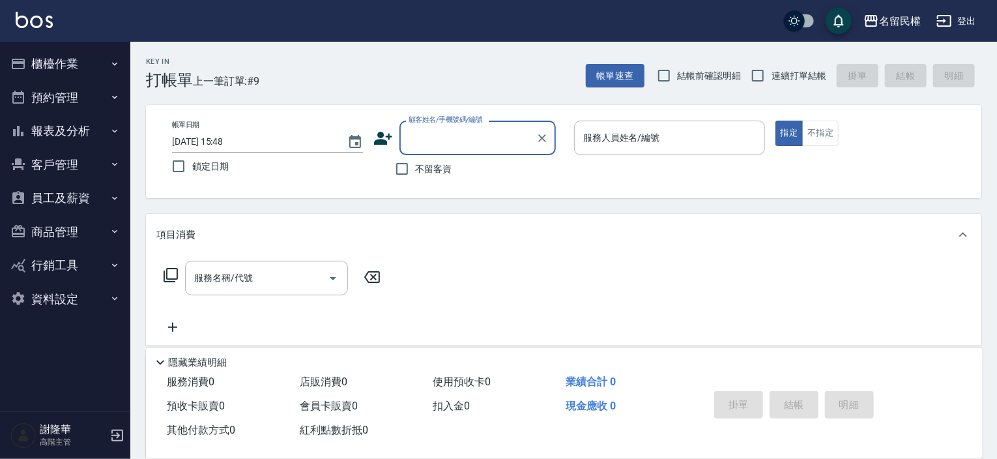
click at [49, 231] on button "商品管理" at bounding box center [65, 232] width 120 height 34
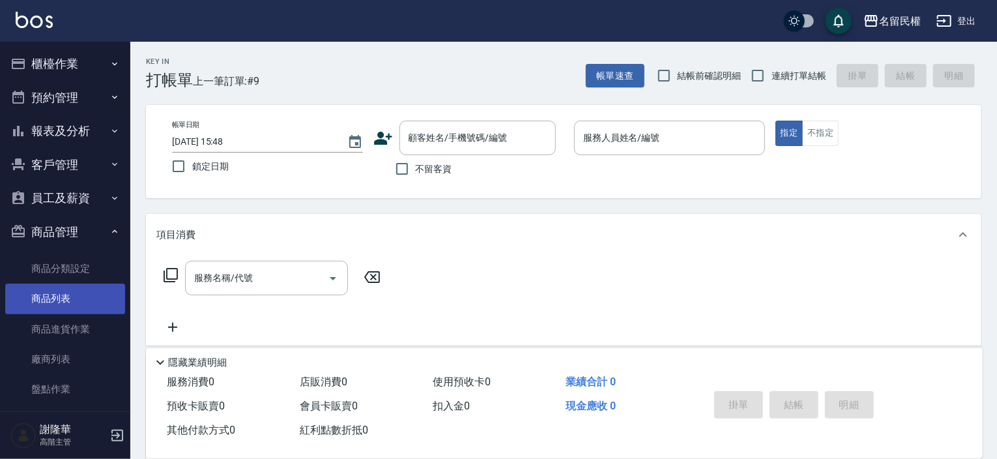
drag, startPoint x: 37, startPoint y: 294, endPoint x: 50, endPoint y: 295, distance: 13.1
click at [37, 294] on link "商品列表" at bounding box center [65, 299] width 120 height 30
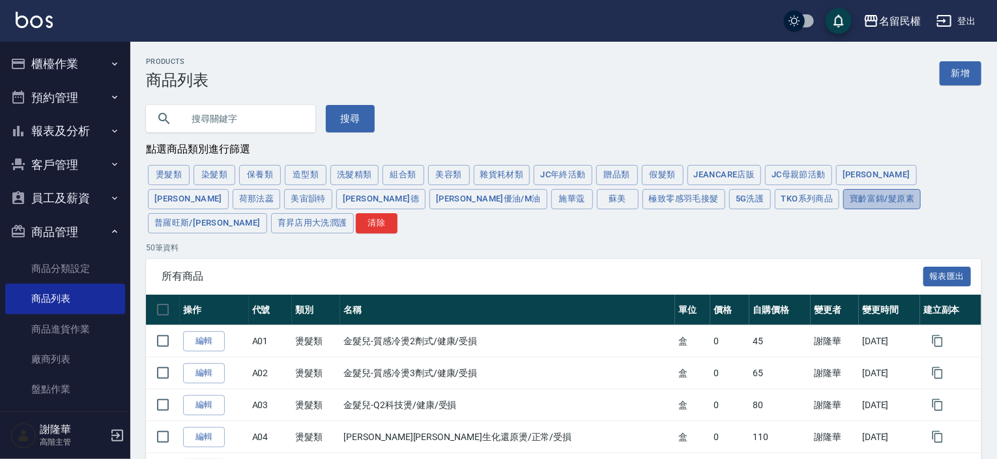
click at [843, 200] on button "寶齡富錦/髮原素" at bounding box center [882, 199] width 78 height 20
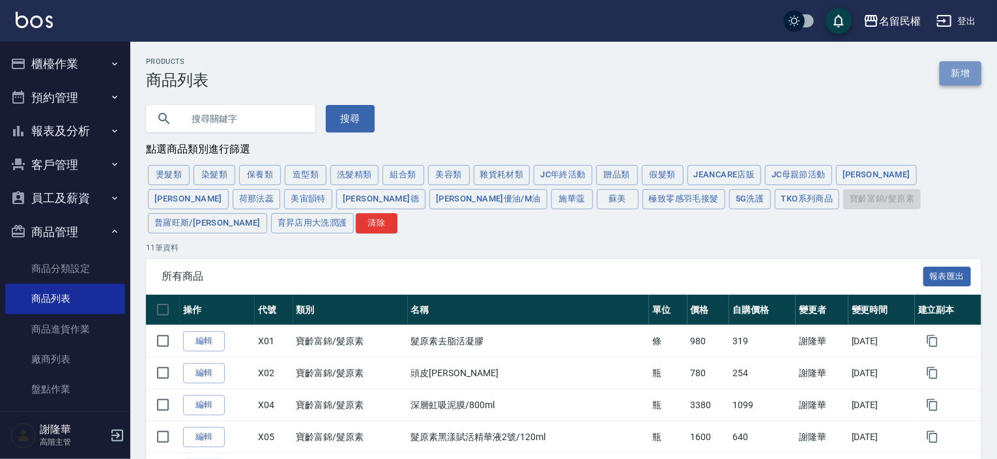
click at [965, 75] on link "新增" at bounding box center [961, 73] width 42 height 24
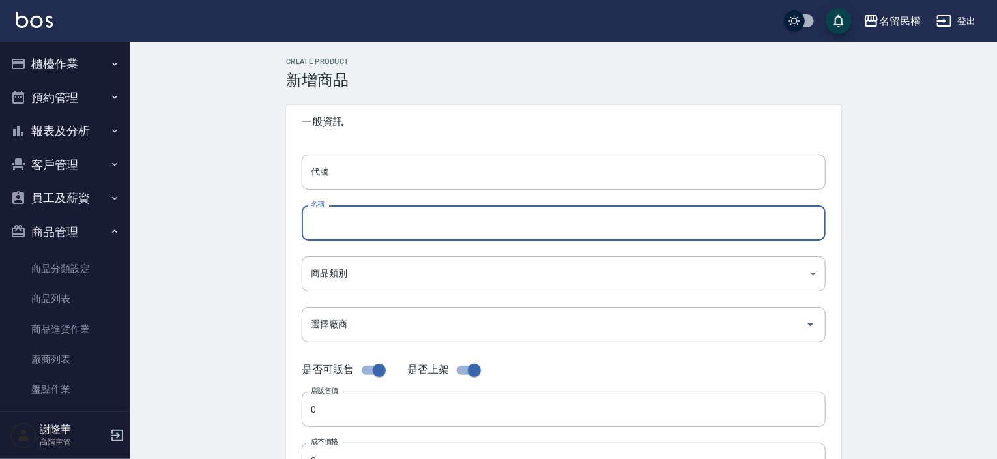
paste input "髮原素頭皮修護菁華液1號/150ml"
type input "髮原素頭皮修護菁華液1號/150ml"
click at [370, 181] on input "代號" at bounding box center [564, 171] width 524 height 35
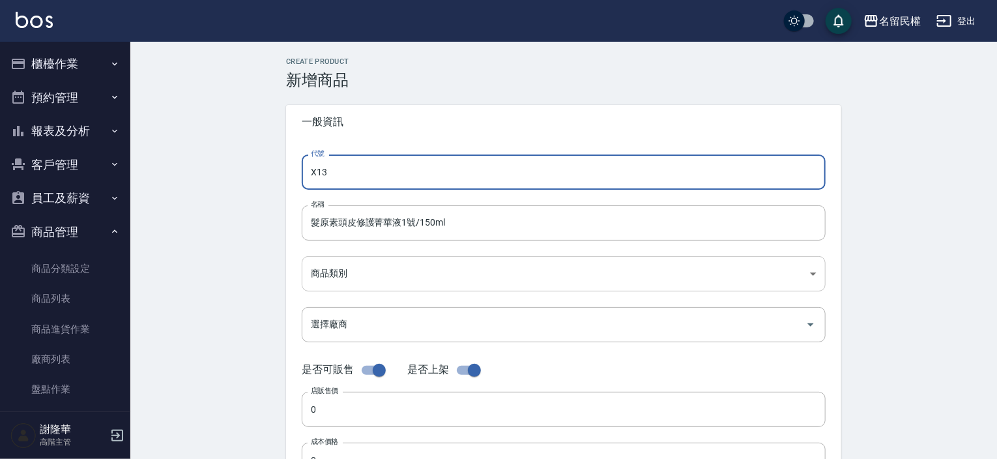
type input "X13"
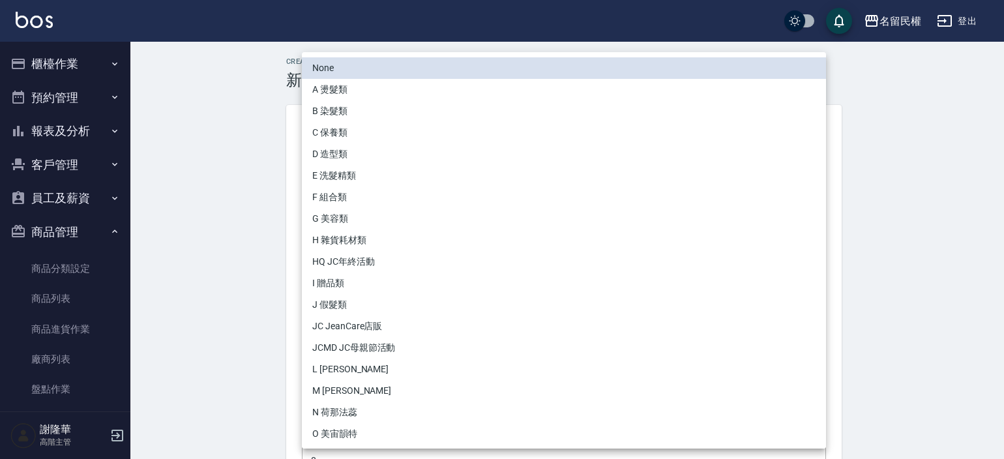
click at [377, 262] on body "名留民權 登出 櫃檯作業 打帳單 帳單列表 掛單列表 座位開單 營業儀表板 現金收支登錄 高階收支登錄 材料自購登錄 每日結帳 排班表 現場電腦打卡 掃碼打卡…" at bounding box center [502, 450] width 1004 height 900
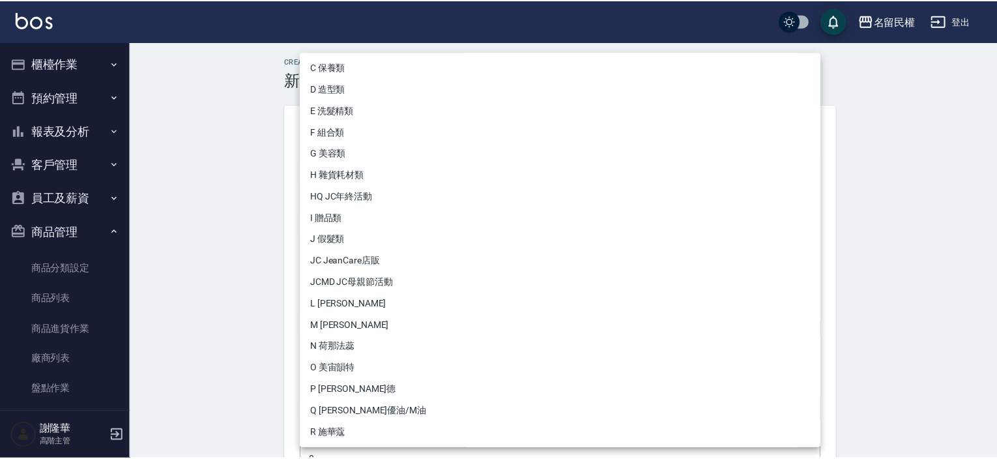
scroll to position [216, 0]
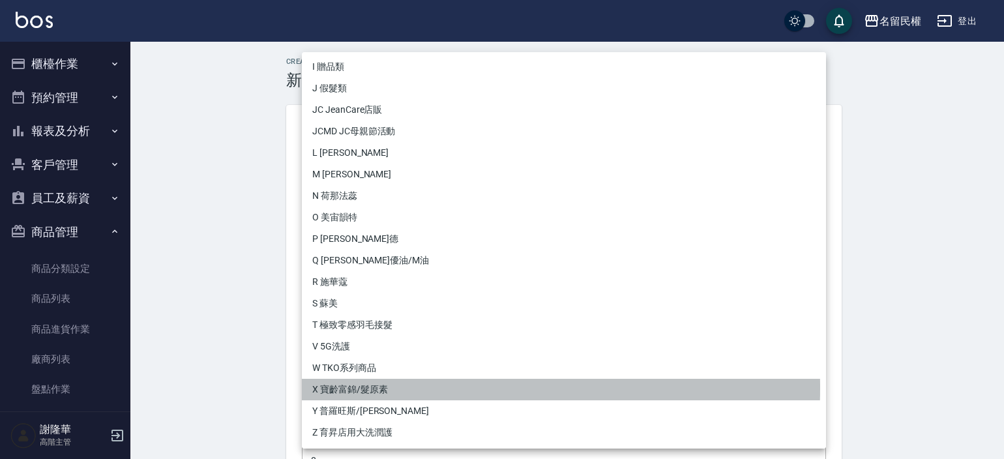
click at [366, 388] on li "X 寶齡富錦/髮原素" at bounding box center [564, 390] width 524 height 22
type input "cbfe0b0d-2755-4bd0-b1b8-c3207a6f20c7"
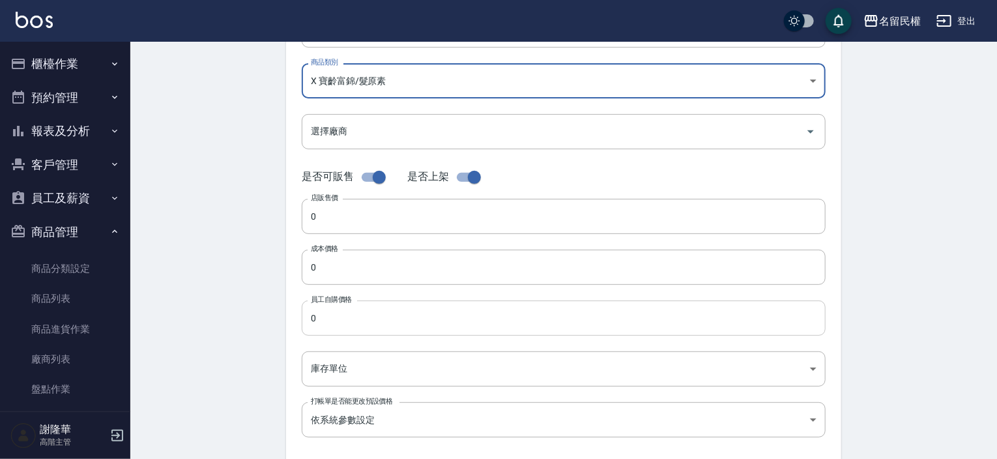
scroll to position [196, 0]
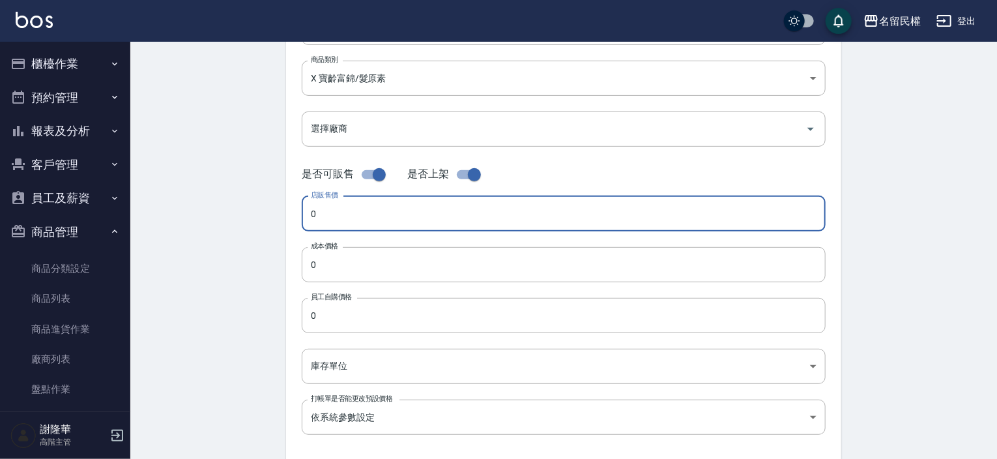
click at [330, 218] on input "0" at bounding box center [564, 213] width 524 height 35
type input "1280"
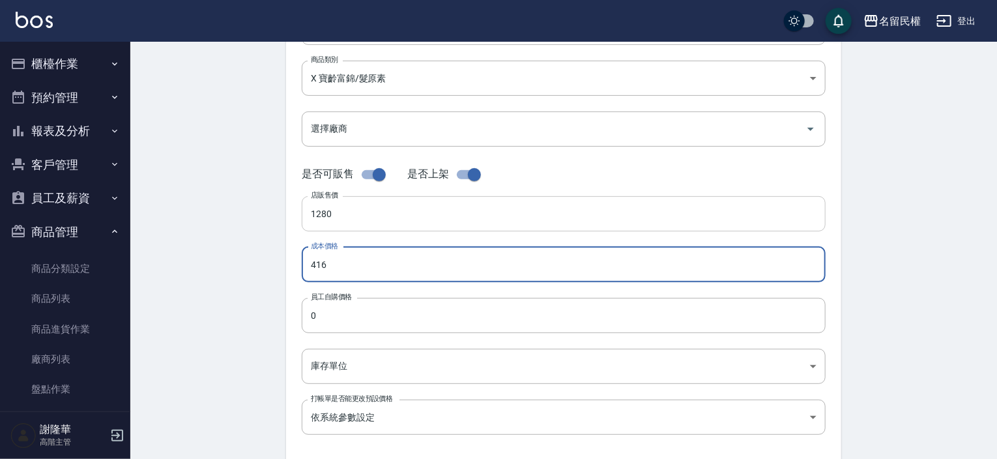
type input "416"
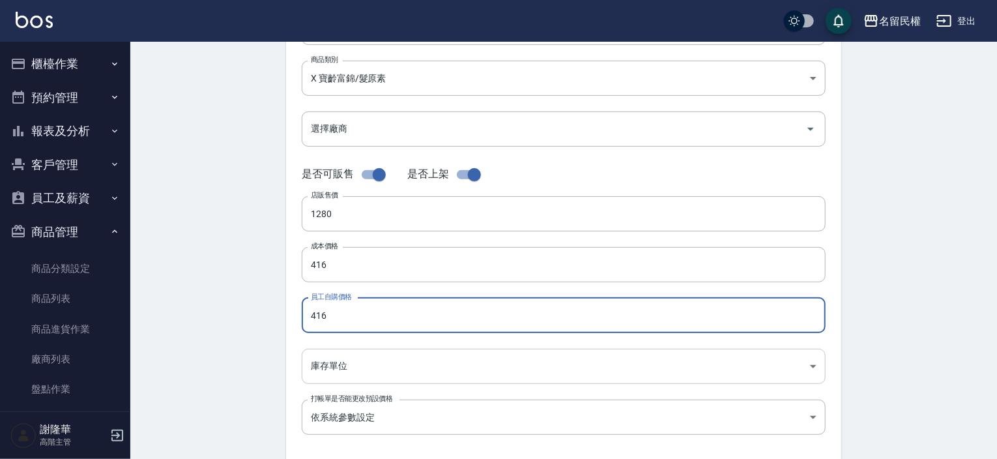
type input "416"
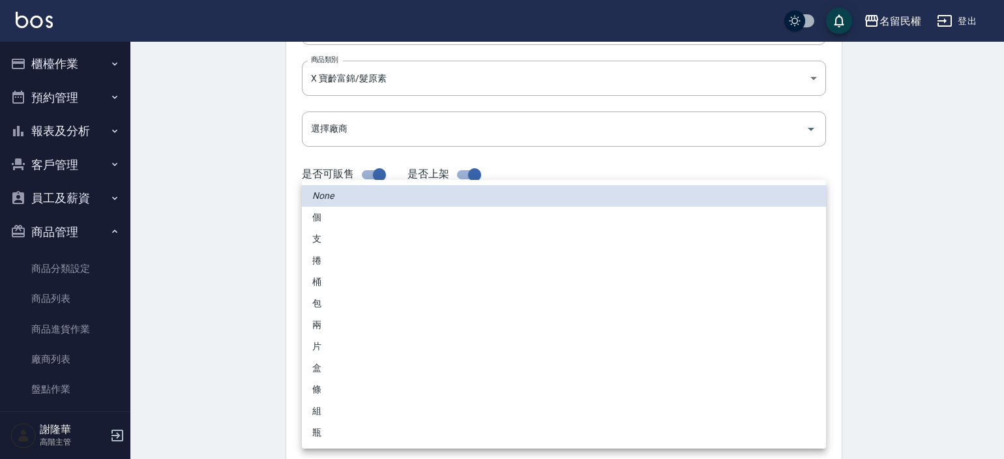
click at [332, 368] on body "名留民權 登出 櫃檯作業 打帳單 帳單列表 掛單列表 座位開單 營業儀表板 現金收支登錄 高階收支登錄 材料自購登錄 每日結帳 排班表 現場電腦打卡 掃碼打卡…" at bounding box center [502, 254] width 1004 height 900
click at [327, 430] on li "瓶" at bounding box center [564, 433] width 524 height 22
type input "瓶"
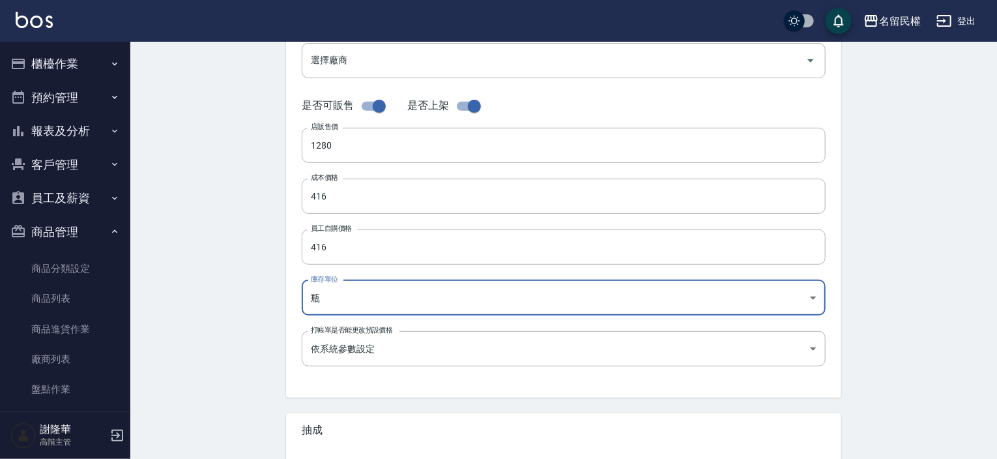
scroll to position [391, 0]
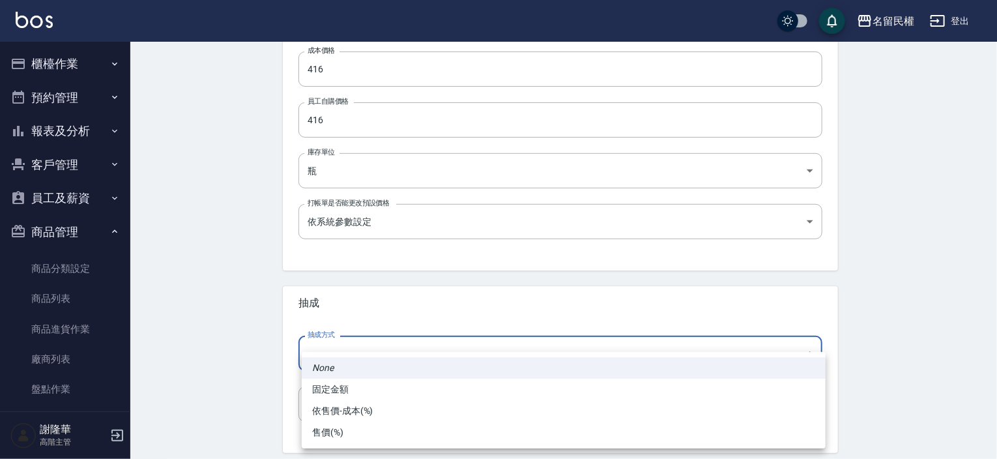
click at [336, 357] on body "名留民權 登出 櫃檯作業 打帳單 帳單列表 掛單列表 座位開單 營業儀表板 現金收支登錄 高階收支登錄 材料自購登錄 每日結帳 排班表 現場電腦打卡 掃碼打卡…" at bounding box center [498, 59] width 997 height 900
click at [342, 412] on li "依售價-成本(%)" at bounding box center [564, 411] width 524 height 22
type input "byCost"
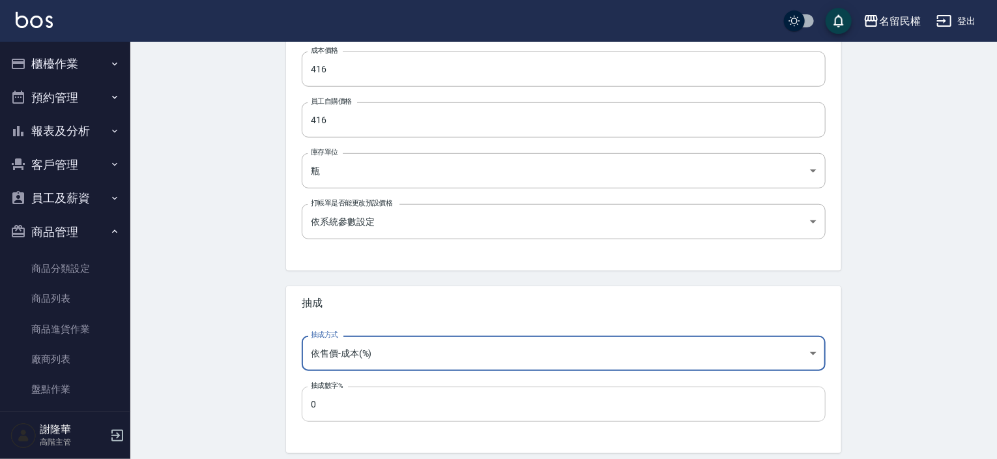
click at [334, 411] on input "0" at bounding box center [564, 404] width 524 height 35
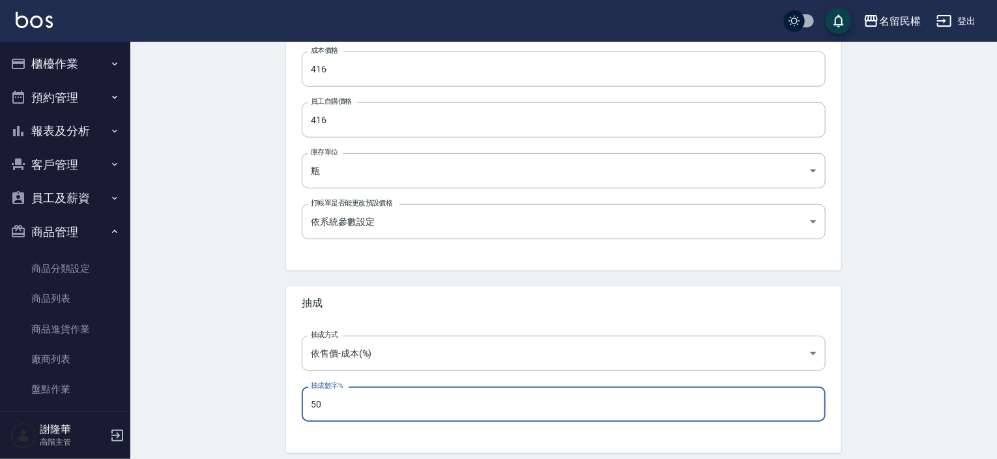
scroll to position [441, 0]
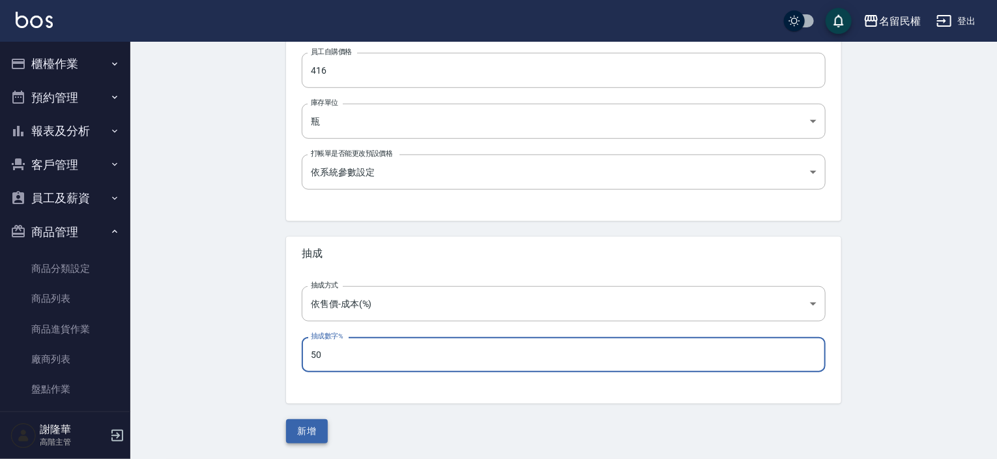
type input "50"
click at [304, 430] on button "新增" at bounding box center [307, 431] width 42 height 24
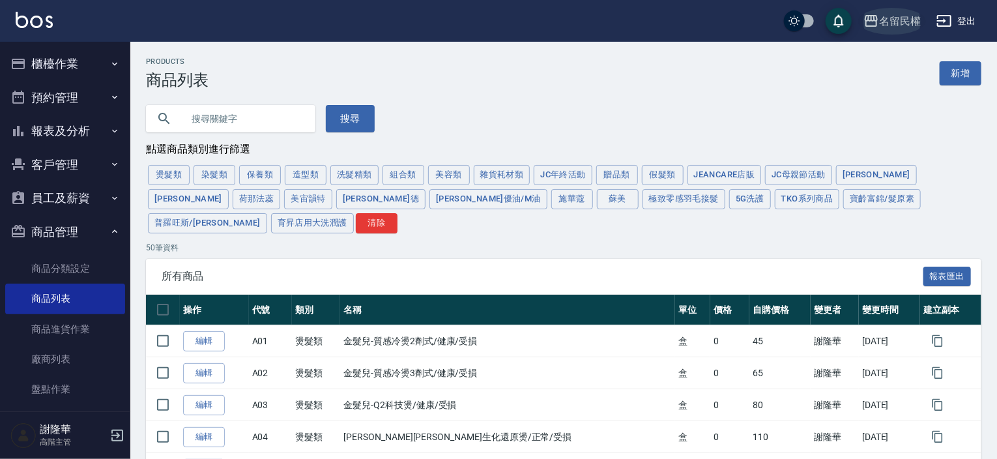
click at [897, 22] on div "名留民權" at bounding box center [900, 21] width 42 height 16
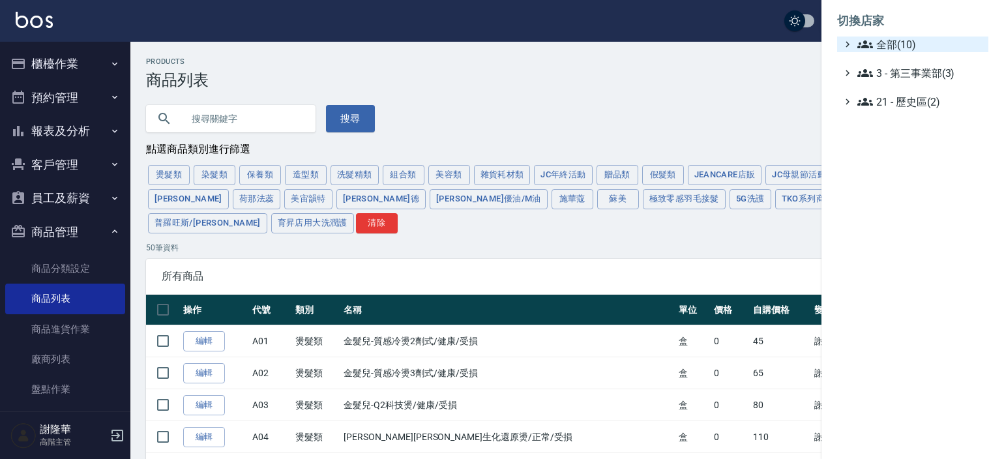
click at [889, 48] on span "全部(10)" at bounding box center [920, 45] width 126 height 16
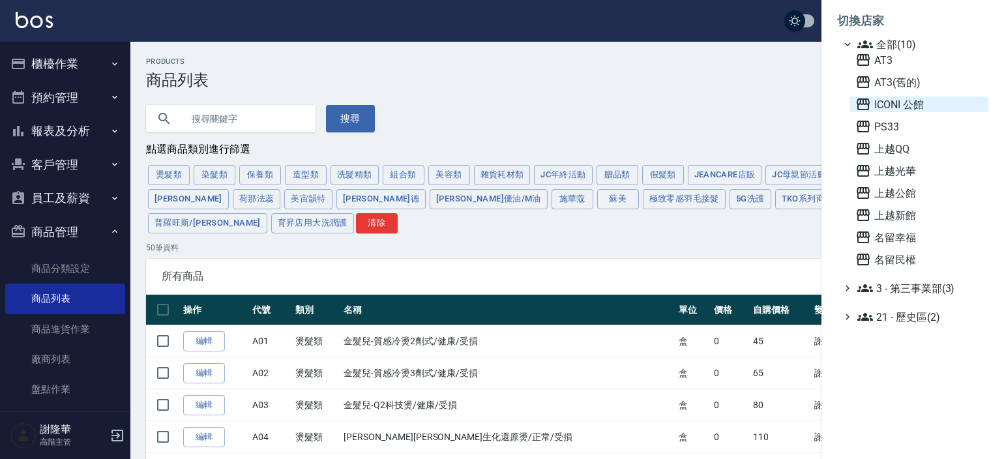
click at [895, 104] on span "ICONI 公館" at bounding box center [919, 104] width 128 height 16
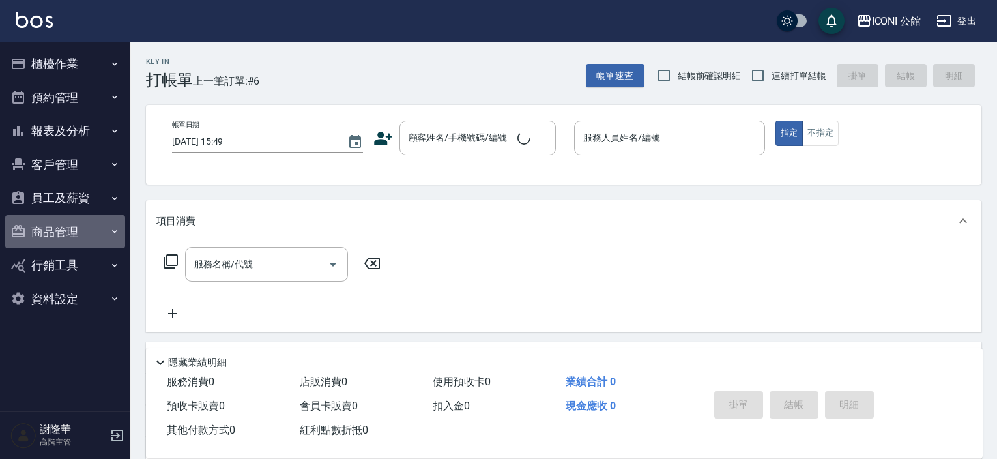
click at [57, 231] on button "商品管理" at bounding box center [65, 232] width 120 height 34
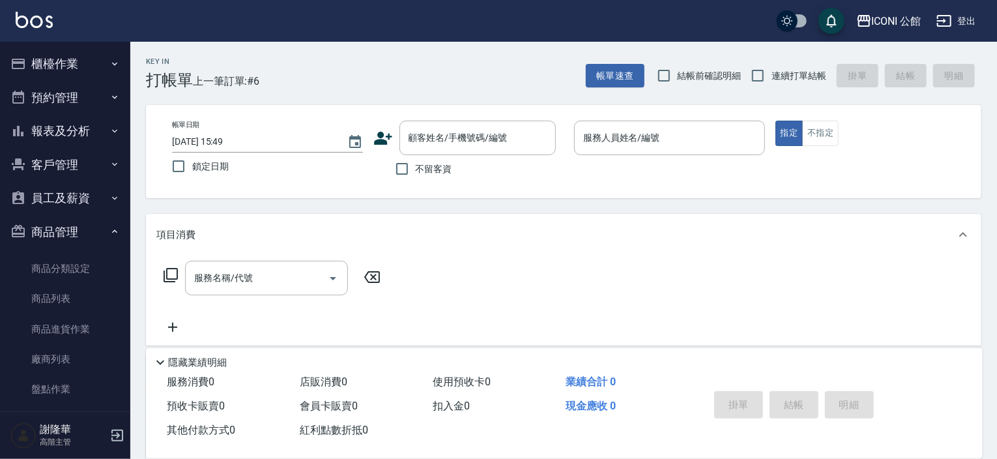
click at [42, 299] on link "商品列表" at bounding box center [65, 299] width 120 height 30
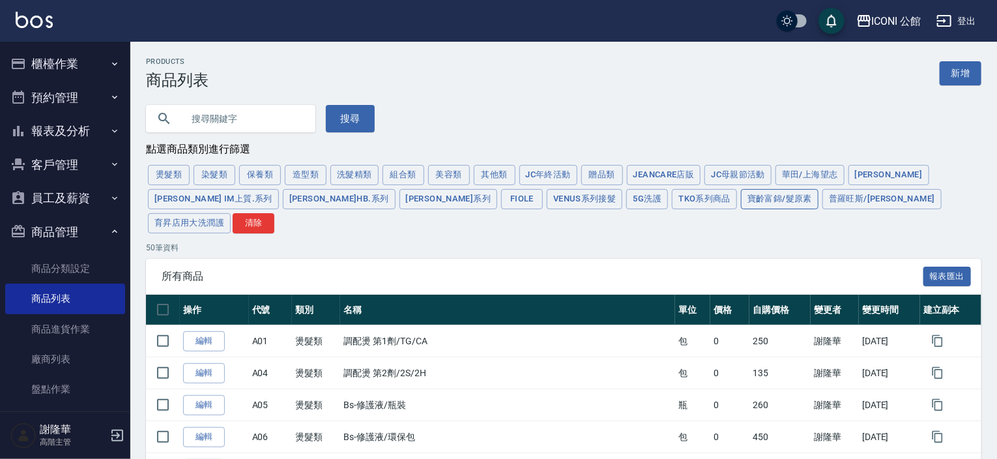
drag, startPoint x: 688, startPoint y: 201, endPoint x: 628, endPoint y: 216, distance: 61.7
click at [741, 202] on button "寶齡富錦/髮原素" at bounding box center [780, 199] width 78 height 20
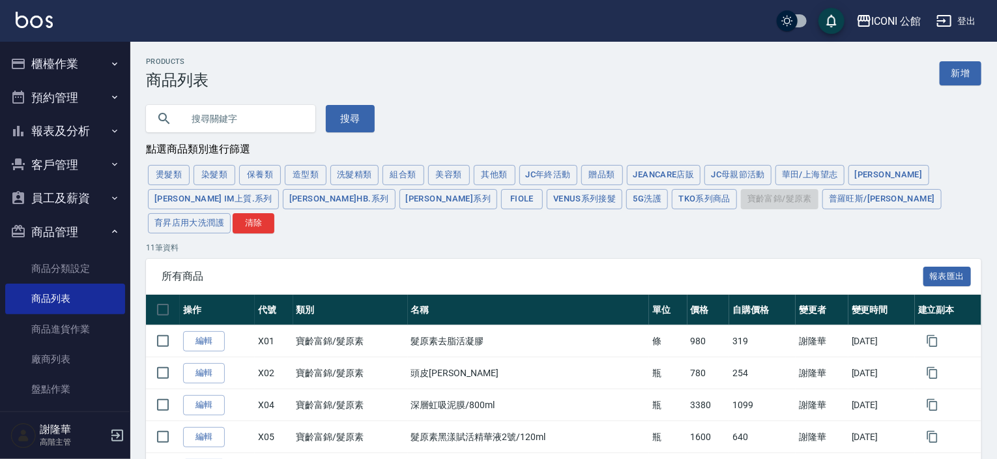
click at [946, 69] on link "新增" at bounding box center [961, 73] width 42 height 24
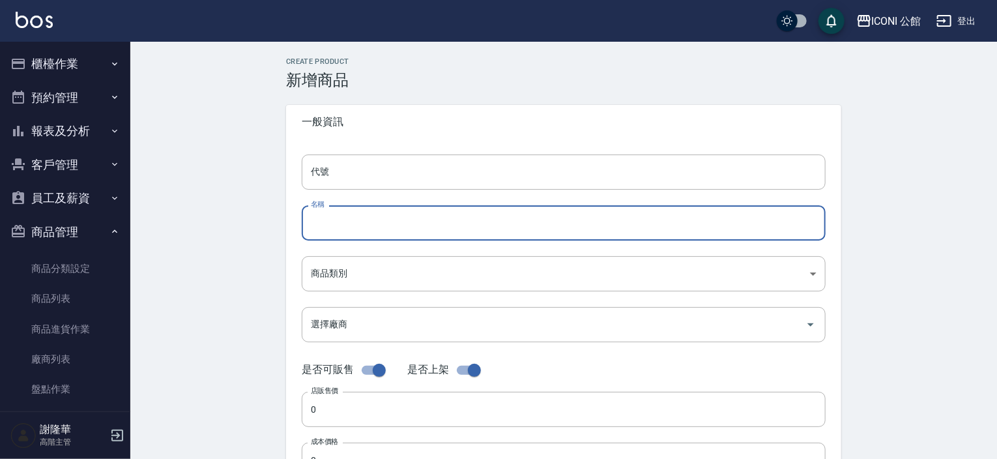
paste input "髮原素頭皮修護菁華液1號/150ml"
type input "髮原素頭皮修護菁華液1號/150ml"
click at [360, 183] on input "代號" at bounding box center [564, 171] width 524 height 35
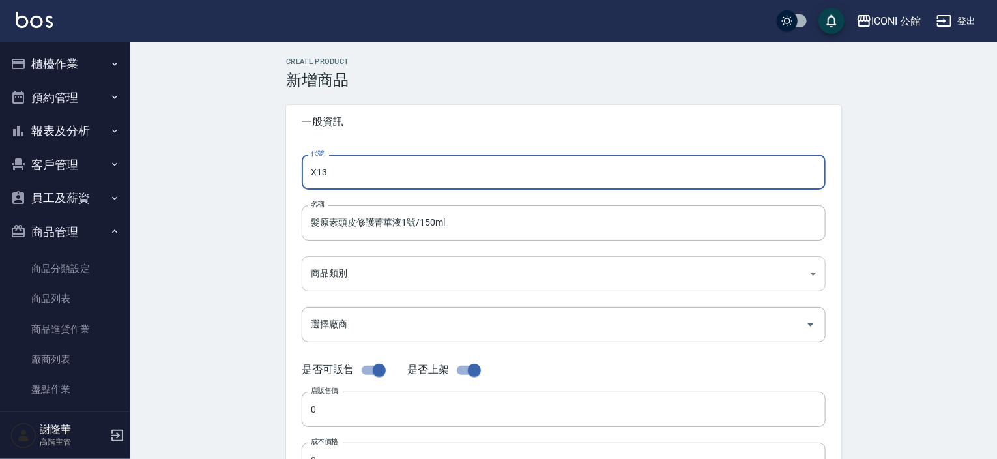
type input "X13"
click at [381, 276] on body "ICONI 公館 登出 櫃檯作業 打帳單 帳單列表 掛單列表 座位開單 營業儀表板 現金收支登錄 高階收支登錄 材料自購登錄 每日結帳 排班表 現場電腦打卡 …" at bounding box center [498, 450] width 997 height 900
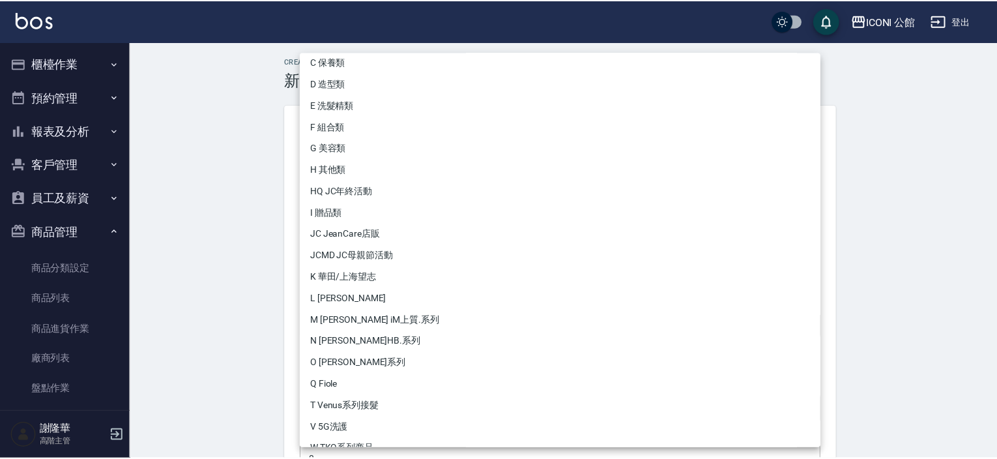
scroll to position [151, 0]
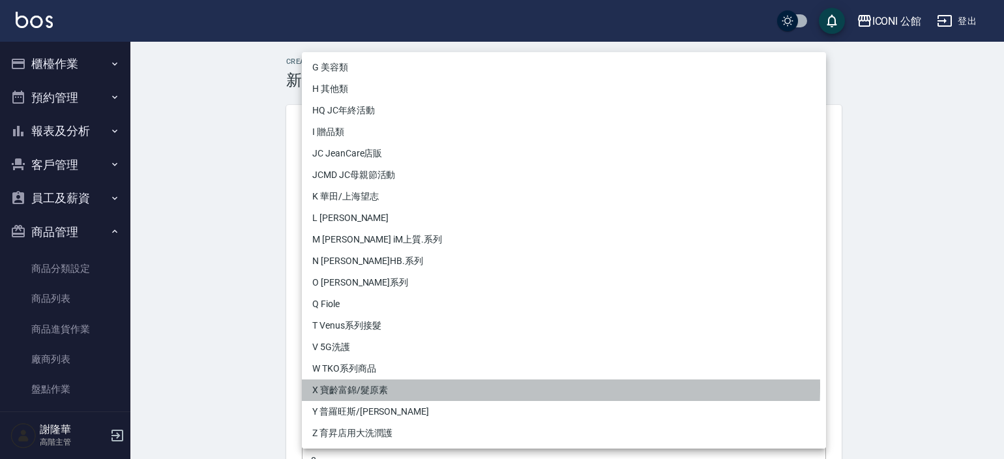
drag, startPoint x: 370, startPoint y: 385, endPoint x: 366, endPoint y: 379, distance: 7.4
click at [370, 385] on li "X 寶齡富錦/髮原素" at bounding box center [564, 390] width 524 height 22
type input "82601e9e-d5a1-402a-9c46-ea9db89a936a"
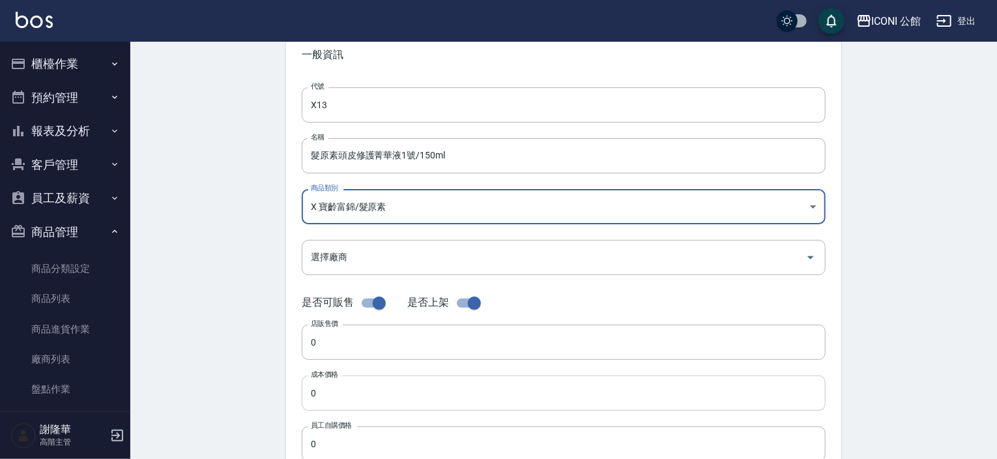
scroll to position [130, 0]
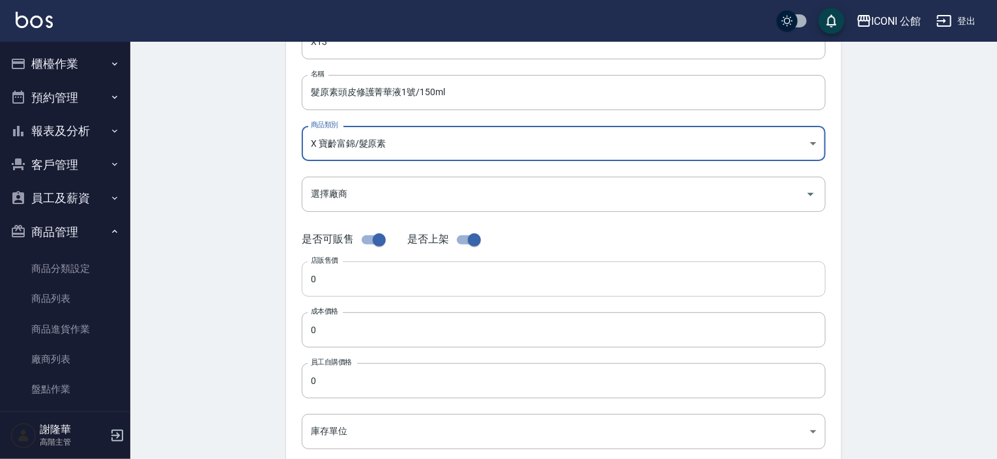
click at [324, 285] on input "0" at bounding box center [564, 278] width 524 height 35
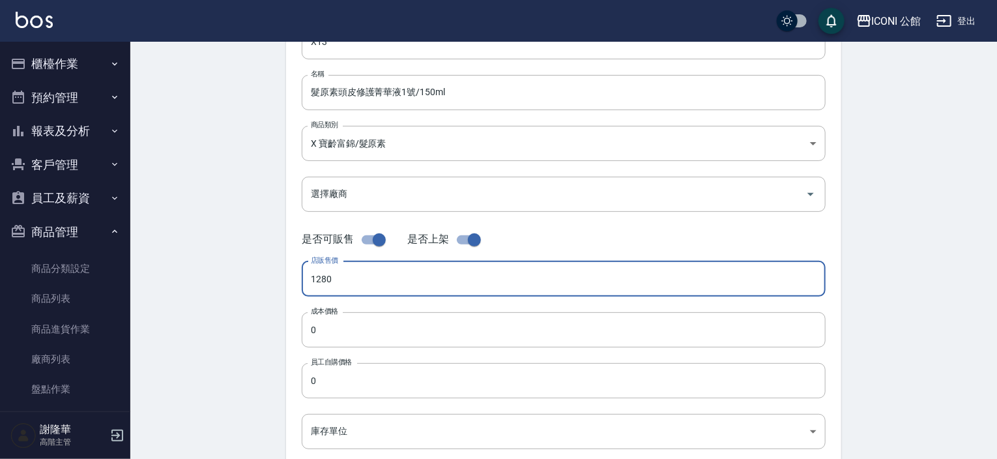
type input "1280"
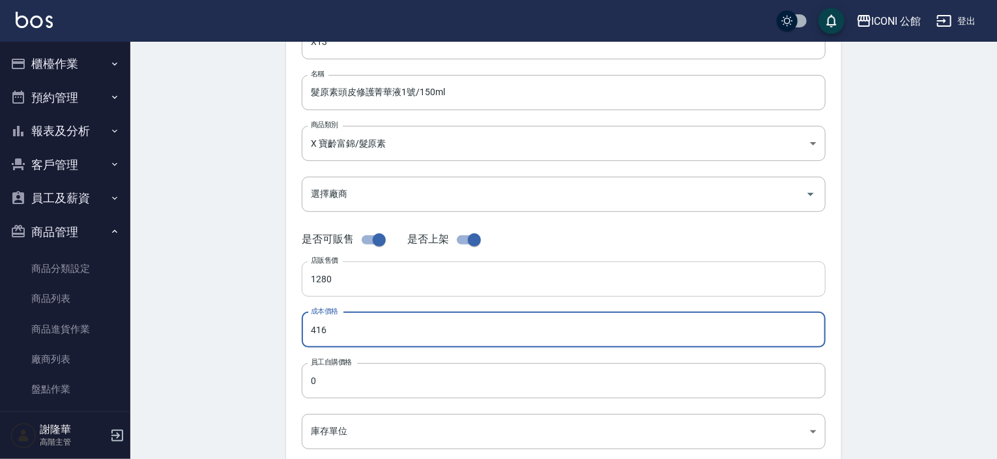
type input "416"
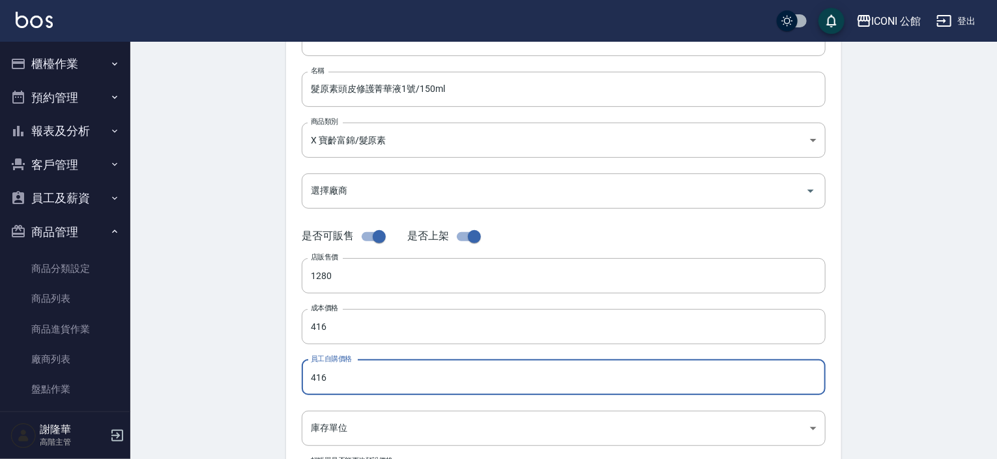
scroll to position [326, 0]
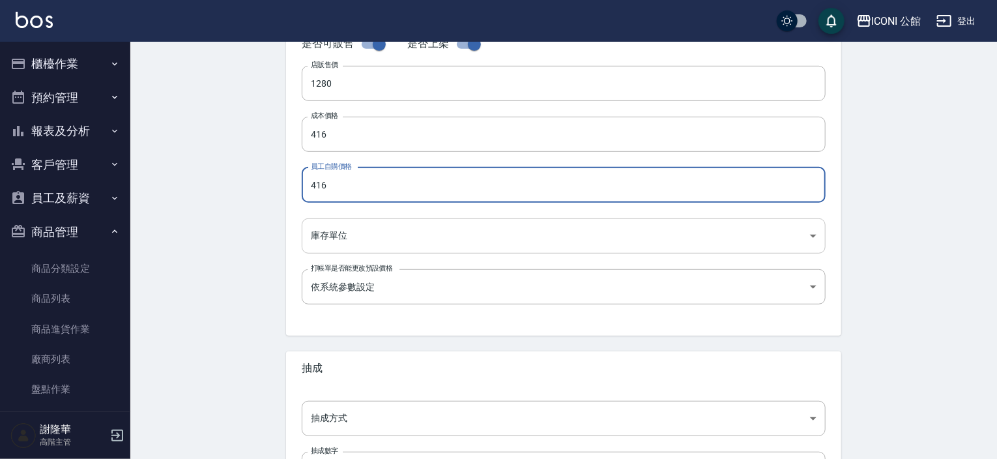
type input "416"
click at [341, 243] on body "ICONI 公館 登出 櫃檯作業 打帳單 帳單列表 掛單列表 座位開單 營業儀表板 現金收支登錄 高階收支登錄 材料自購登錄 每日結帳 排班表 現場電腦打卡 …" at bounding box center [498, 124] width 997 height 900
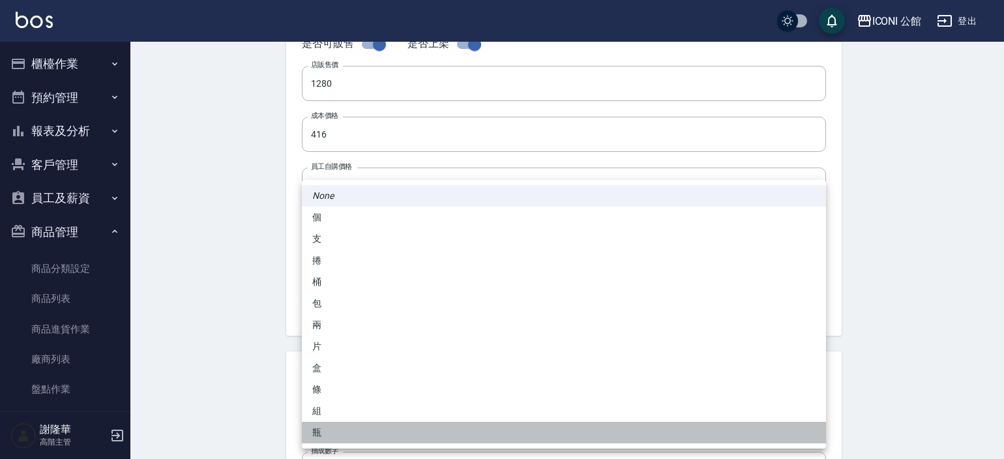
click at [321, 426] on li "瓶" at bounding box center [564, 433] width 524 height 22
type input "瓶"
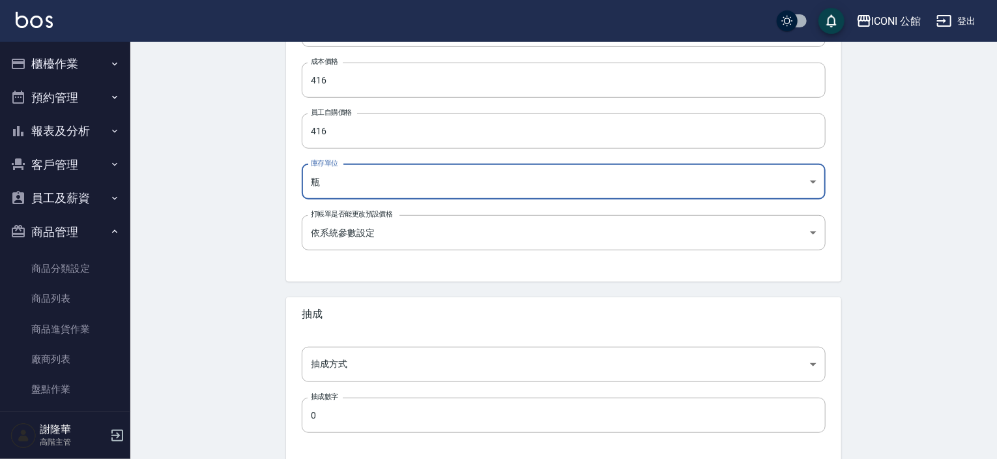
scroll to position [441, 0]
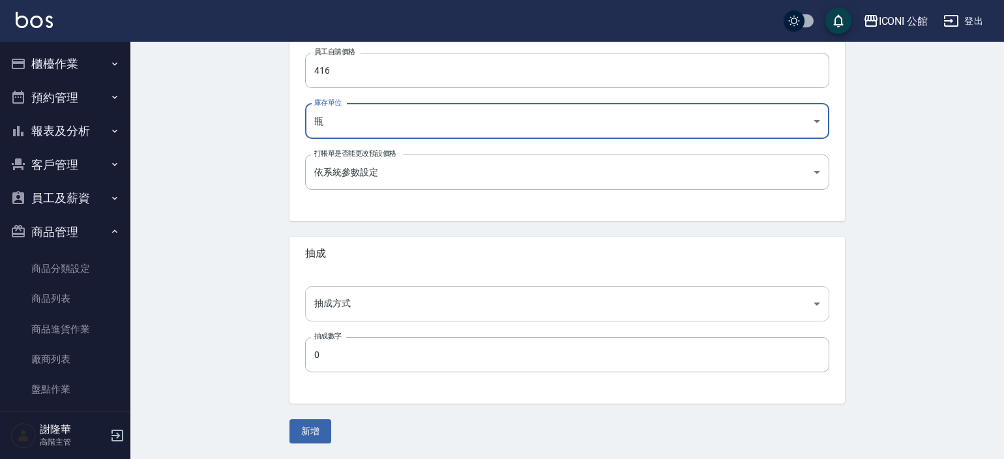
click at [338, 316] on body "ICONI 公館 登出 櫃檯作業 打帳單 帳單列表 掛單列表 座位開單 營業儀表板 現金收支登錄 高階收支登錄 材料自購登錄 每日結帳 排班表 現場電腦打卡 …" at bounding box center [502, 9] width 1004 height 900
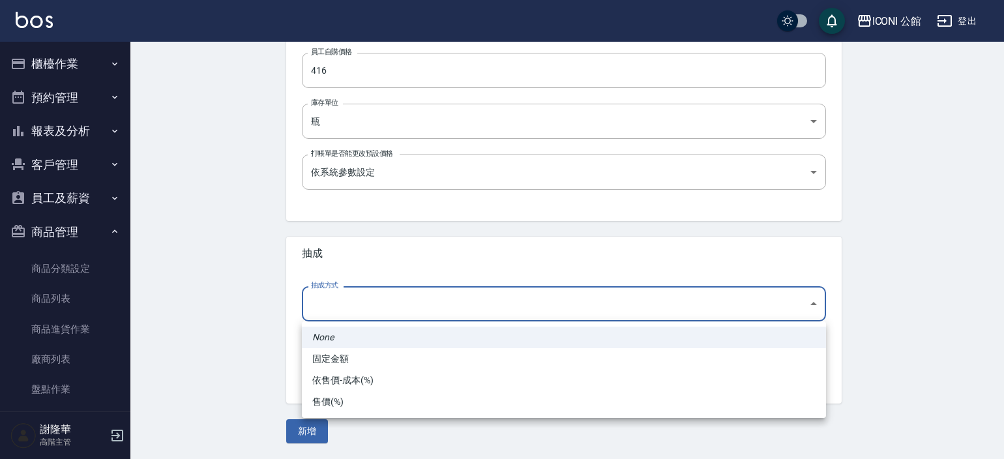
click at [337, 382] on li "依售價-成本(%)" at bounding box center [564, 381] width 524 height 22
type input "byCost"
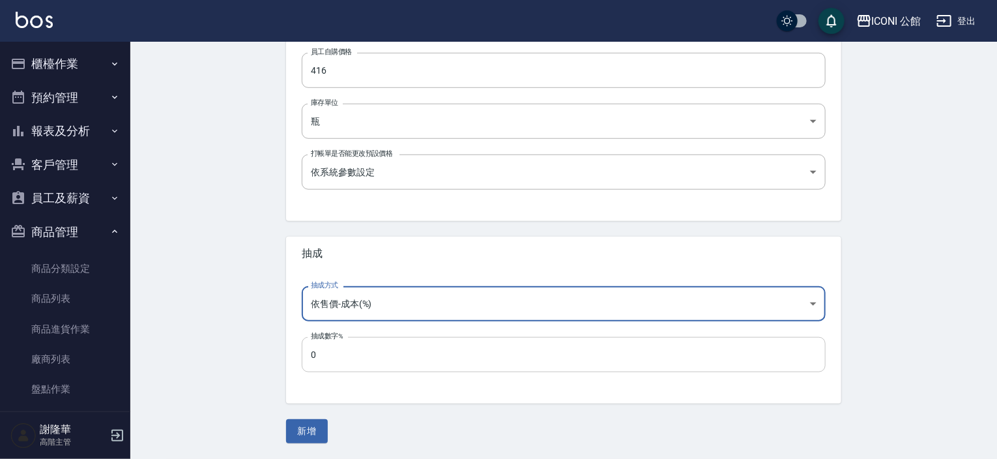
click at [329, 372] on input "0" at bounding box center [564, 354] width 524 height 35
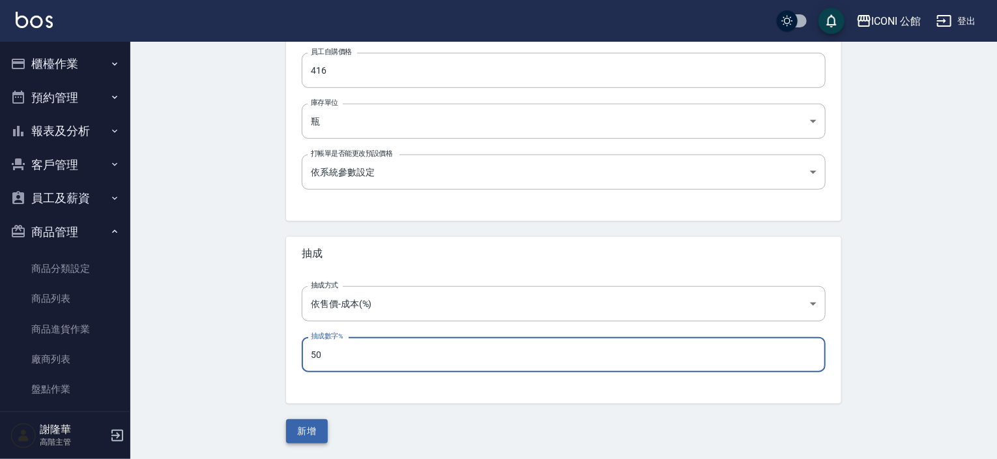
type input "50"
click at [303, 428] on button "新增" at bounding box center [307, 431] width 42 height 24
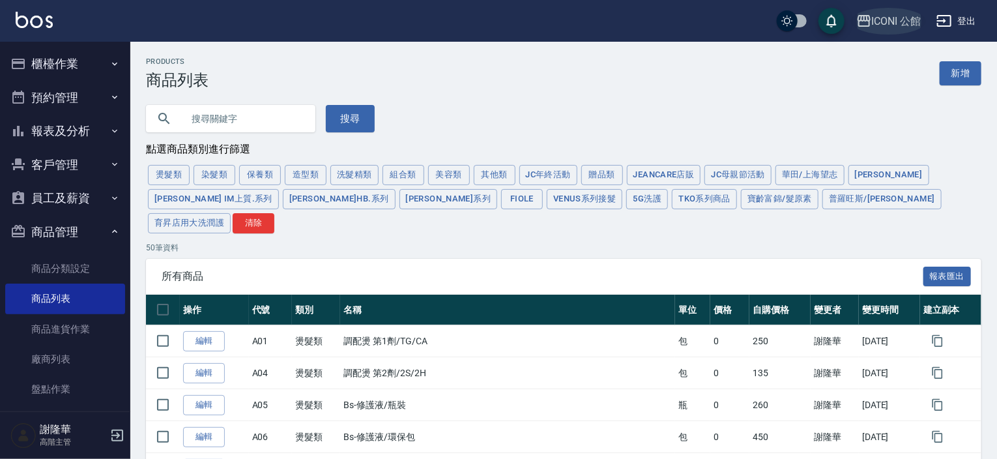
click at [884, 19] on div "ICONI 公館" at bounding box center [897, 21] width 50 height 16
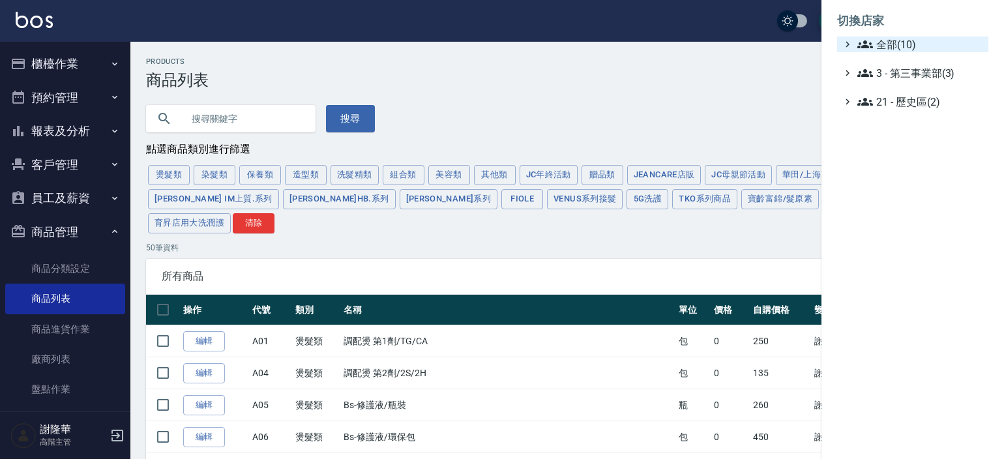
click at [891, 44] on span "全部(10)" at bounding box center [920, 45] width 126 height 16
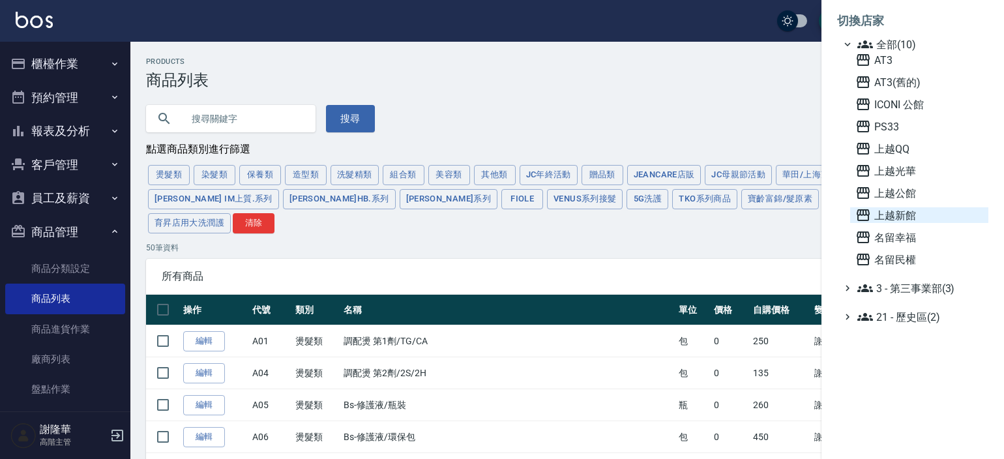
click at [898, 216] on span "上越新館" at bounding box center [919, 215] width 128 height 16
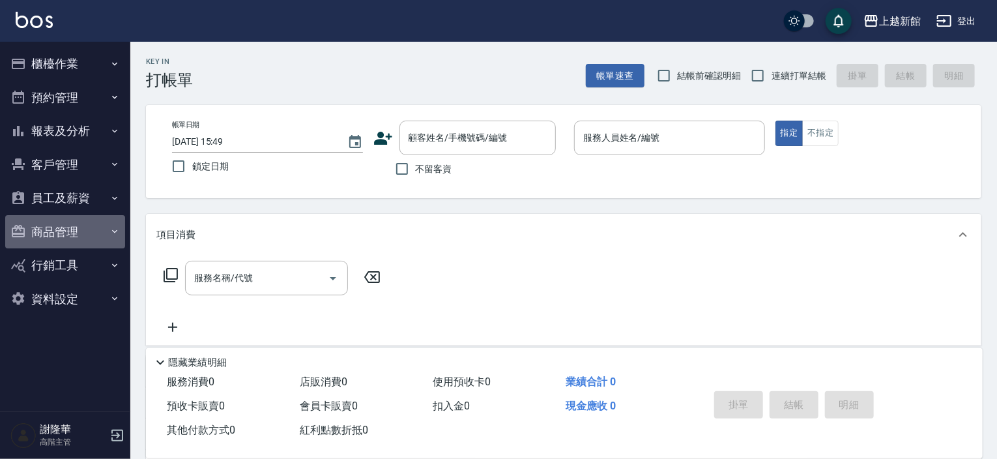
click at [48, 231] on button "商品管理" at bounding box center [65, 232] width 120 height 34
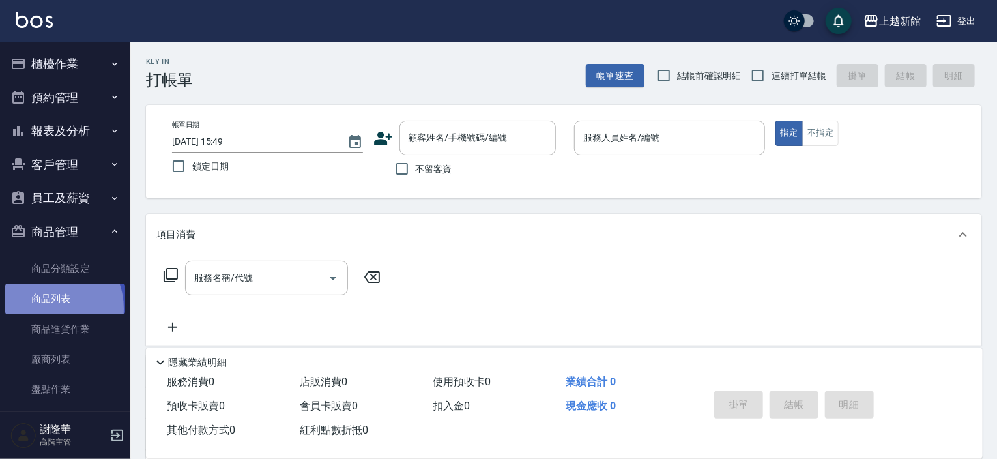
drag, startPoint x: 46, startPoint y: 308, endPoint x: 70, endPoint y: 304, distance: 24.4
click at [46, 308] on link "商品列表" at bounding box center [65, 299] width 120 height 30
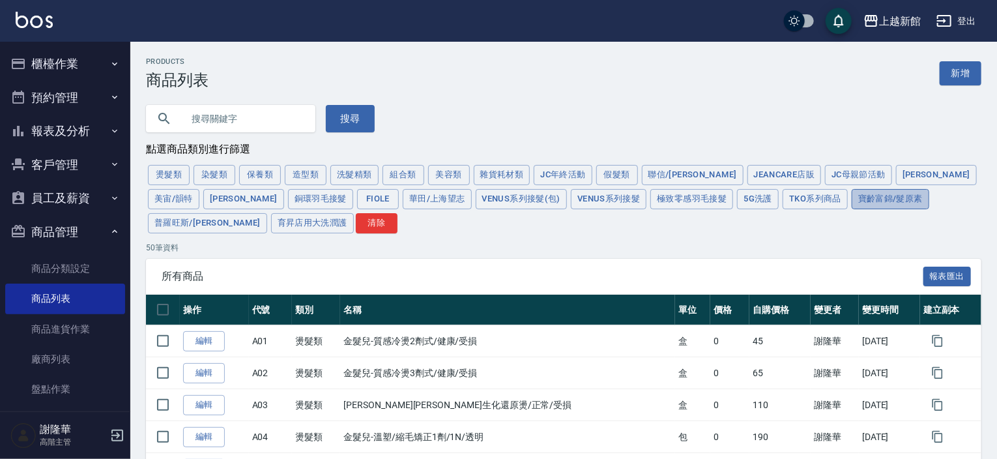
click at [852, 201] on button "寶齡富錦/髮原素" at bounding box center [891, 199] width 78 height 20
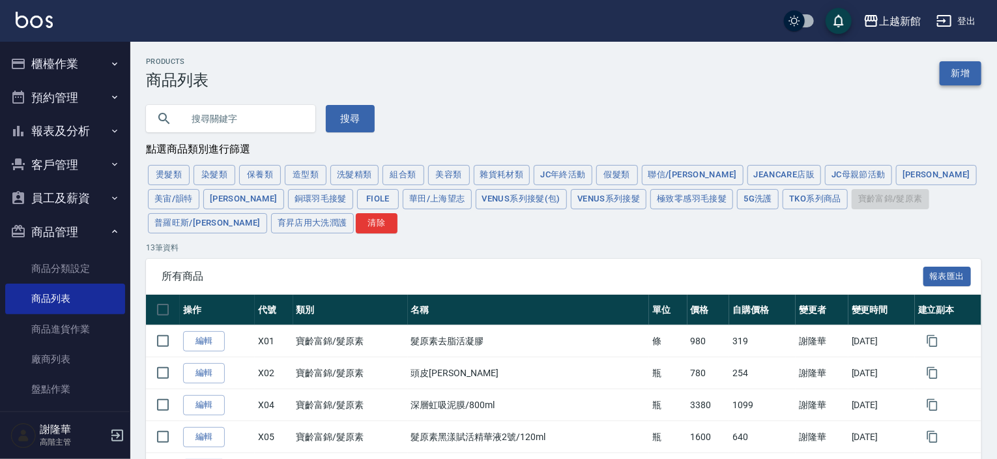
click at [958, 74] on link "新增" at bounding box center [961, 73] width 42 height 24
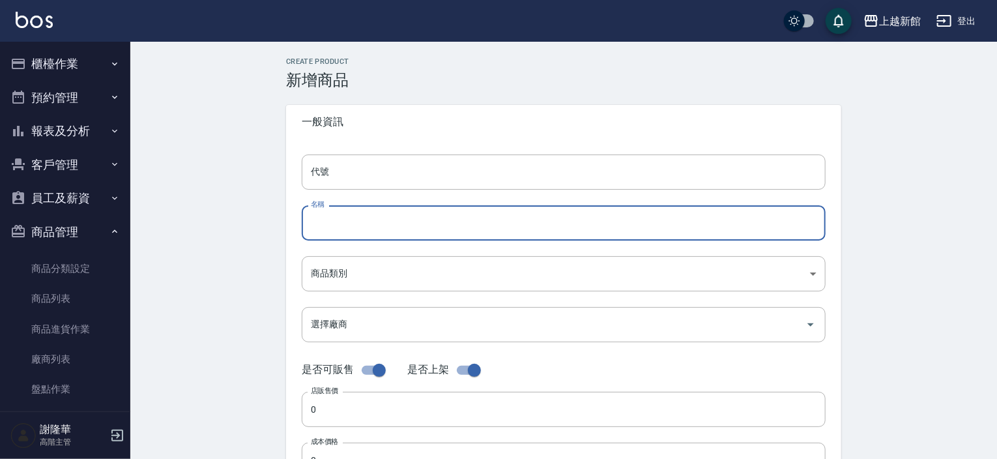
drag, startPoint x: 329, startPoint y: 276, endPoint x: 310, endPoint y: 226, distance: 53.0
paste input "髮原素頭皮修護菁華液1號/150ml"
type input "髮原素頭皮修護菁華液1號/150ml"
click at [340, 176] on input "代號" at bounding box center [564, 171] width 524 height 35
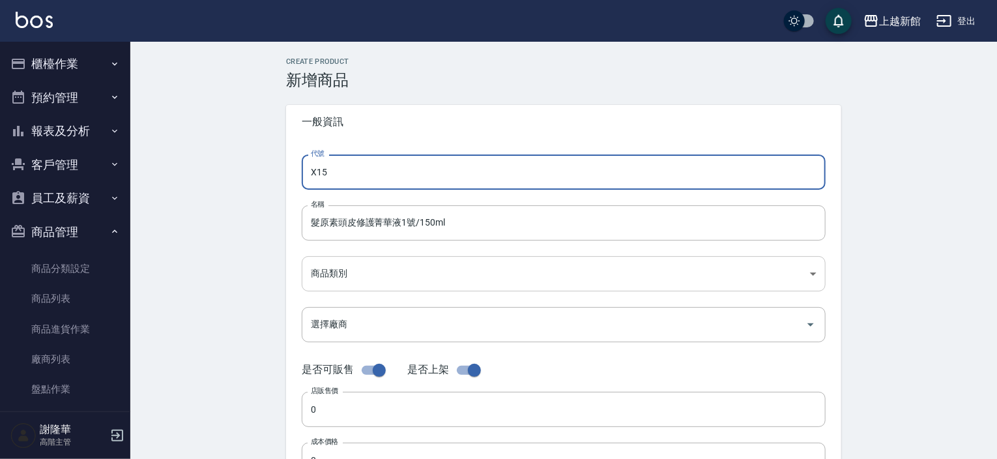
type input "X15"
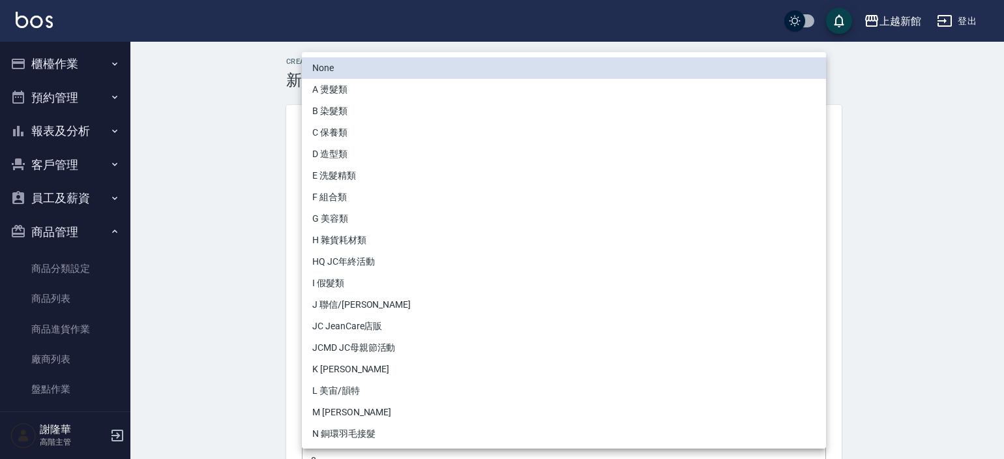
click at [376, 277] on body "上越新館 登出 櫃檯作業 打帳單 帳單列表 掛單列表 座位開單 營業儀表板 現金收支登錄 高階收支登錄 材料自購登錄 每日結帳 排班表 現場電腦打卡 掃碼打卡…" at bounding box center [502, 450] width 1004 height 900
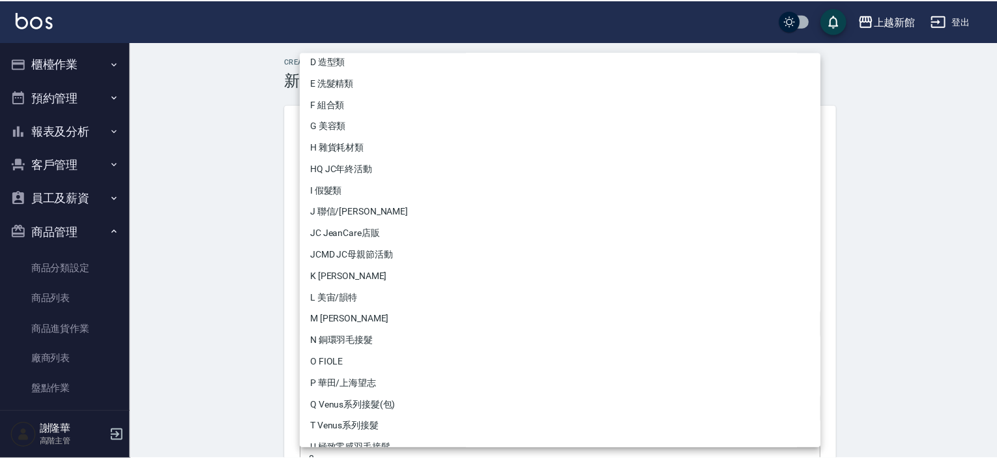
scroll to position [216, 0]
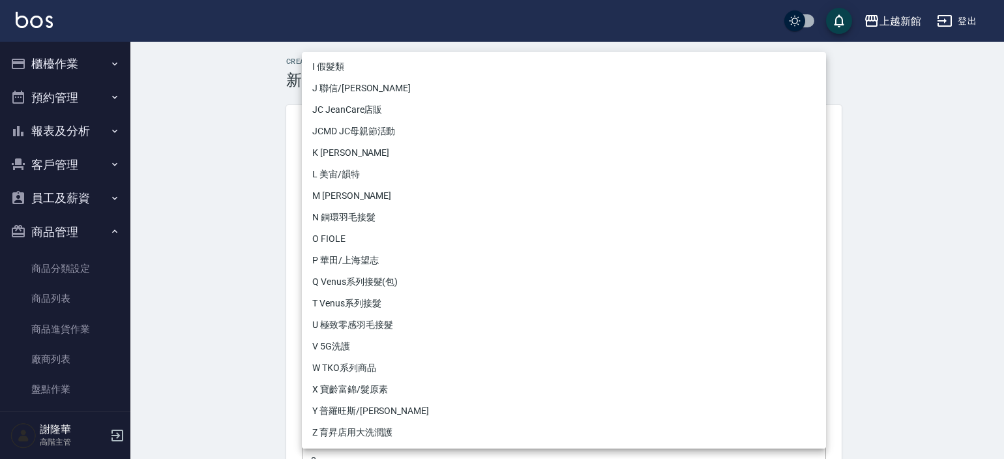
click at [376, 388] on li "X 寶齡富錦/髮原素" at bounding box center [564, 390] width 524 height 22
type input "6071666f-3bce-4479-b729-4f12426fe693"
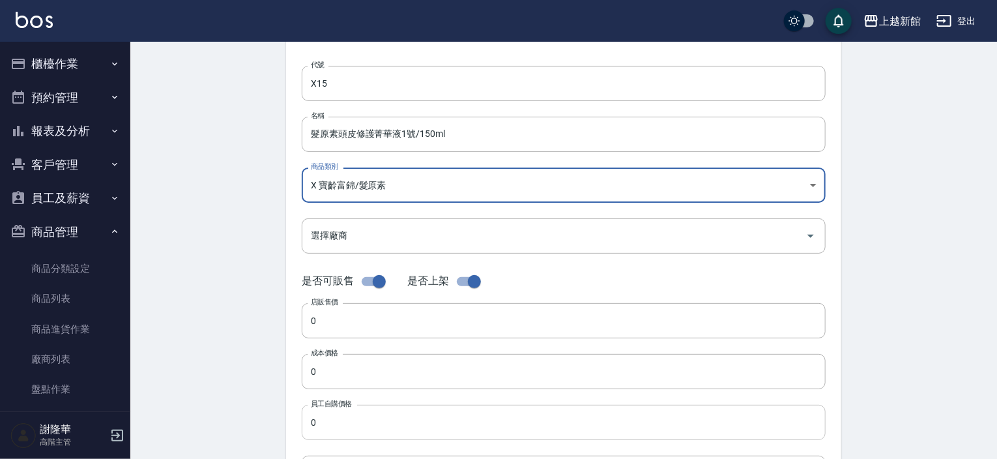
scroll to position [196, 0]
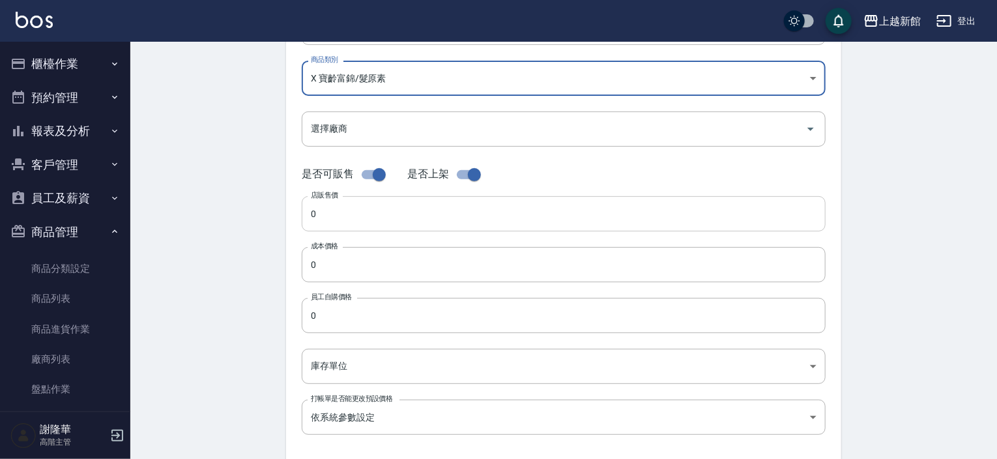
click at [335, 222] on input "0" at bounding box center [564, 213] width 524 height 35
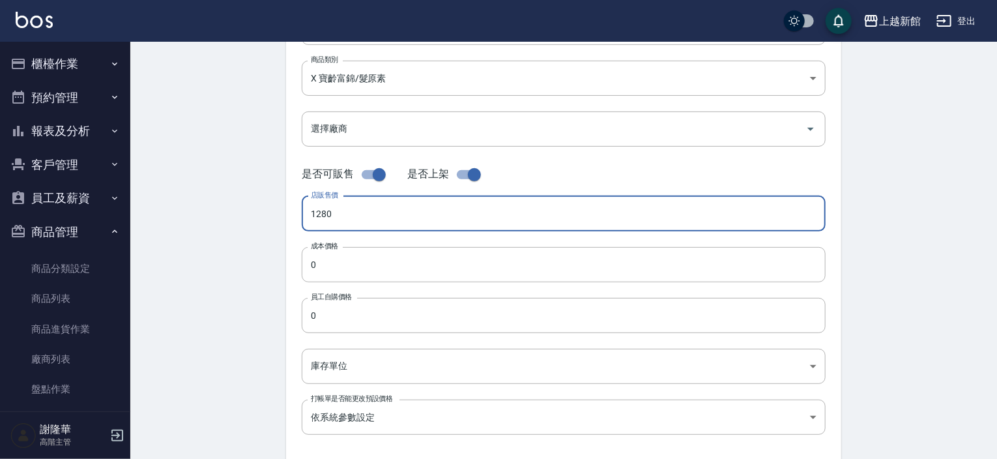
type input "1280"
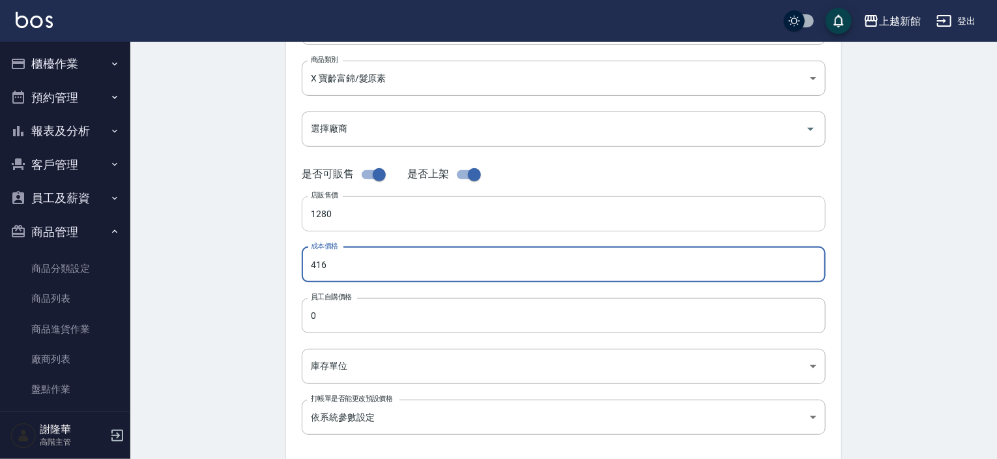
type input "416"
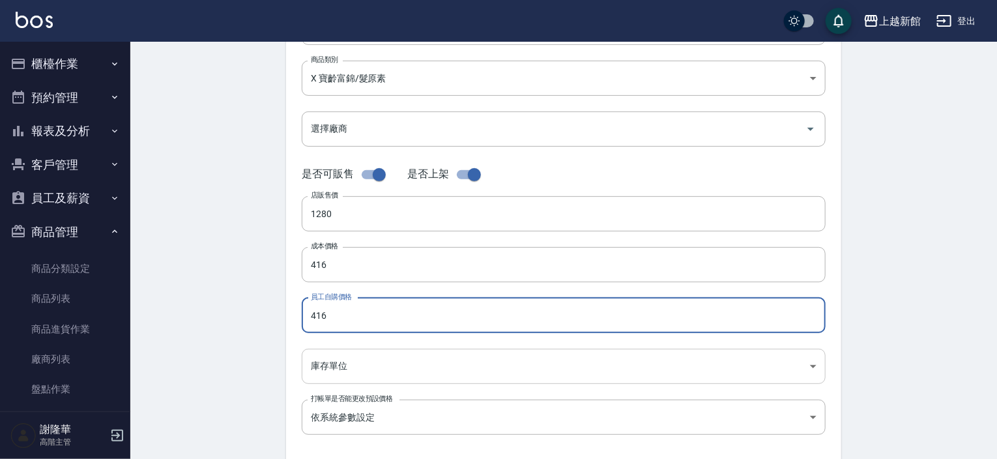
type input "416"
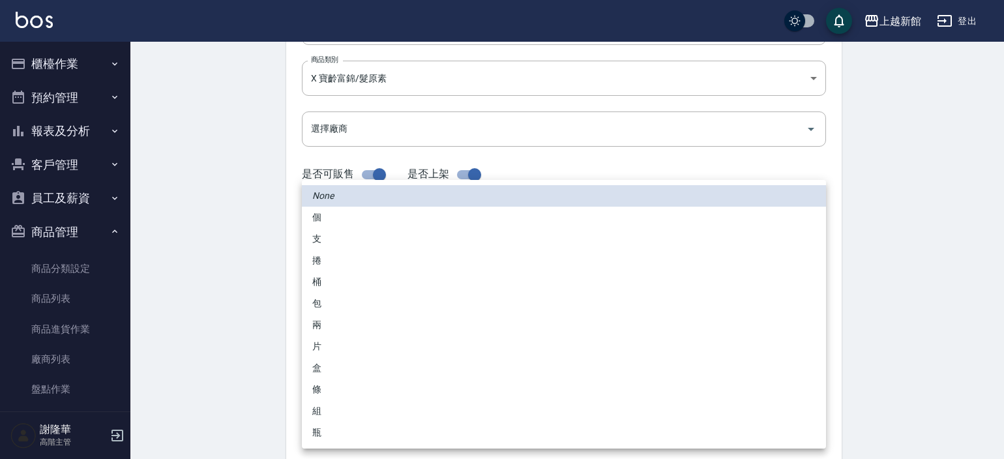
click at [327, 370] on body "上越新館 登出 櫃檯作業 打帳單 帳單列表 掛單列表 座位開單 營業儀表板 現金收支登錄 高階收支登錄 材料自購登錄 每日結帳 排班表 現場電腦打卡 掃碼打卡…" at bounding box center [502, 254] width 1004 height 900
click at [341, 430] on li "瓶" at bounding box center [564, 433] width 524 height 22
type input "瓶"
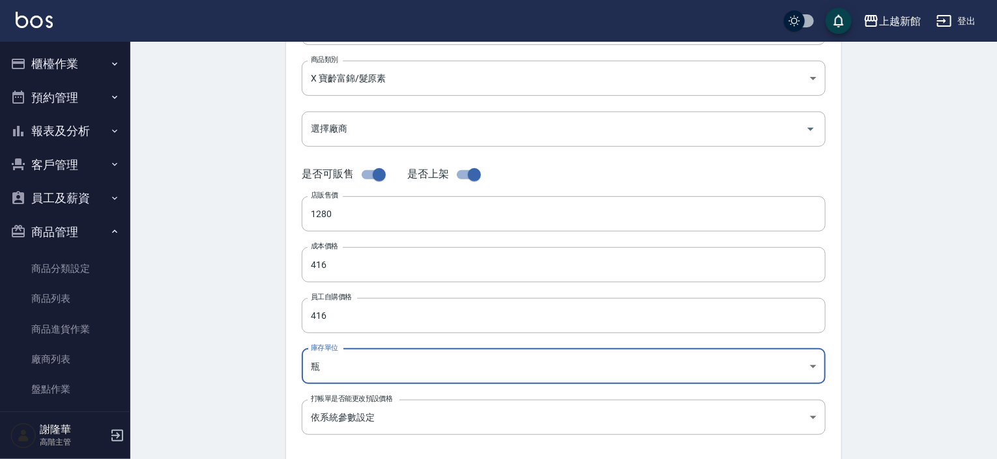
scroll to position [391, 0]
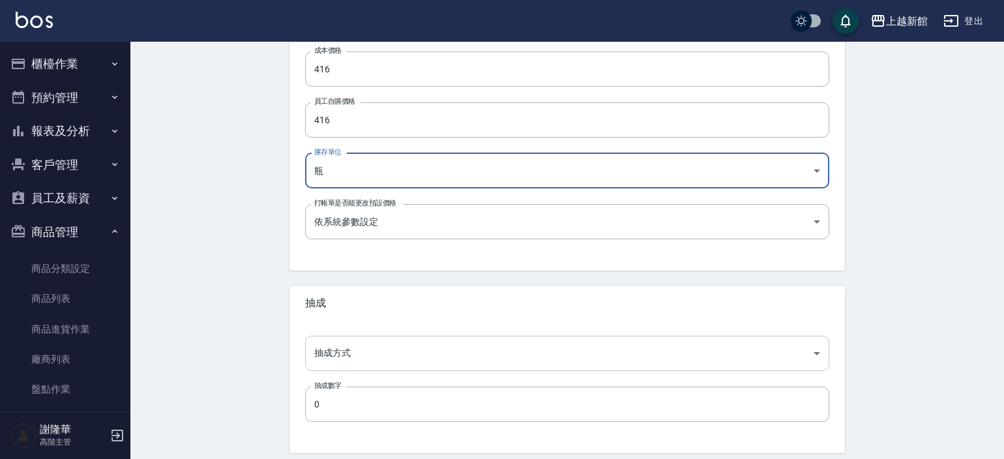
click at [352, 354] on body "上越新館 登出 櫃檯作業 打帳單 帳單列表 掛單列表 座位開單 營業儀表板 現金收支登錄 高階收支登錄 材料自購登錄 每日結帳 排班表 現場電腦打卡 掃碼打卡…" at bounding box center [502, 59] width 1004 height 900
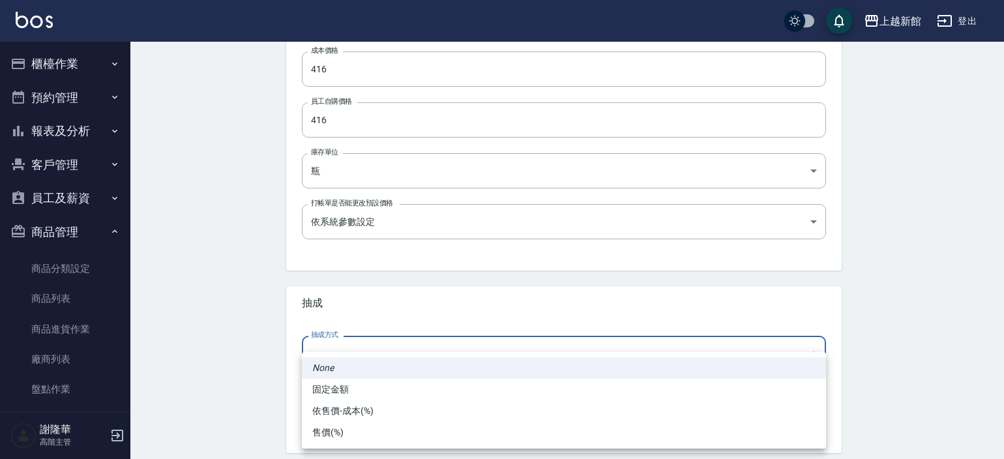
click at [349, 409] on li "依售價-成本(%)" at bounding box center [564, 411] width 524 height 22
type input "byCost"
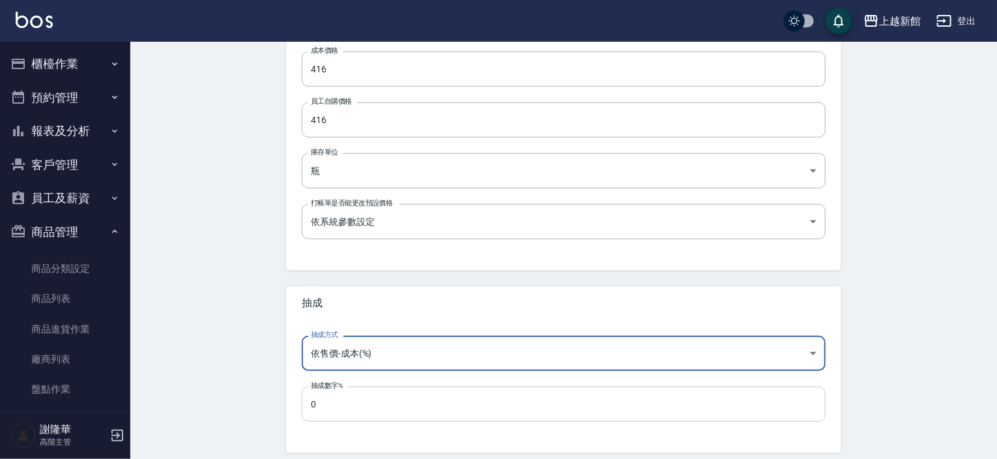
click at [339, 401] on input "0" at bounding box center [564, 404] width 524 height 35
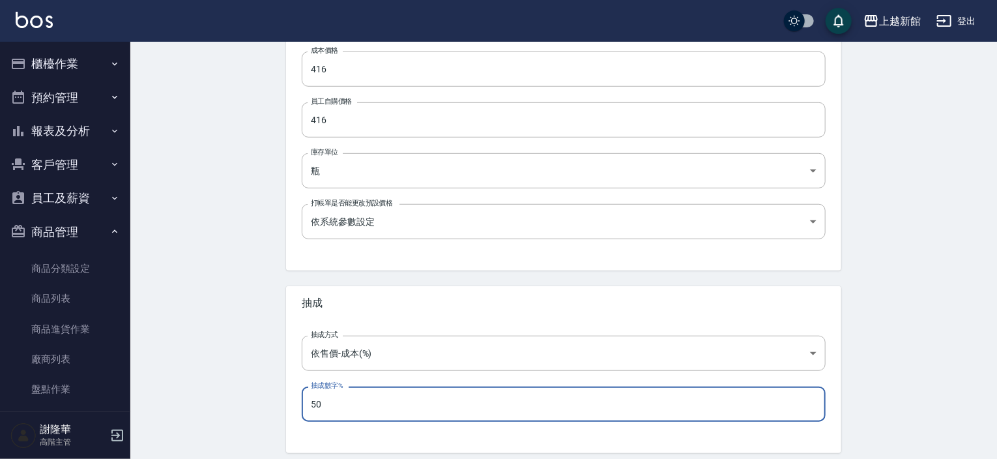
type input "50"
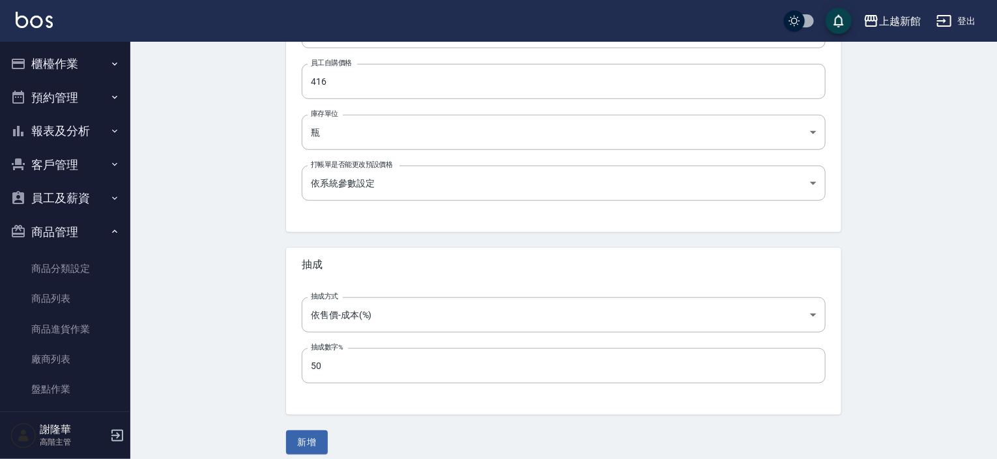
scroll to position [441, 0]
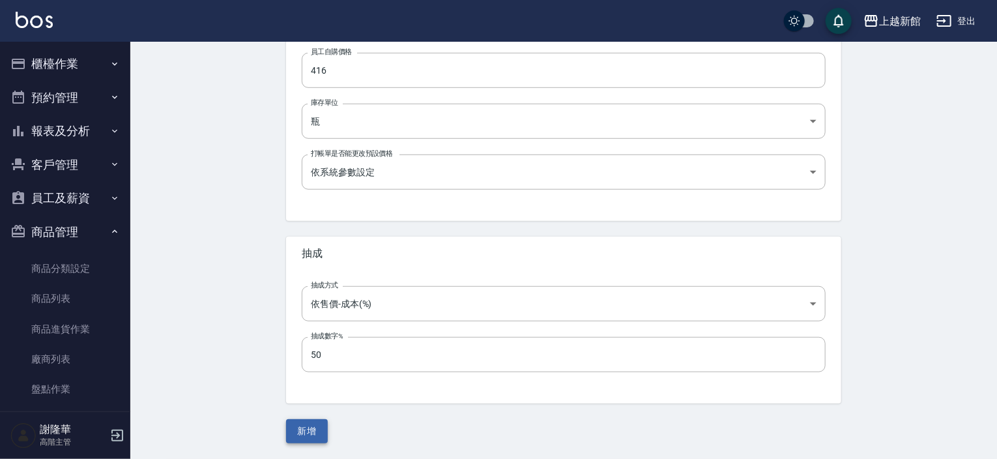
click at [301, 437] on button "新增" at bounding box center [307, 431] width 42 height 24
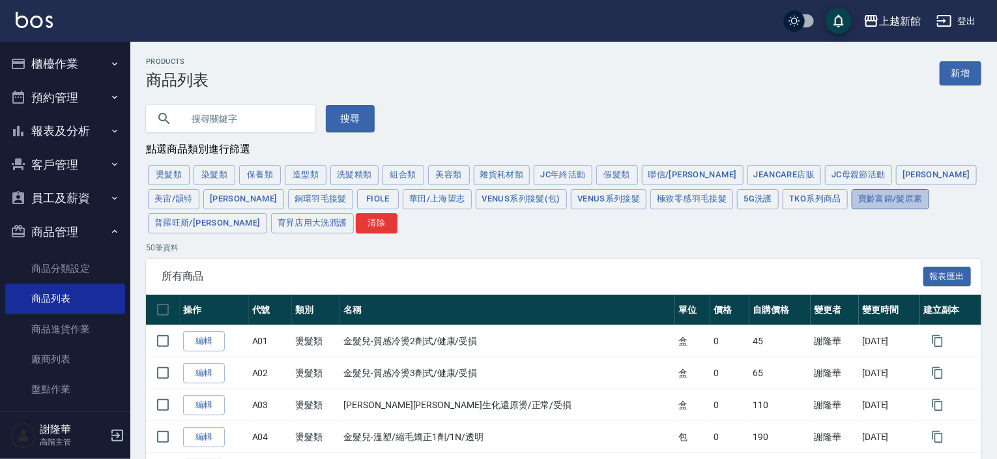
drag, startPoint x: 794, startPoint y: 201, endPoint x: 705, endPoint y: 250, distance: 101.6
click at [852, 201] on button "寶齡富錦/髮原素" at bounding box center [891, 199] width 78 height 20
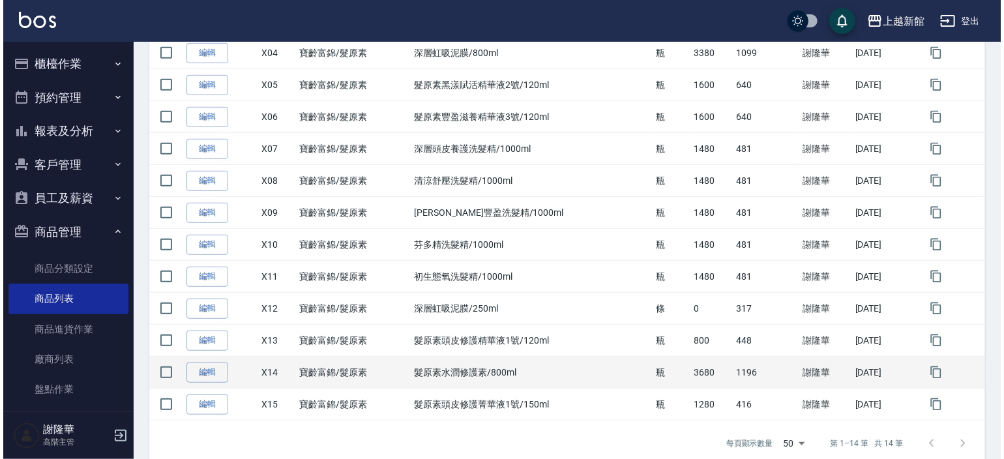
scroll to position [373, 0]
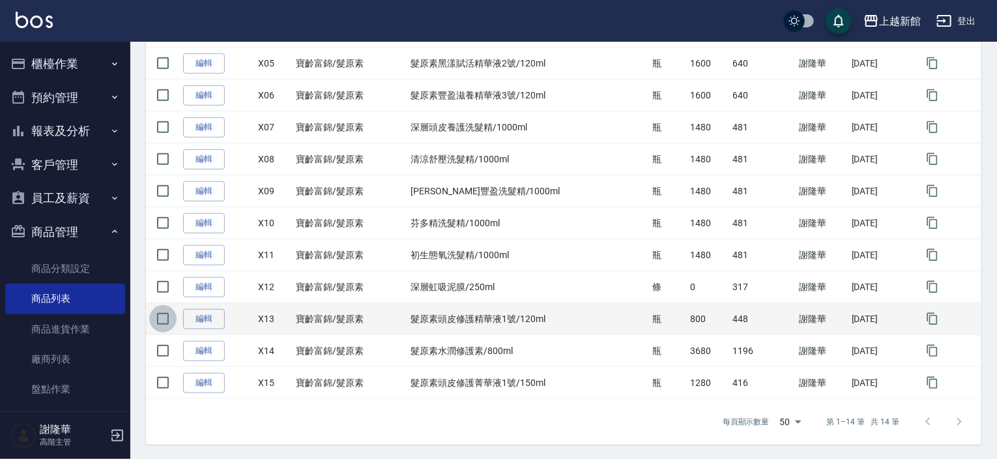
click at [164, 315] on input "checkbox" at bounding box center [162, 318] width 27 height 27
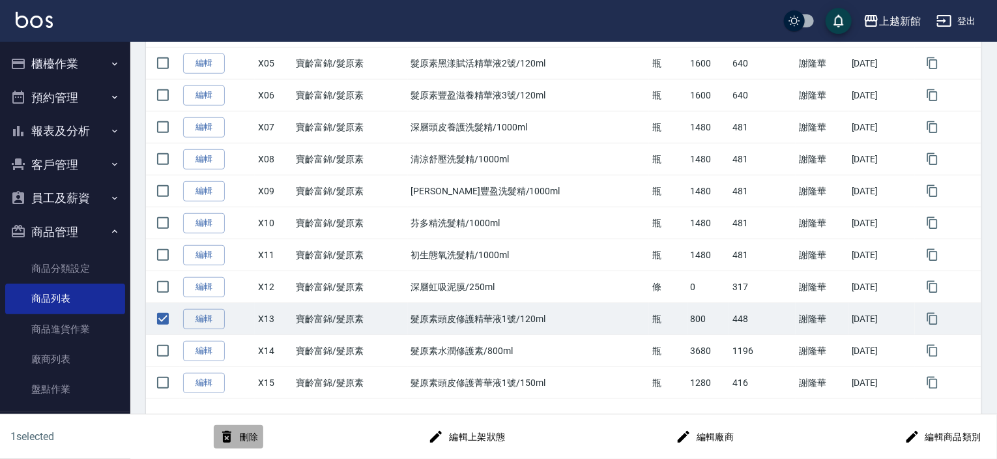
click at [250, 432] on button "刪除" at bounding box center [239, 437] width 50 height 24
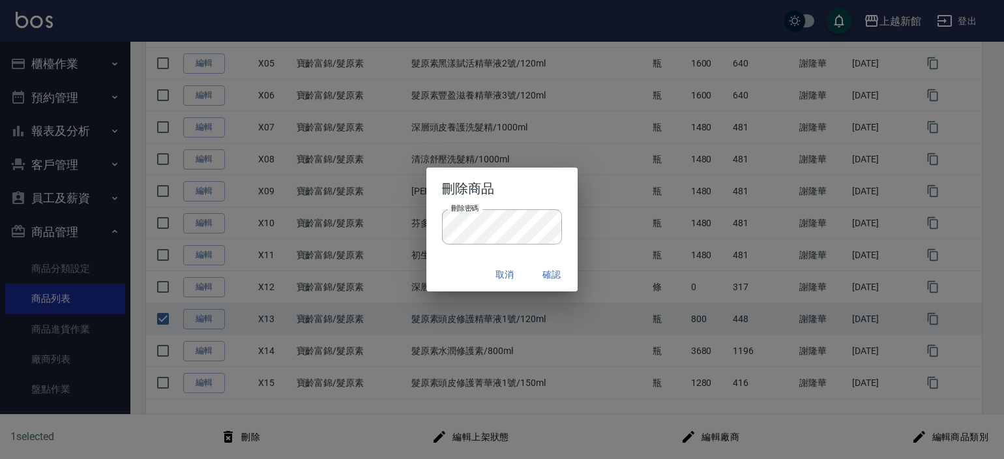
click at [456, 261] on div "取消 確認" at bounding box center [502, 274] width 152 height 35
click at [550, 268] on button "確認" at bounding box center [552, 275] width 42 height 24
checkbox input "false"
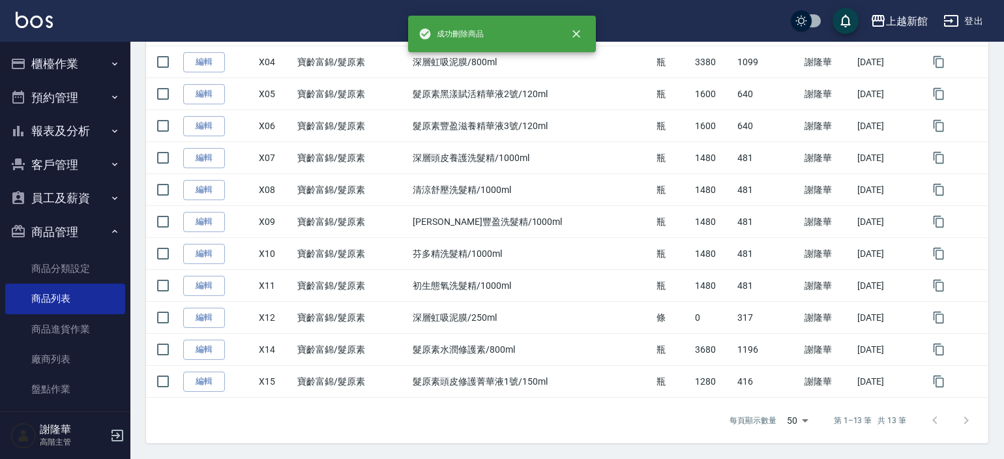
scroll to position [342, 0]
click at [898, 20] on div "上越新館" at bounding box center [900, 21] width 42 height 16
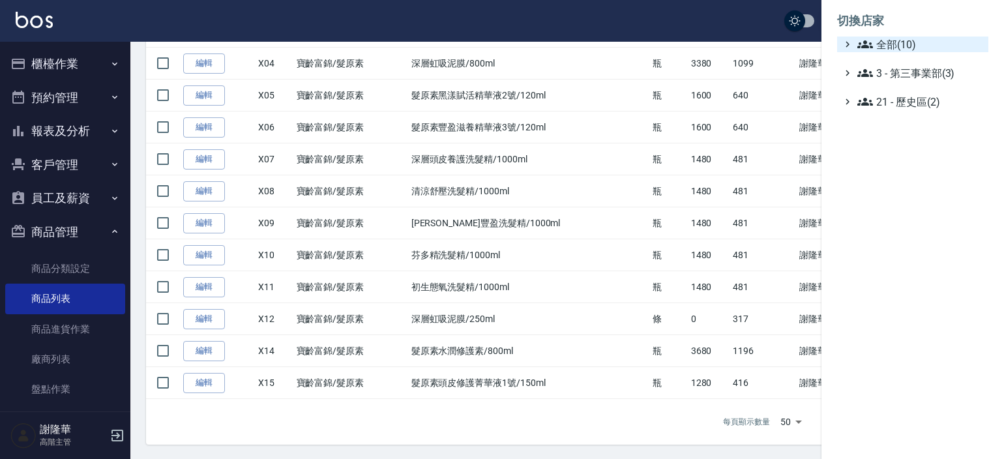
click at [884, 42] on span "全部(10)" at bounding box center [920, 45] width 126 height 16
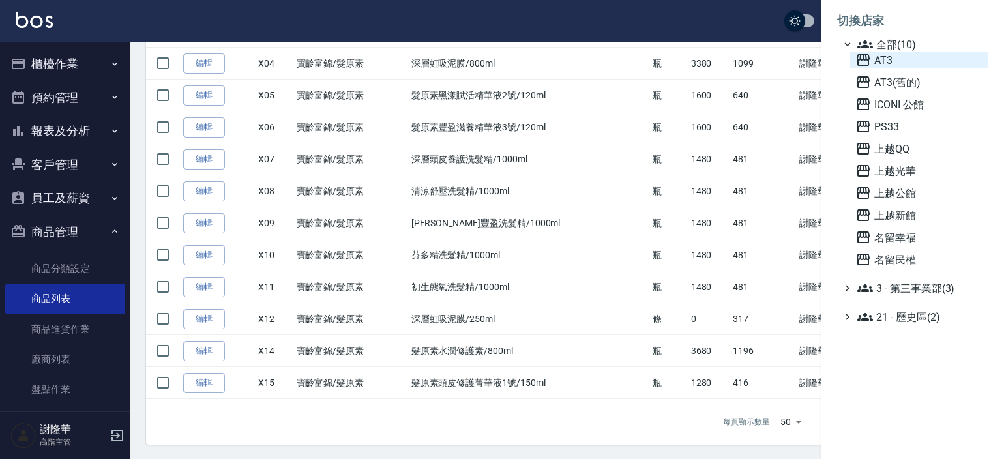
click at [884, 62] on span "AT3" at bounding box center [919, 60] width 128 height 16
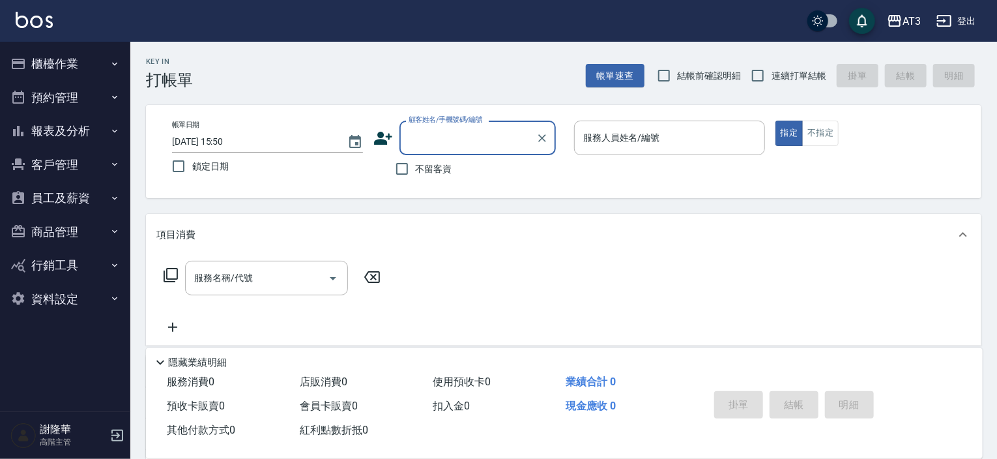
click at [52, 224] on button "商品管理" at bounding box center [65, 232] width 120 height 34
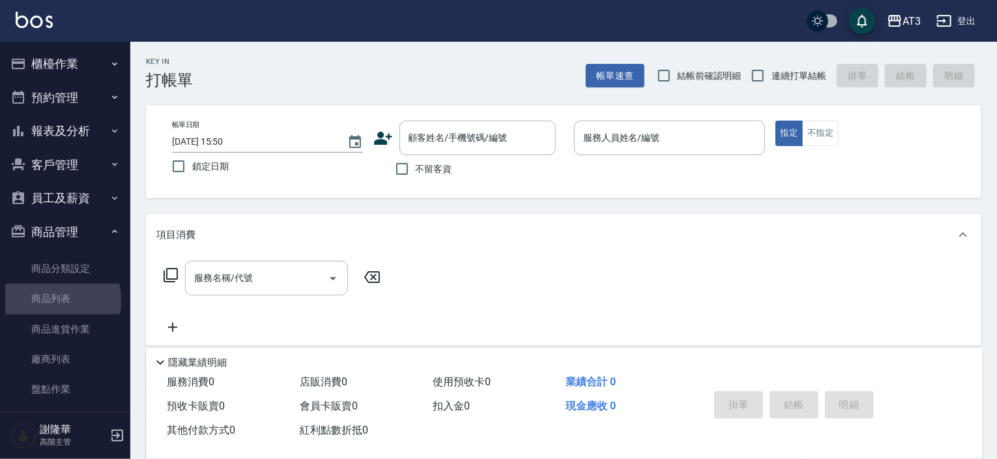
drag, startPoint x: 44, startPoint y: 300, endPoint x: 120, endPoint y: 291, distance: 76.2
click at [45, 299] on link "商品列表" at bounding box center [65, 299] width 120 height 30
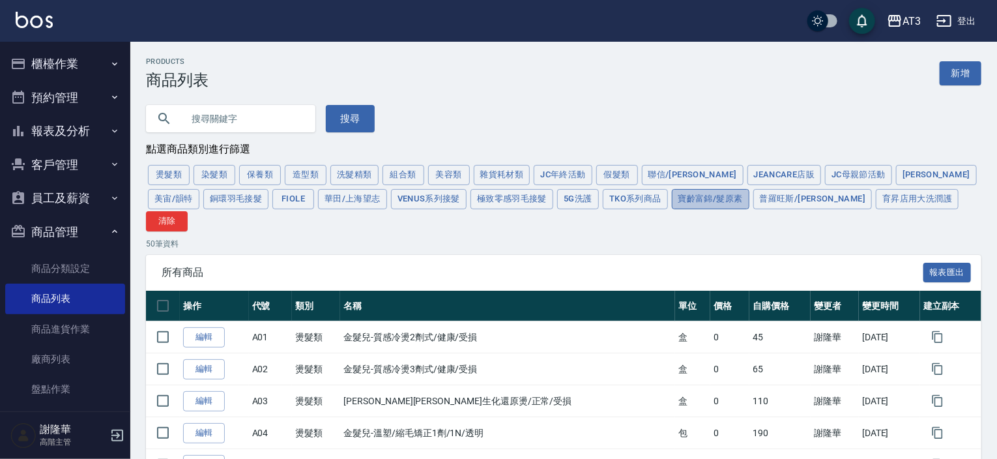
click at [672, 201] on button "寶齡富錦/髮原素" at bounding box center [711, 199] width 78 height 20
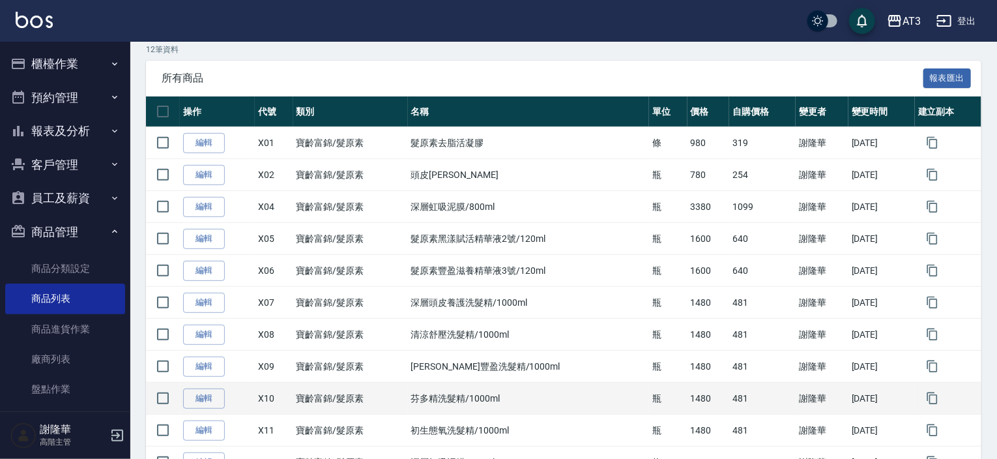
scroll to position [287, 0]
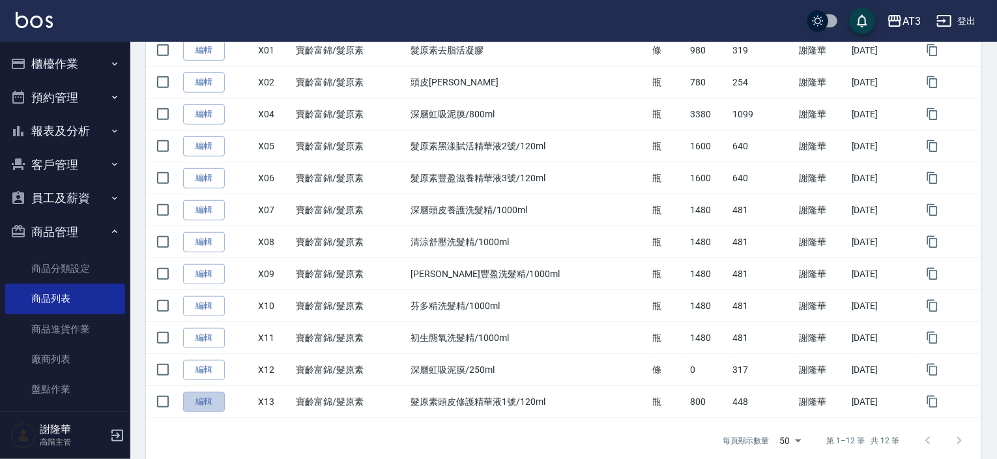
click at [206, 392] on link "編輯" at bounding box center [204, 402] width 42 height 20
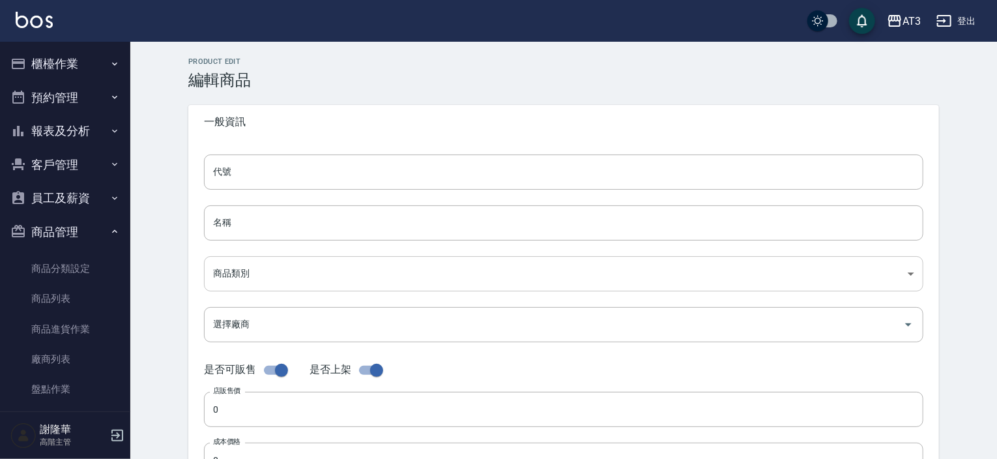
type input "X13"
type input "髮原素頭皮修護精華液1號/120ml"
type input "9d58fbd4-dd68-4f14-bcc2-8242c79a8689"
type input "800"
type input "448"
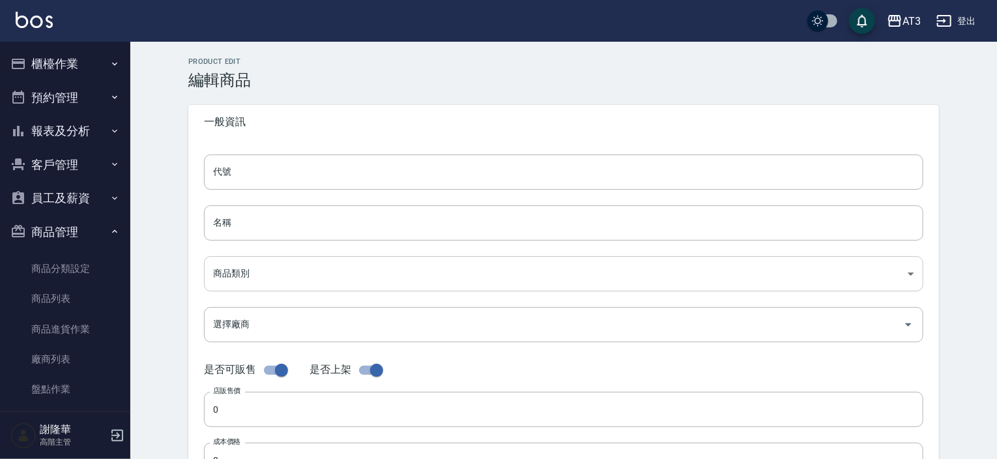
type input "448"
type input "瓶"
type input "UNSET"
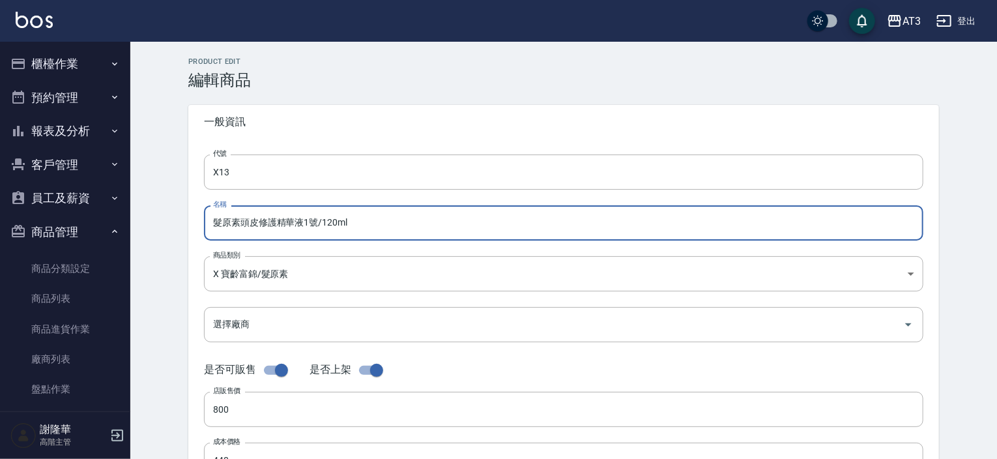
drag, startPoint x: 353, startPoint y: 218, endPoint x: 239, endPoint y: 222, distance: 113.5
paste input "菁華液1號/15"
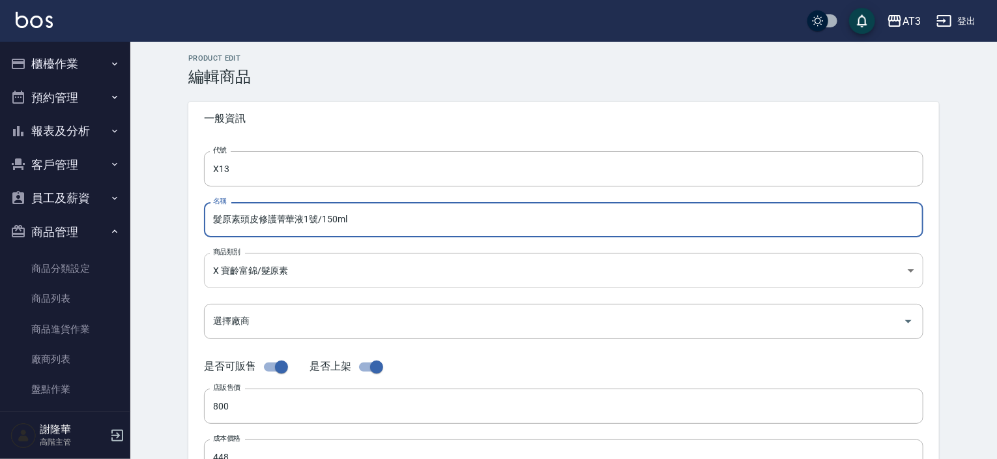
scroll to position [196, 0]
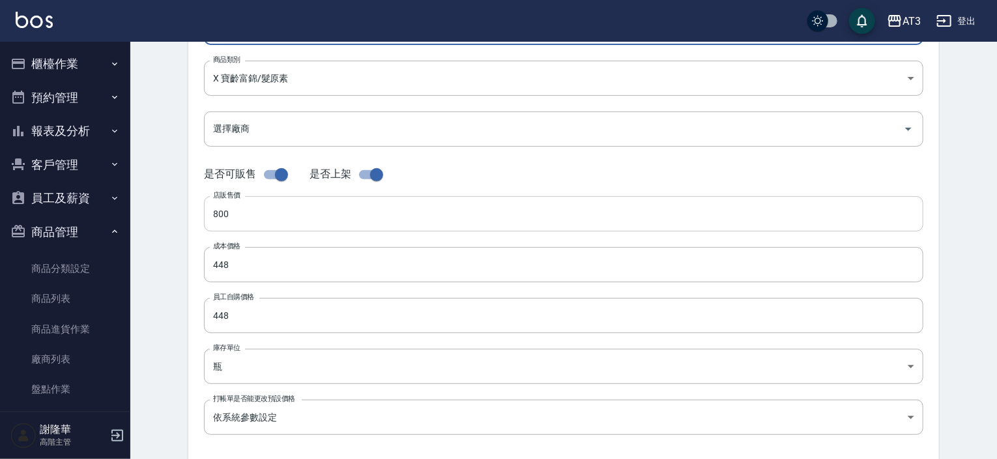
type input "髮原素頭皮修護菁華液1號/150ml"
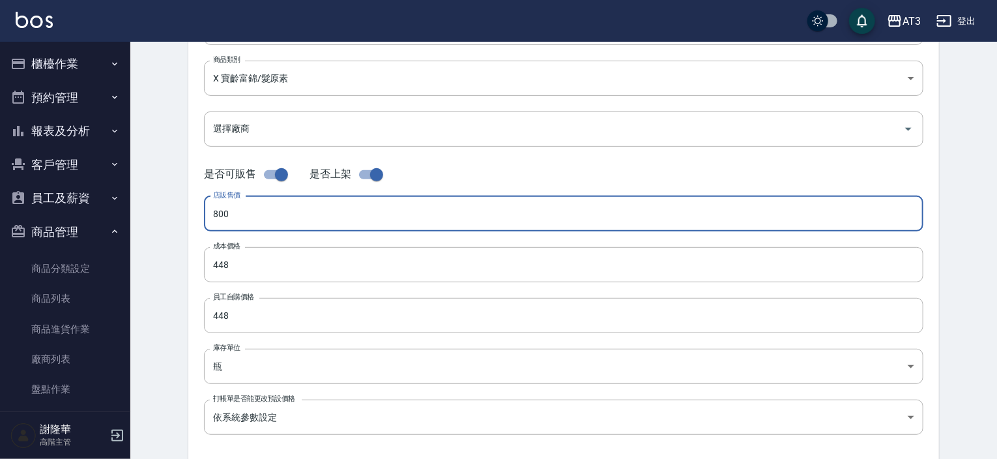
drag, startPoint x: 245, startPoint y: 222, endPoint x: 178, endPoint y: 221, distance: 67.2
click at [178, 221] on div "Product Edit 編輯商品 一般資訊 代號 X13 代號 名稱 髮原素頭皮修護菁華液1號/150ml 名稱 商品類別 X 寶齡富錦/髮原素 9d5…" at bounding box center [564, 275] width 782 height 827
type input "1280"
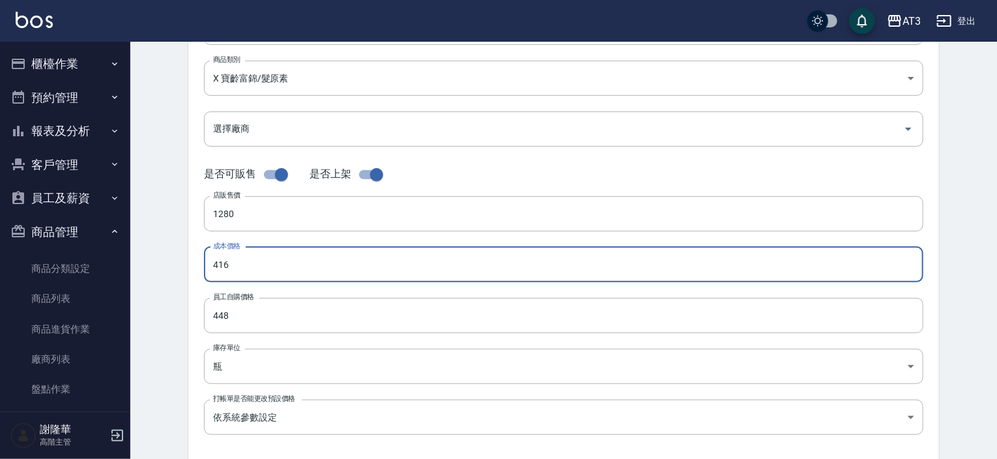
type input "416"
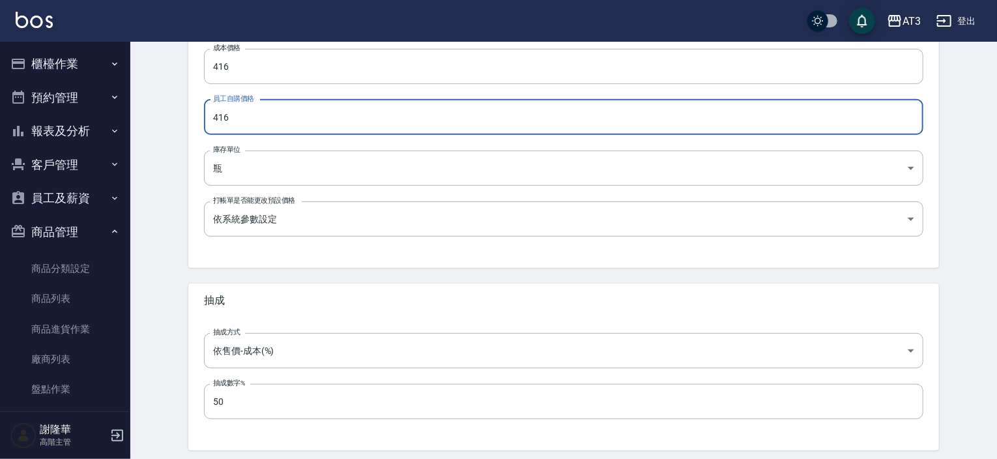
scroll to position [441, 0]
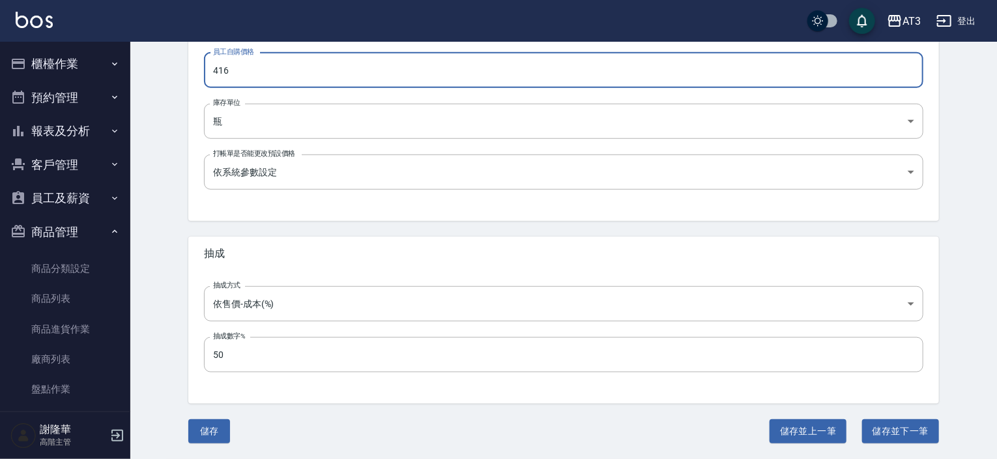
type input "416"
click at [207, 428] on button "儲存" at bounding box center [209, 431] width 42 height 24
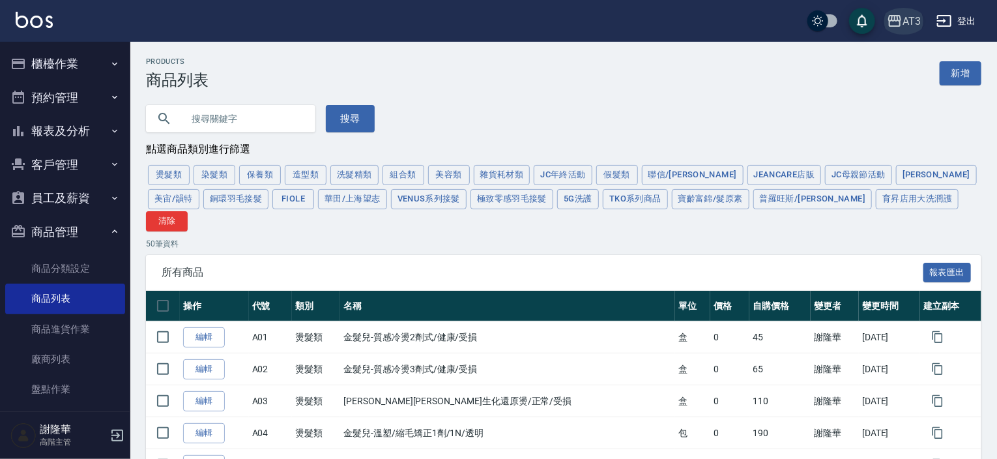
click at [910, 22] on div "AT3" at bounding box center [912, 21] width 18 height 16
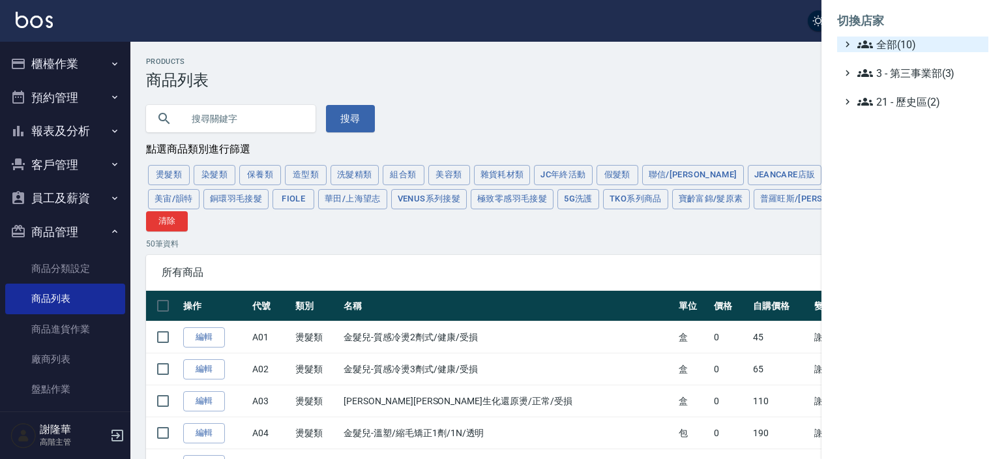
click at [905, 41] on span "全部(10)" at bounding box center [920, 45] width 126 height 16
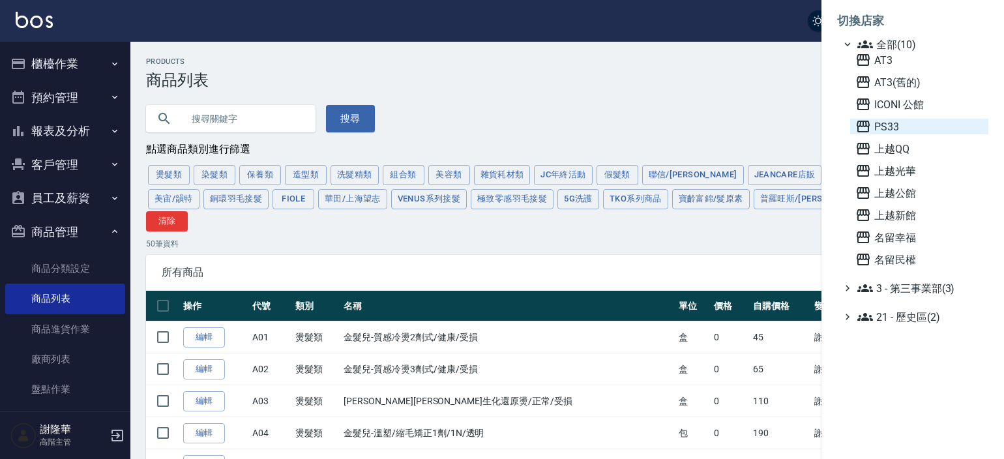
click at [890, 121] on span "PS33" at bounding box center [919, 127] width 128 height 16
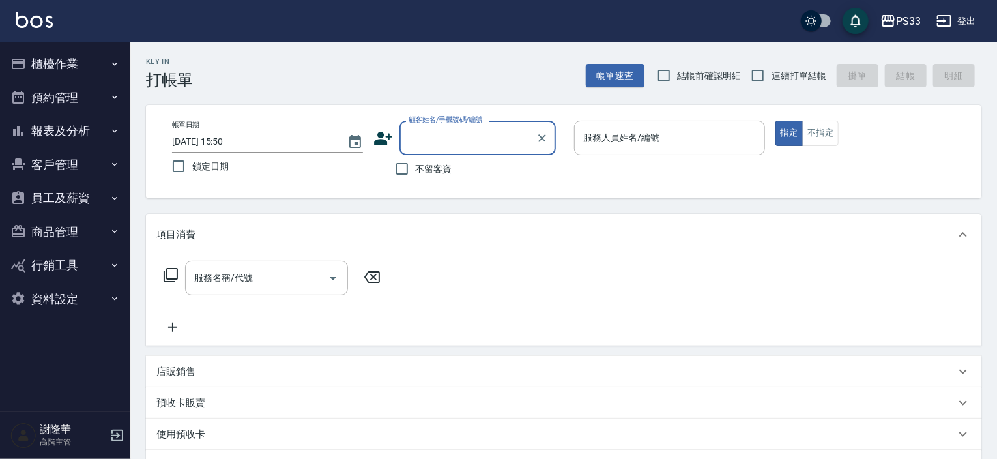
click at [63, 232] on button "商品管理" at bounding box center [65, 232] width 120 height 34
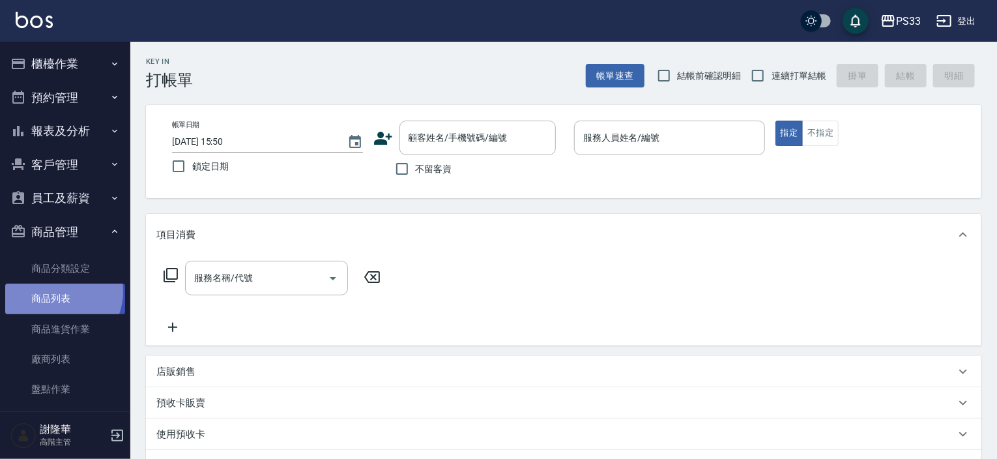
click at [59, 291] on link "商品列表" at bounding box center [65, 299] width 120 height 30
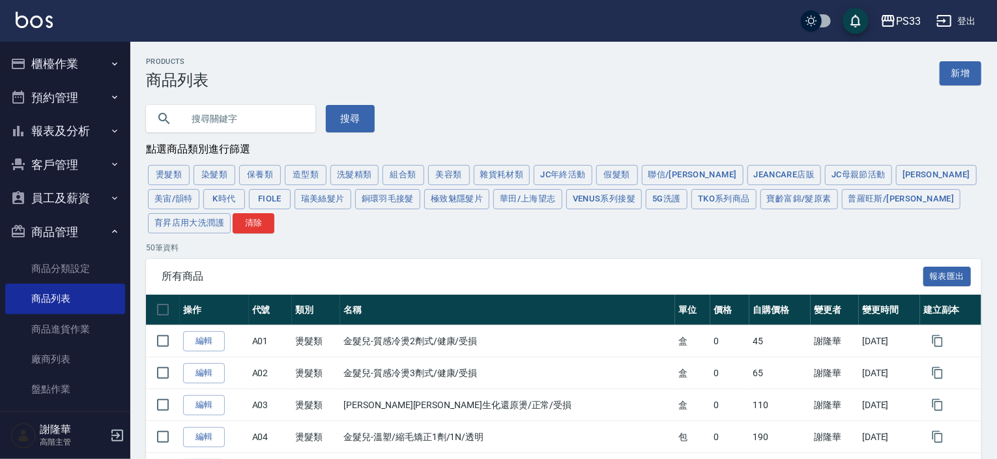
drag, startPoint x: 765, startPoint y: 199, endPoint x: 713, endPoint y: 218, distance: 55.1
click at [765, 200] on button "寶齡富錦/髮原素" at bounding box center [800, 199] width 78 height 20
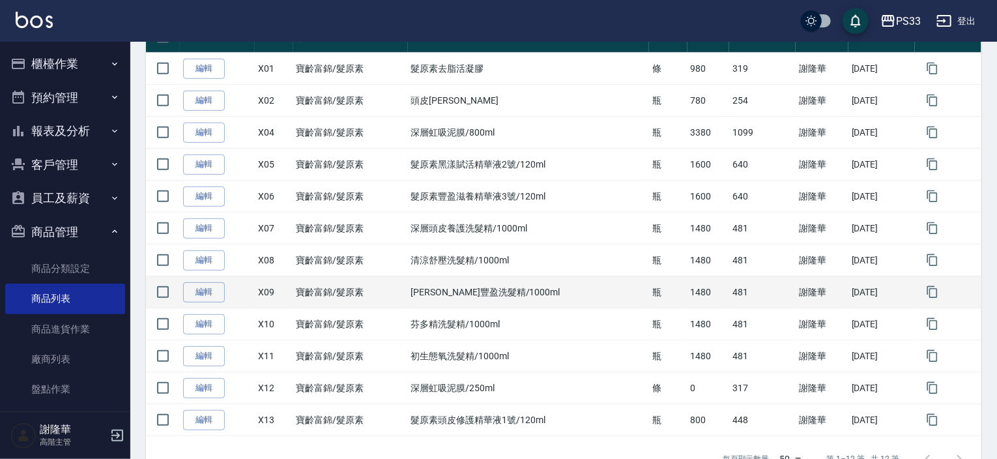
scroll to position [306, 0]
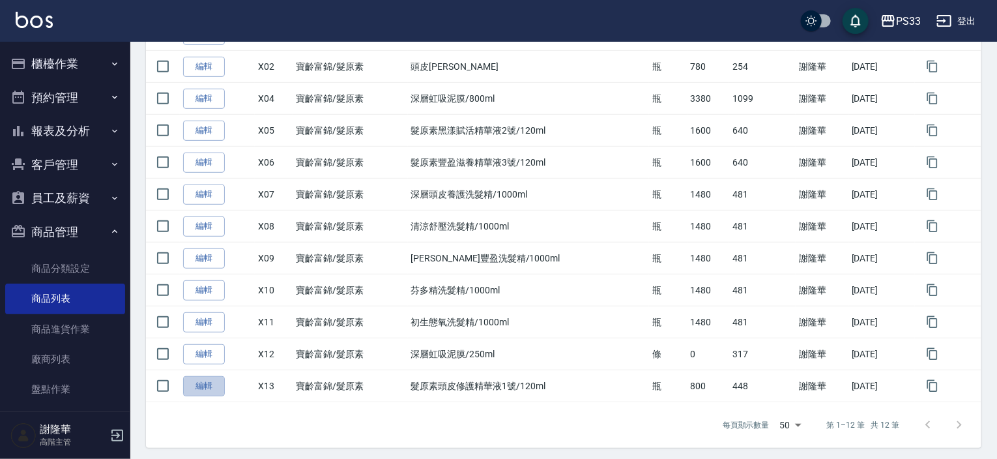
drag, startPoint x: 211, startPoint y: 385, endPoint x: 221, endPoint y: 383, distance: 10.0
click at [211, 385] on link "編輯" at bounding box center [204, 386] width 42 height 20
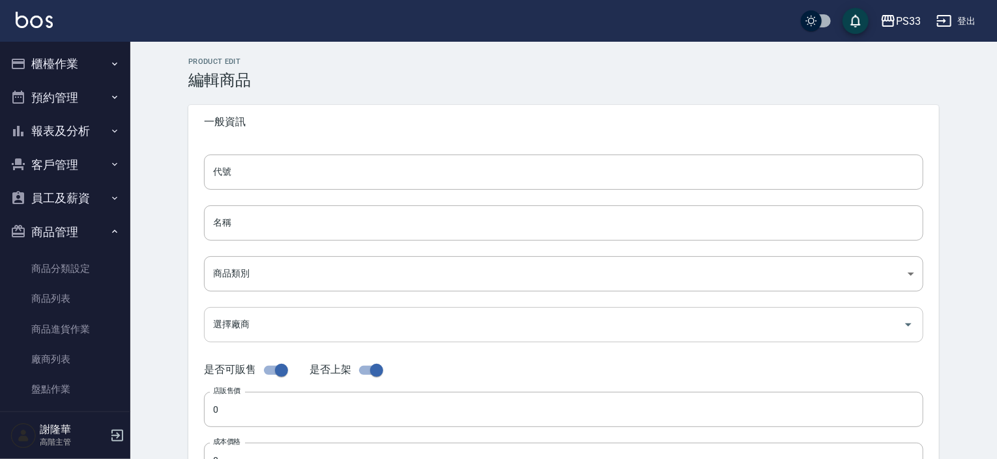
type input "X13"
type input "髮原素頭皮修護精華液1號/120ml"
type input "2bd60640-d377-43df-ba6e-9e3c50a5c6e1"
type input "800"
type input "448"
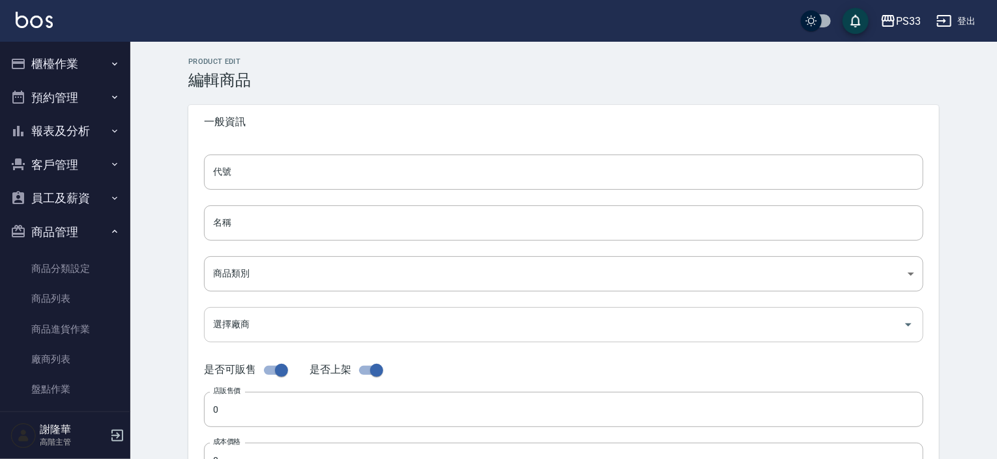
type input "448"
type input "瓶"
type input "UNSET"
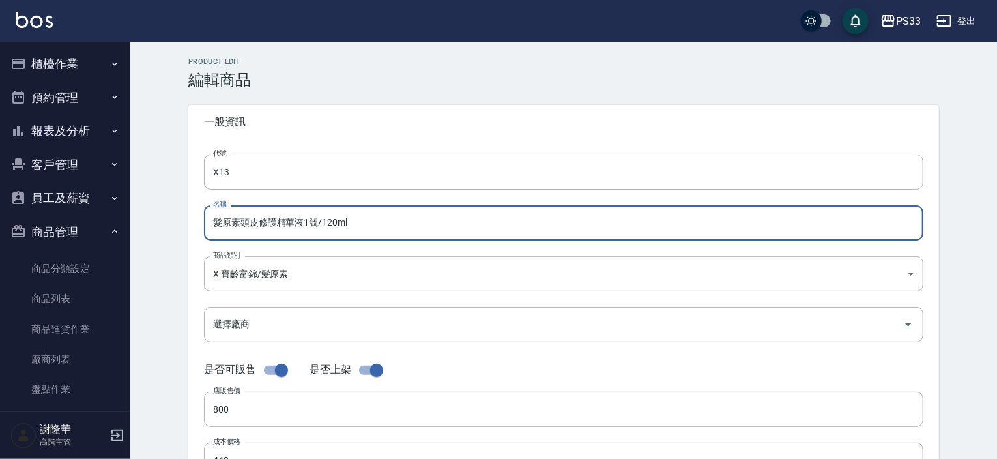
drag, startPoint x: 383, startPoint y: 230, endPoint x: 199, endPoint y: 226, distance: 184.5
click at [199, 226] on div "代號 X13 代號 名稱 髮原素頭皮修護精華液1號/120ml 名稱 商品類別 X 寶齡富錦/髮原素 2bd60640-d377-43df-ba6e-9e…" at bounding box center [563, 400] width 751 height 523
paste input "菁華液1號/15"
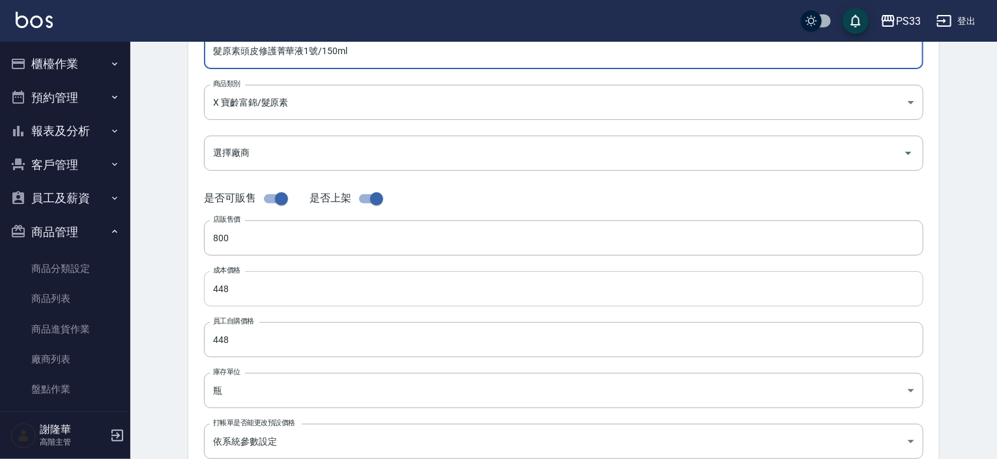
scroll to position [196, 0]
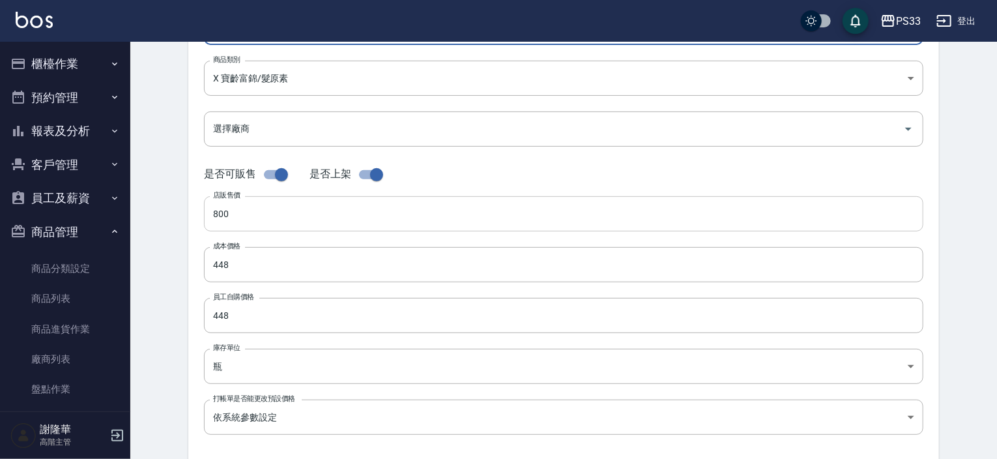
type input "髮原素頭皮修護菁華液1號/150ml"
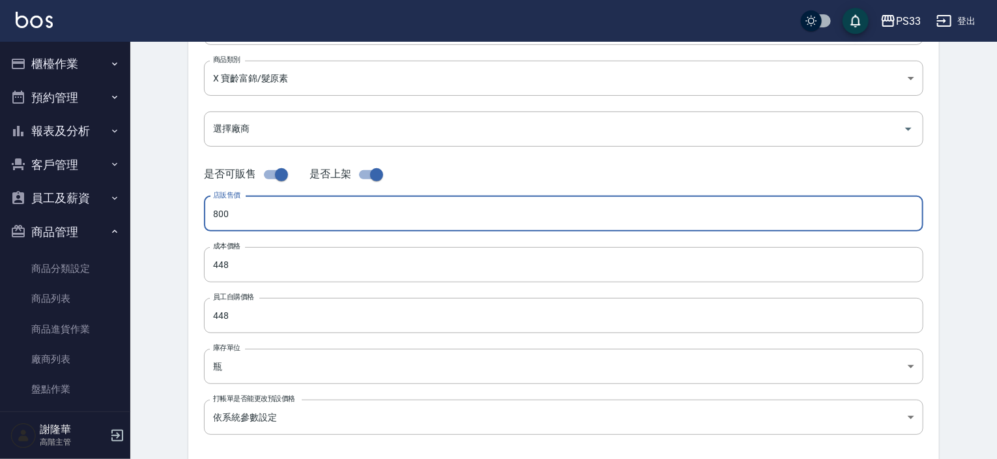
drag, startPoint x: 246, startPoint y: 217, endPoint x: 163, endPoint y: 221, distance: 82.9
click at [163, 221] on div "Product Edit 編輯商品 一般資訊 代號 X13 代號 名稱 髮原素頭皮修護菁華液1號/150ml 名稱 商品類別 X 寶齡富錦/髮原素 2bd…" at bounding box center [563, 275] width 867 height 858
type input "1280"
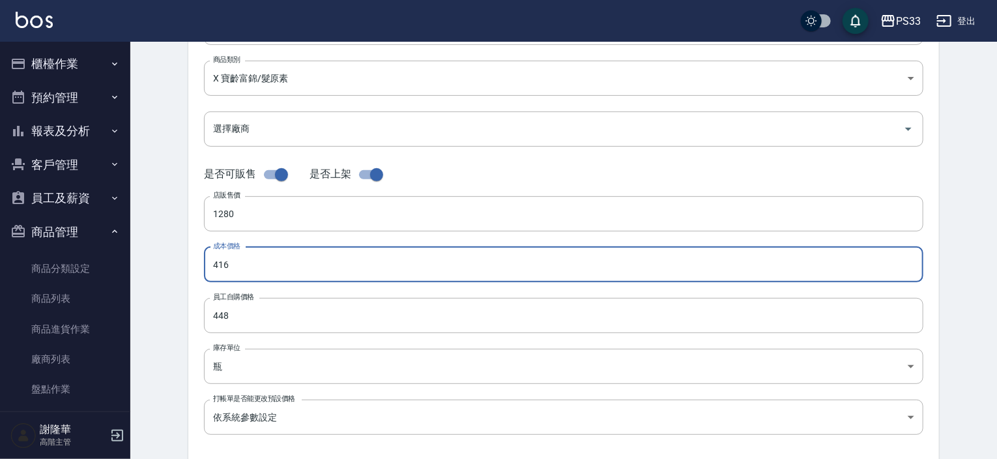
type input "416"
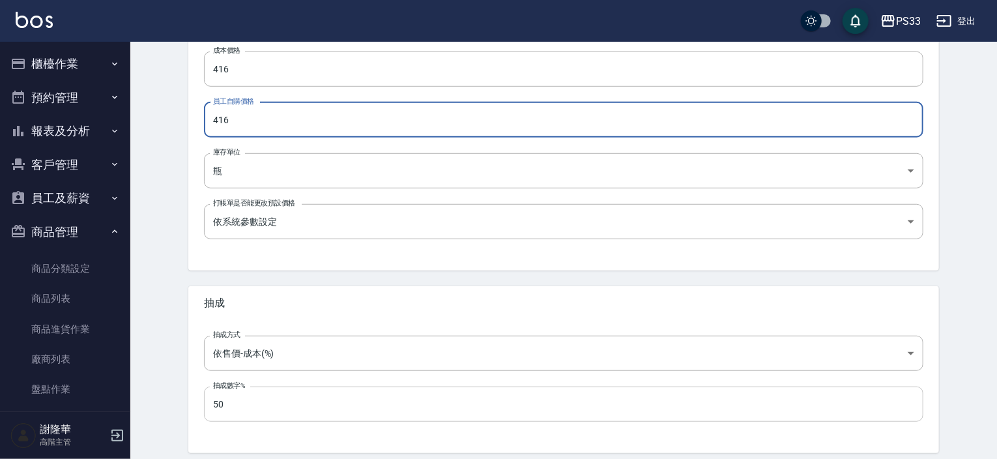
type input "416"
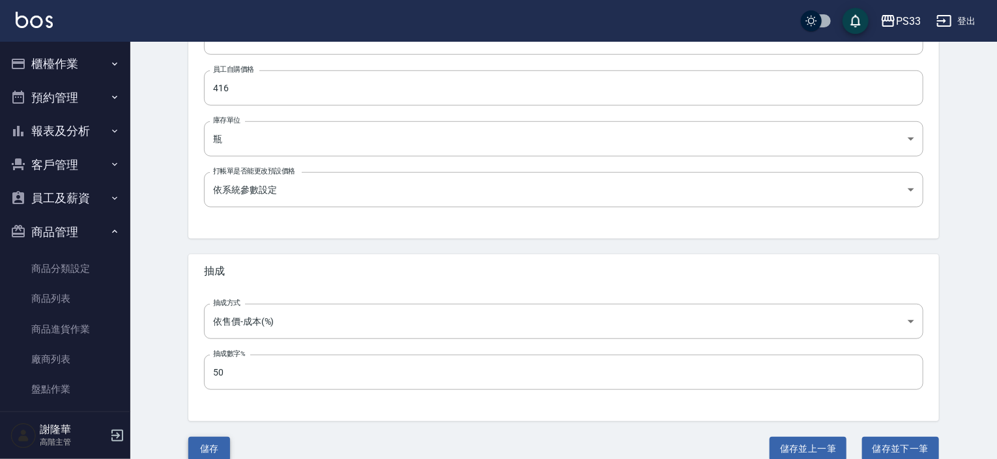
scroll to position [441, 0]
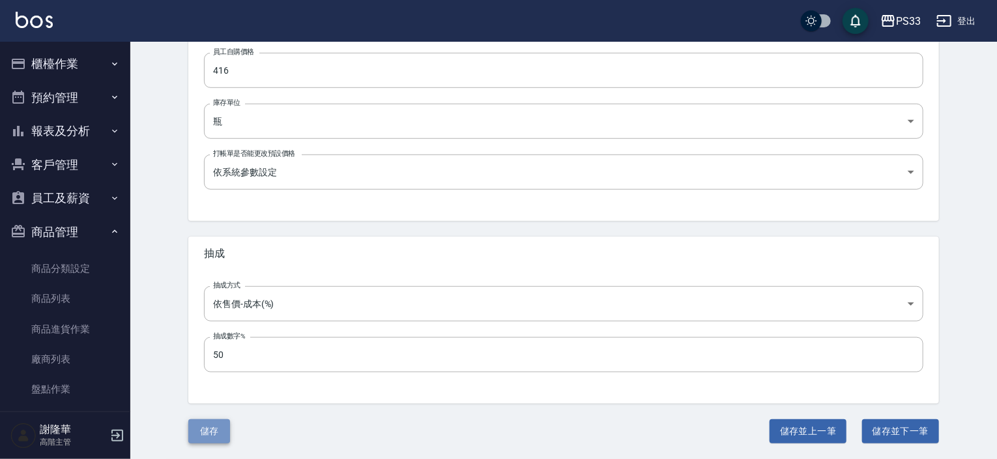
click at [211, 431] on button "儲存" at bounding box center [209, 431] width 42 height 24
